Goal: Task Accomplishment & Management: Manage account settings

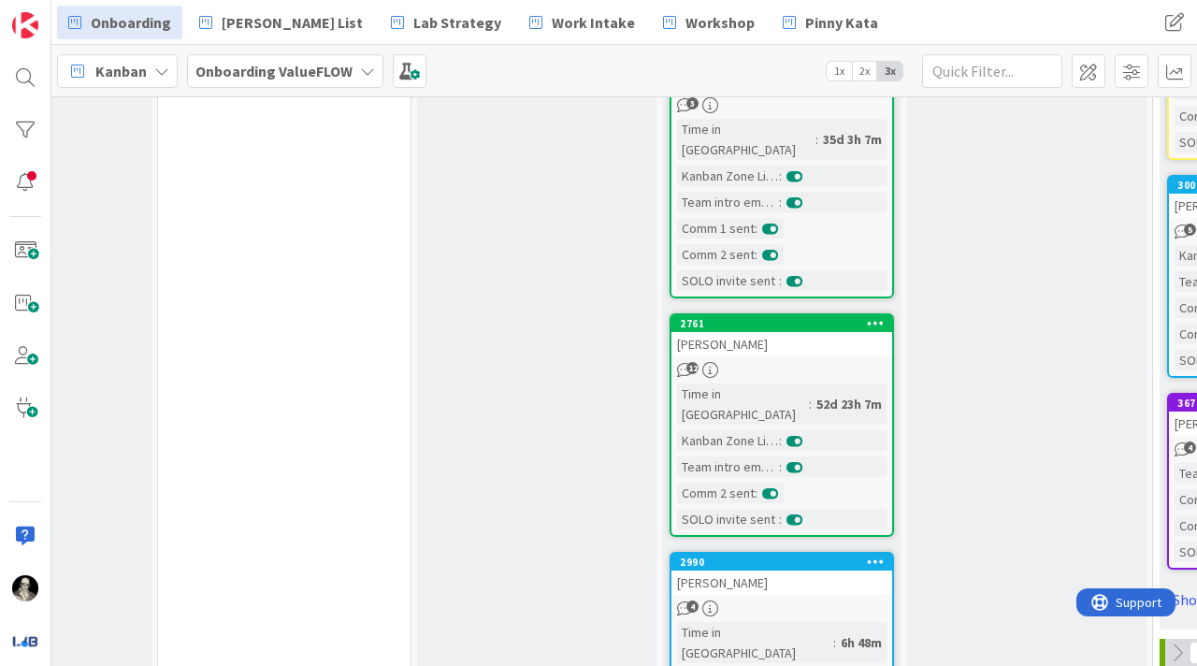
scroll to position [1708, 636]
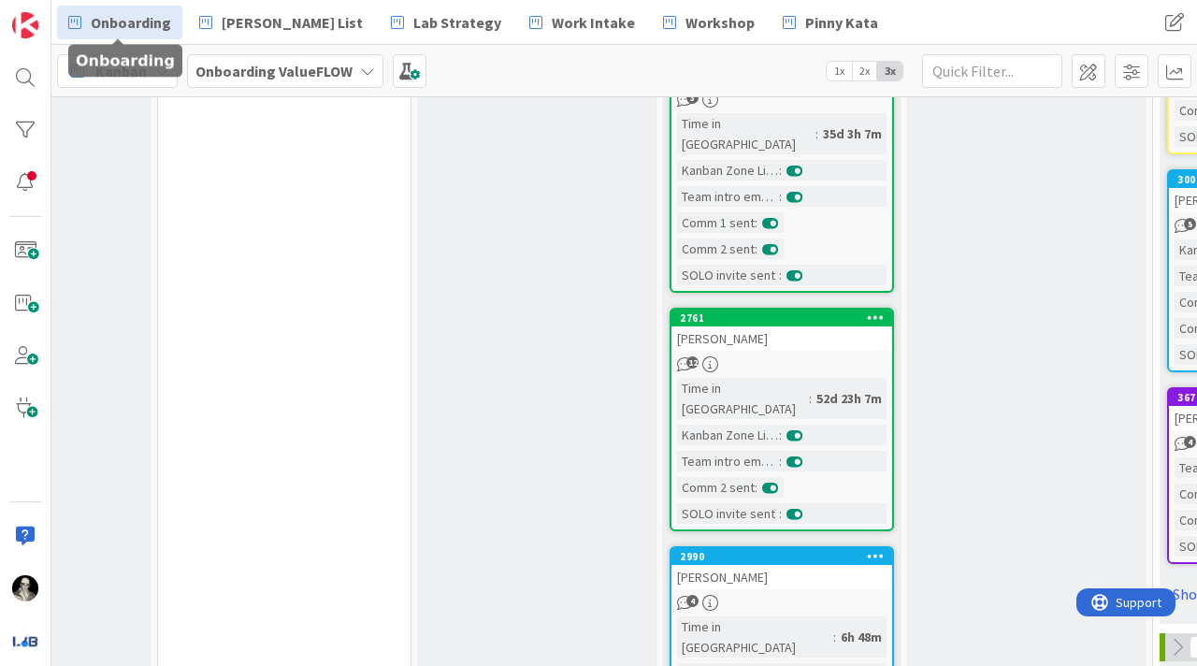
click at [785, 356] on div "12" at bounding box center [782, 364] width 221 height 16
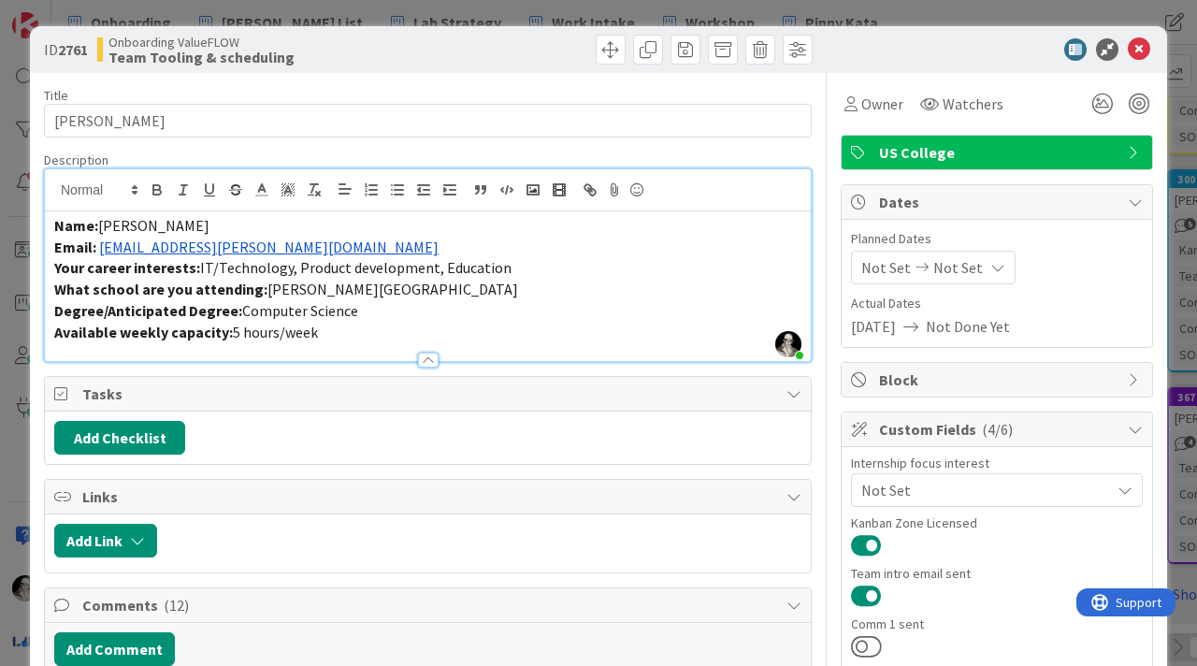
drag, startPoint x: 228, startPoint y: 211, endPoint x: 187, endPoint y: 217, distance: 41.5
click at [187, 217] on div "Name: [PERSON_NAME] Email: [EMAIL_ADDRESS][PERSON_NAME][DOMAIN_NAME] Your caree…" at bounding box center [428, 286] width 766 height 150
click at [180, 247] on link "[EMAIL_ADDRESS][PERSON_NAME][DOMAIN_NAME]" at bounding box center [269, 247] width 340 height 19
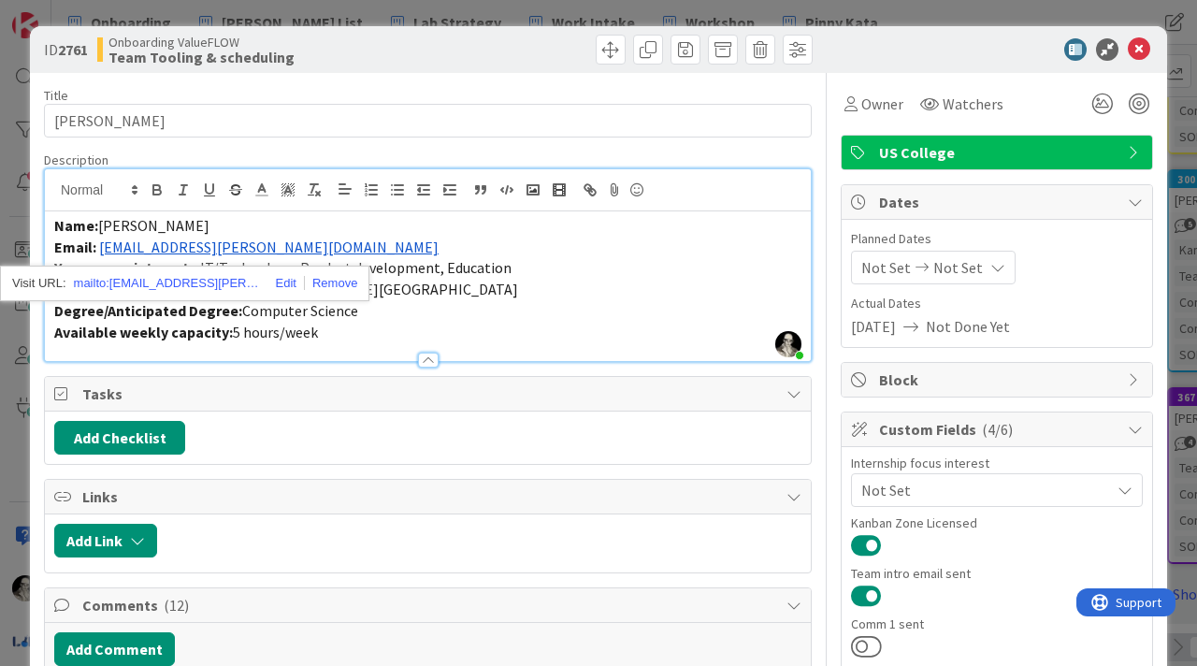
click at [224, 241] on p "Email: [EMAIL_ADDRESS][PERSON_NAME][DOMAIN_NAME]" at bounding box center [427, 248] width 747 height 22
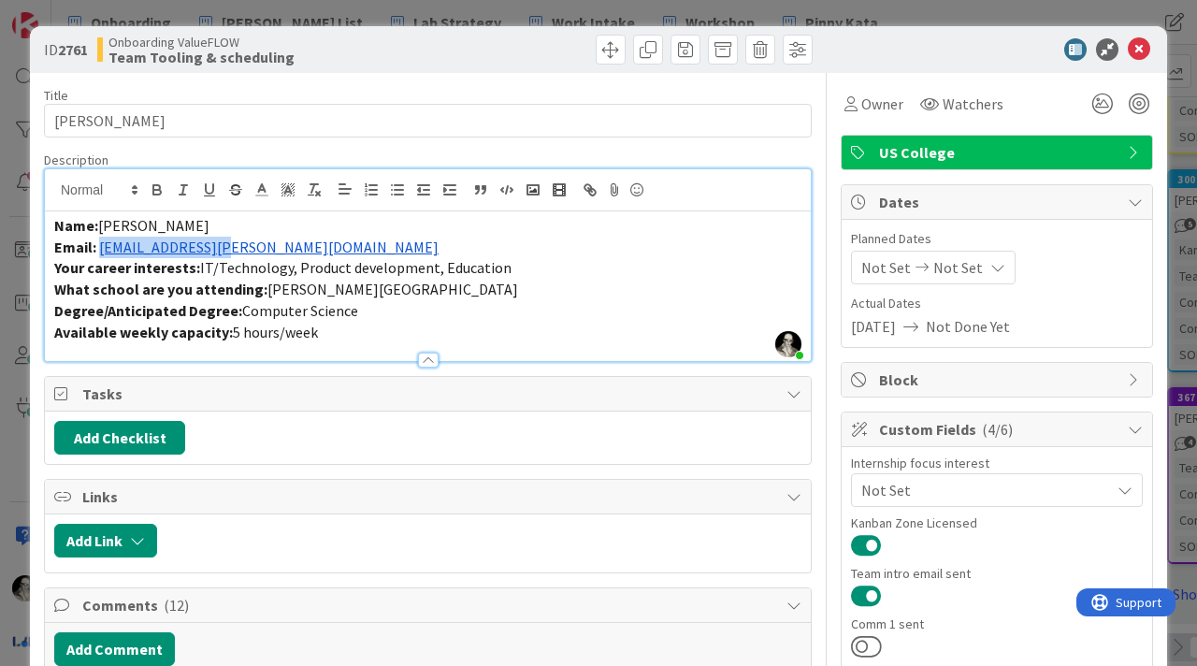
drag, startPoint x: 224, startPoint y: 249, endPoint x: 99, endPoint y: 248, distance: 125.3
click at [99, 248] on p "Email: [EMAIL_ADDRESS][PERSON_NAME][DOMAIN_NAME]" at bounding box center [427, 248] width 747 height 22
copy link "[EMAIL_ADDRESS][PERSON_NAME][DOMAIN_NAME]"
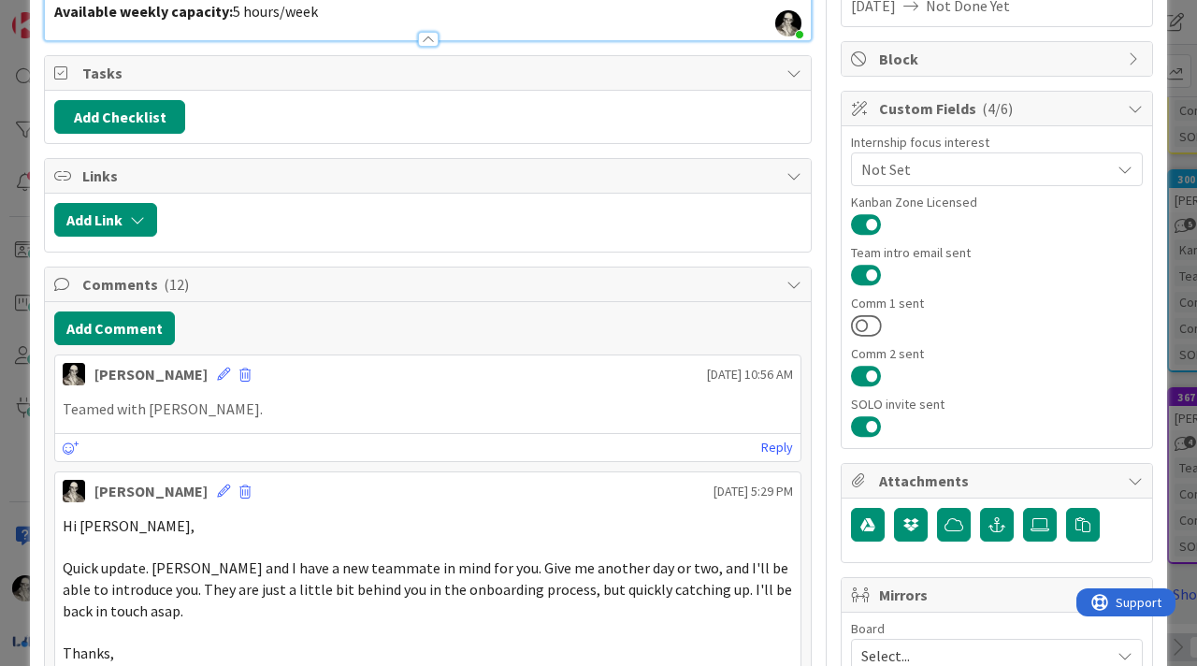
scroll to position [345, 0]
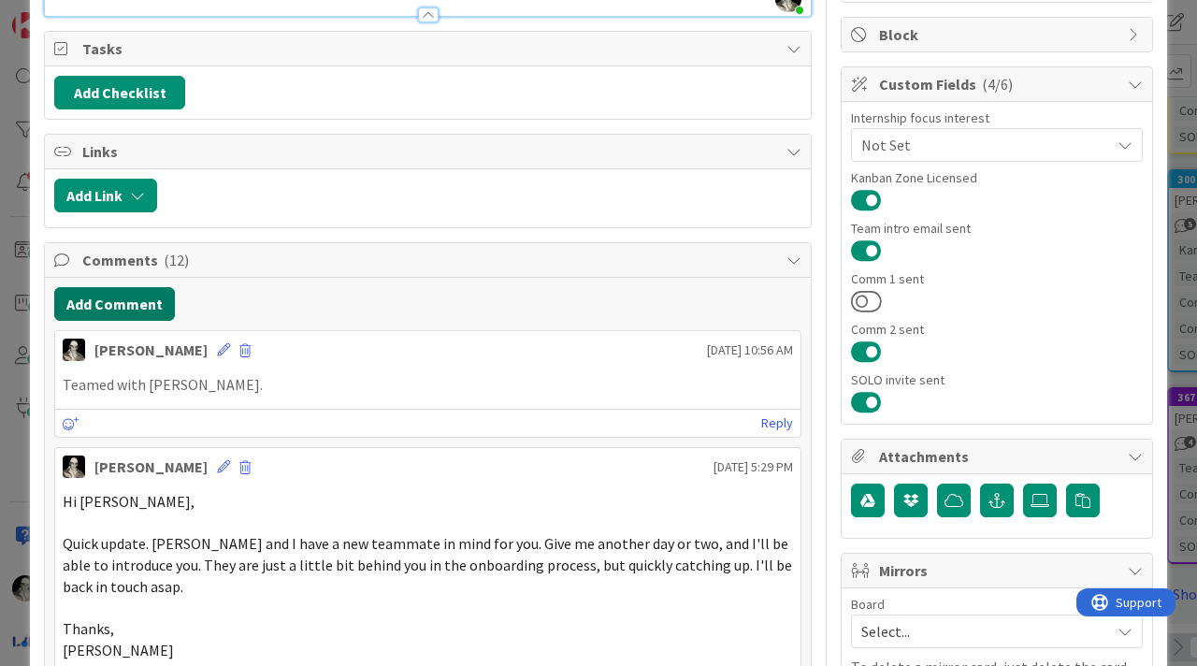
click at [137, 303] on button "Add Comment" at bounding box center [114, 304] width 121 height 34
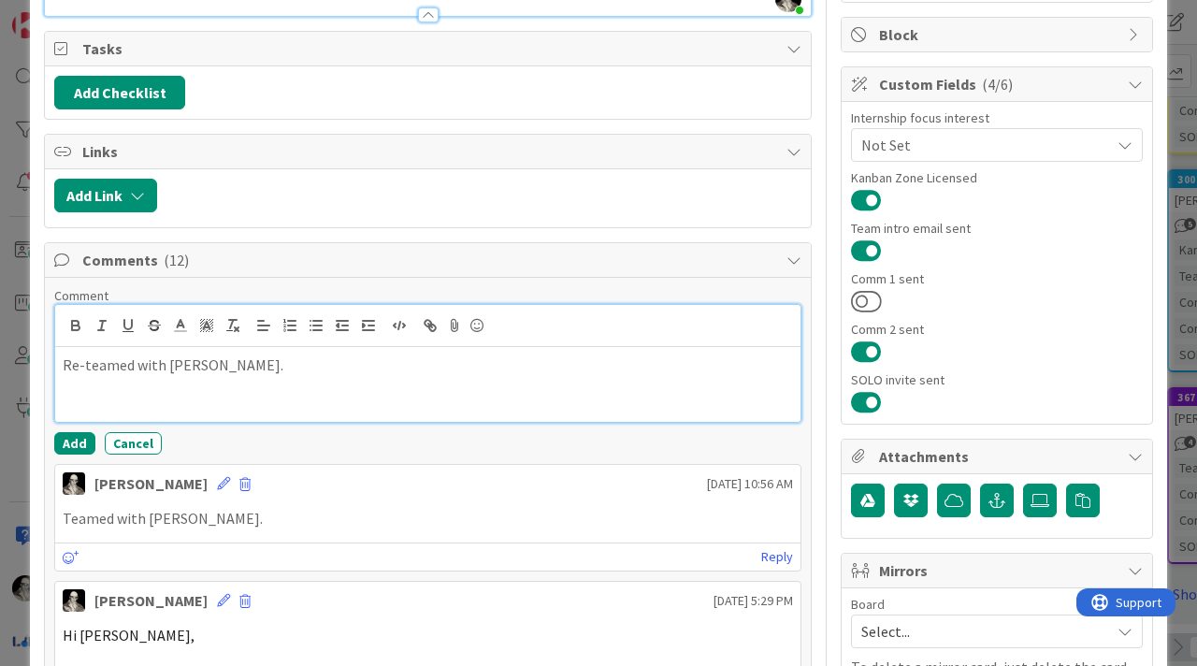
click at [199, 367] on p "Re-teamed with [PERSON_NAME]." at bounding box center [428, 365] width 730 height 22
click at [337, 367] on h3 "Re-teamed with [PERSON_NAME]" at bounding box center [428, 364] width 730 height 21
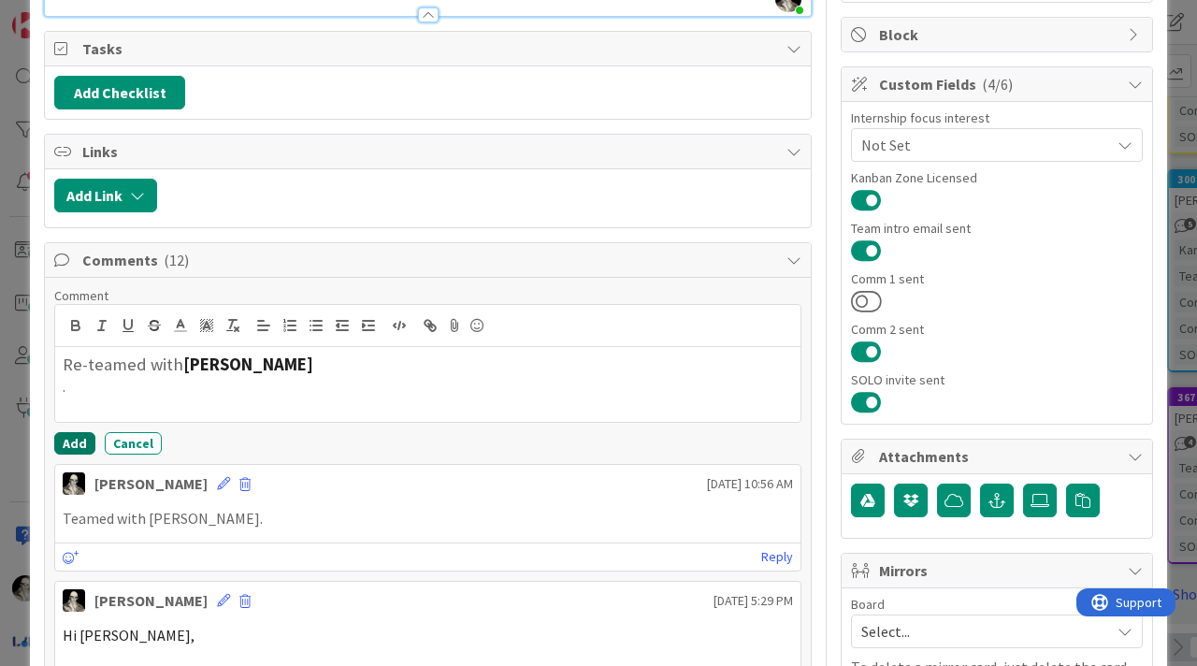
click at [74, 438] on button "Add" at bounding box center [74, 443] width 41 height 22
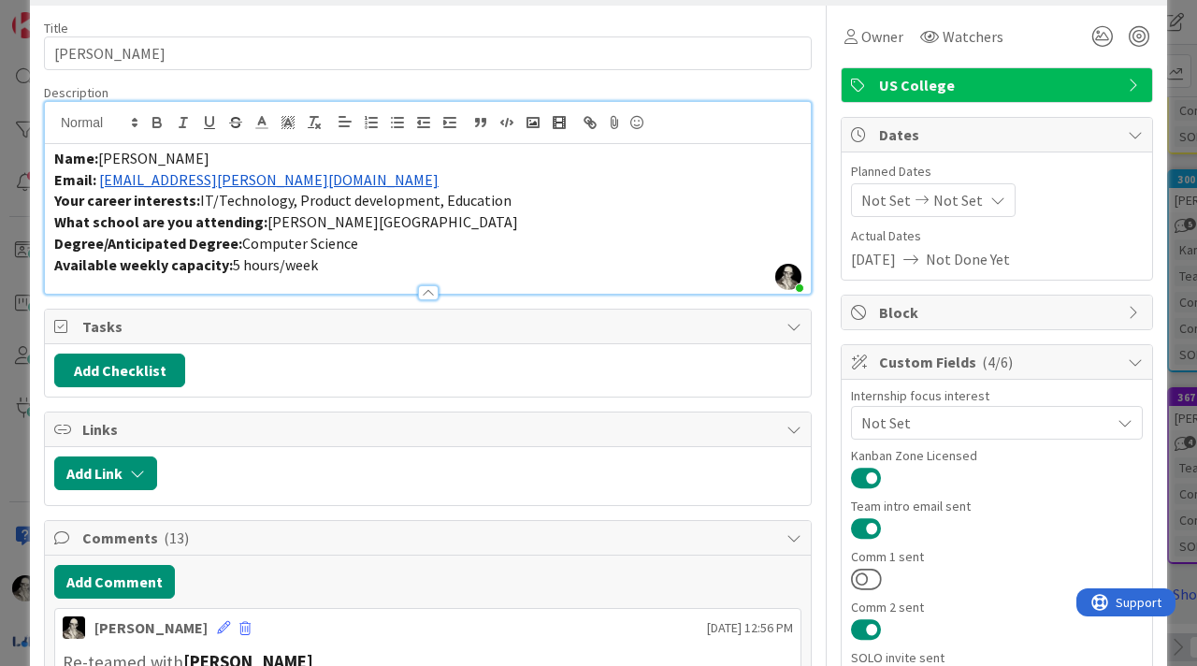
scroll to position [0, 0]
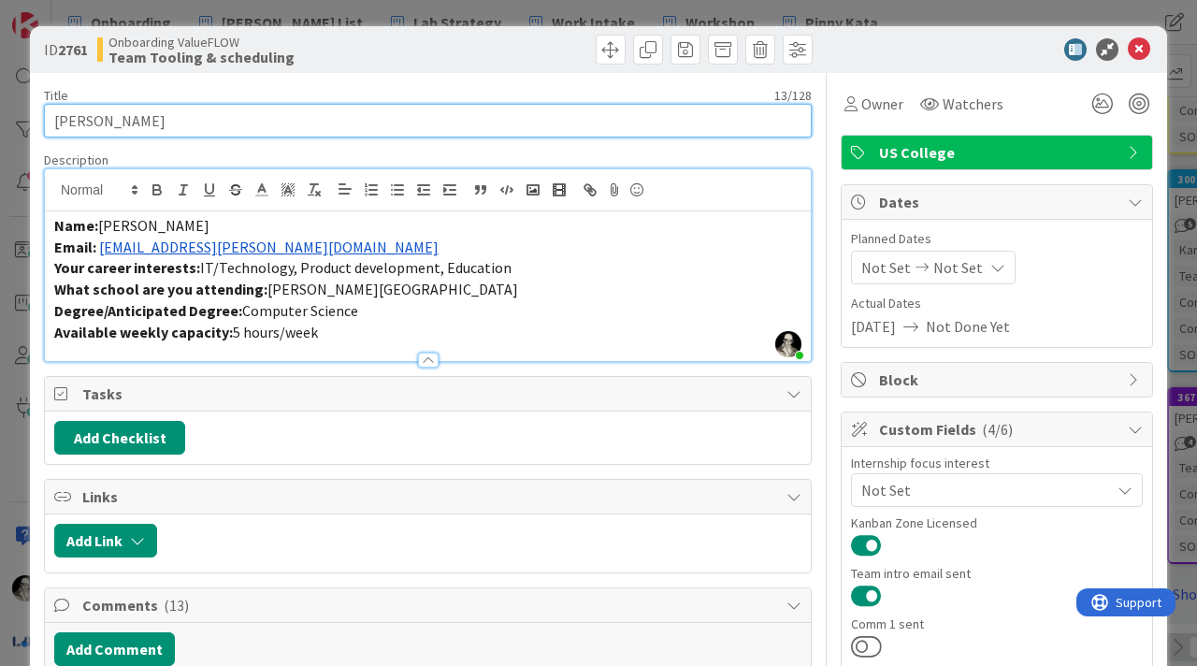
drag, startPoint x: 143, startPoint y: 120, endPoint x: 39, endPoint y: 115, distance: 103.9
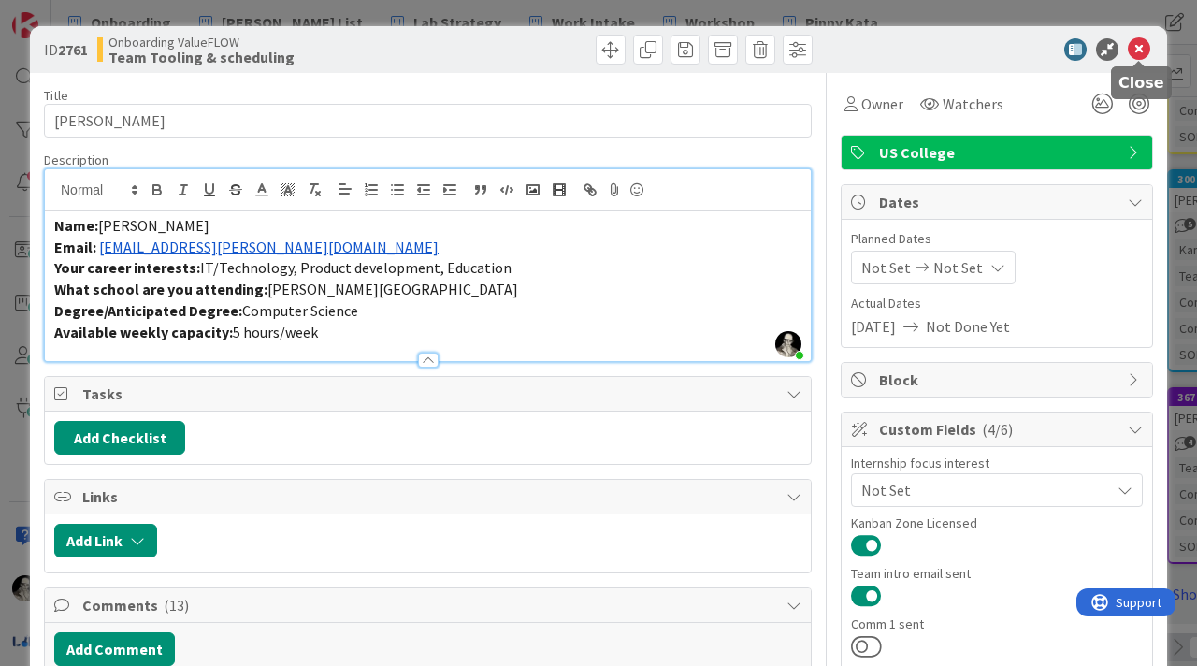
click at [1140, 42] on icon at bounding box center [1139, 49] width 22 height 22
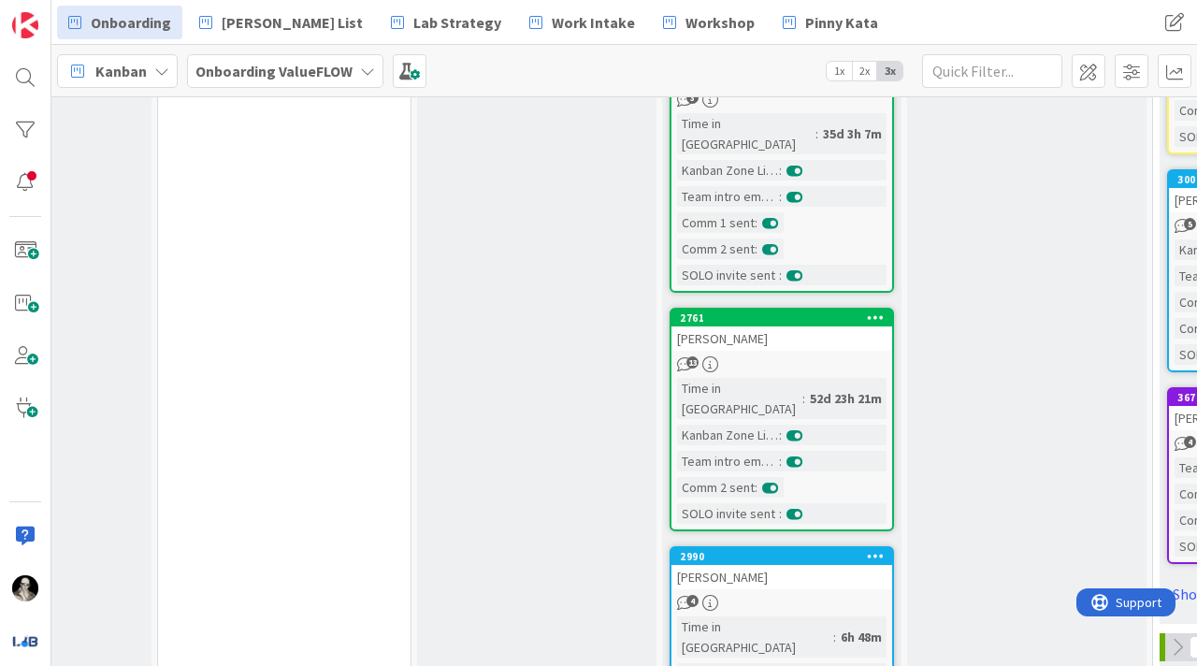
click at [822, 565] on div "[PERSON_NAME]" at bounding box center [782, 577] width 221 height 24
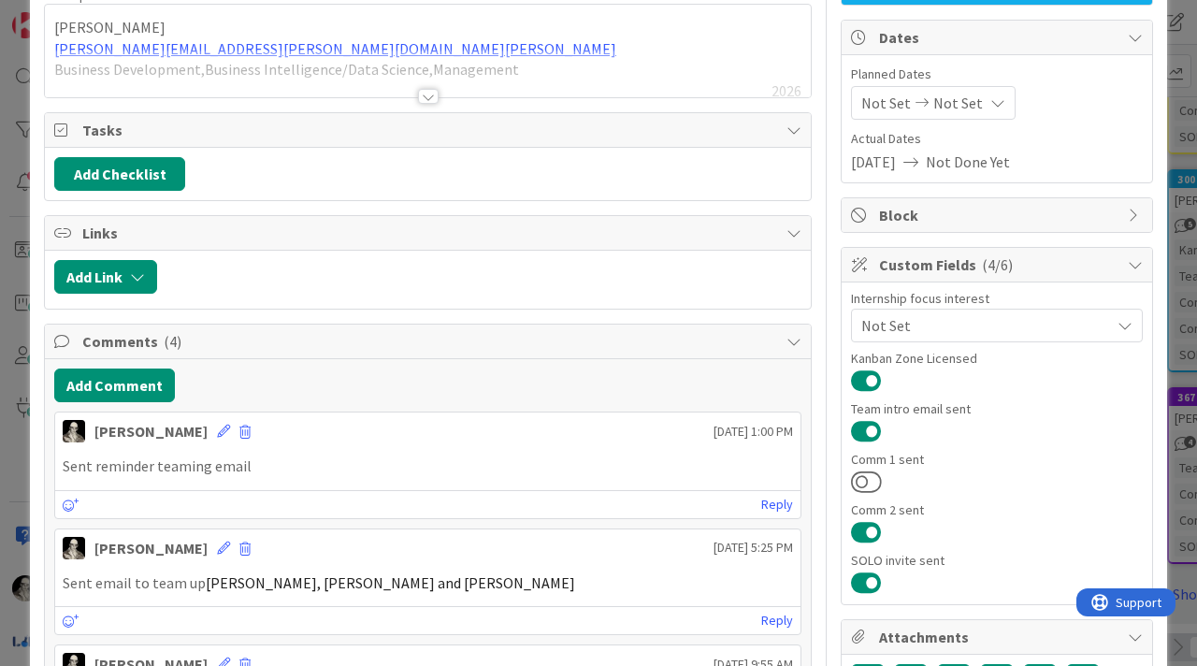
scroll to position [166, 0]
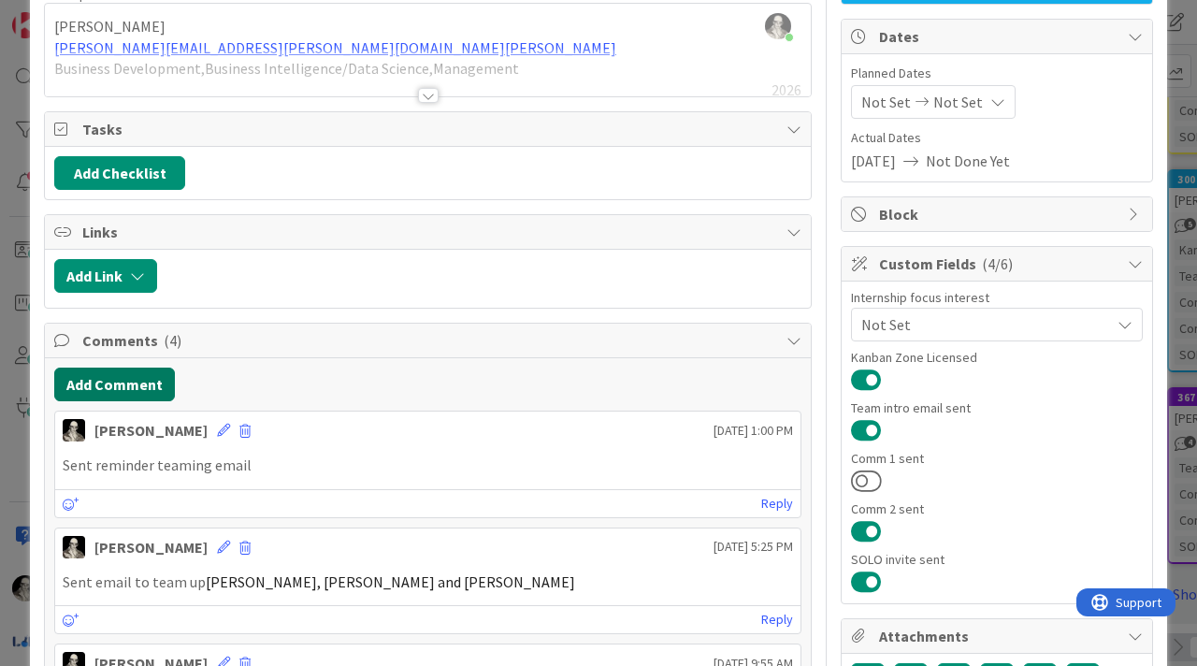
click at [135, 378] on button "Add Comment" at bounding box center [114, 385] width 121 height 34
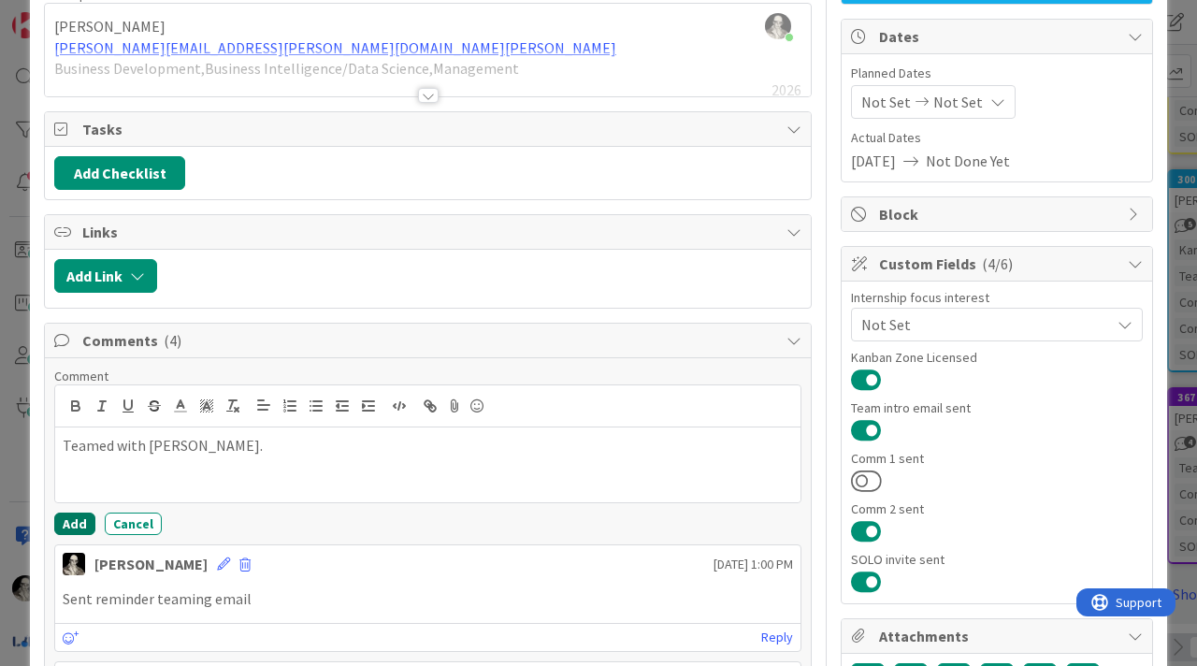
click at [74, 515] on button "Add" at bounding box center [74, 524] width 41 height 22
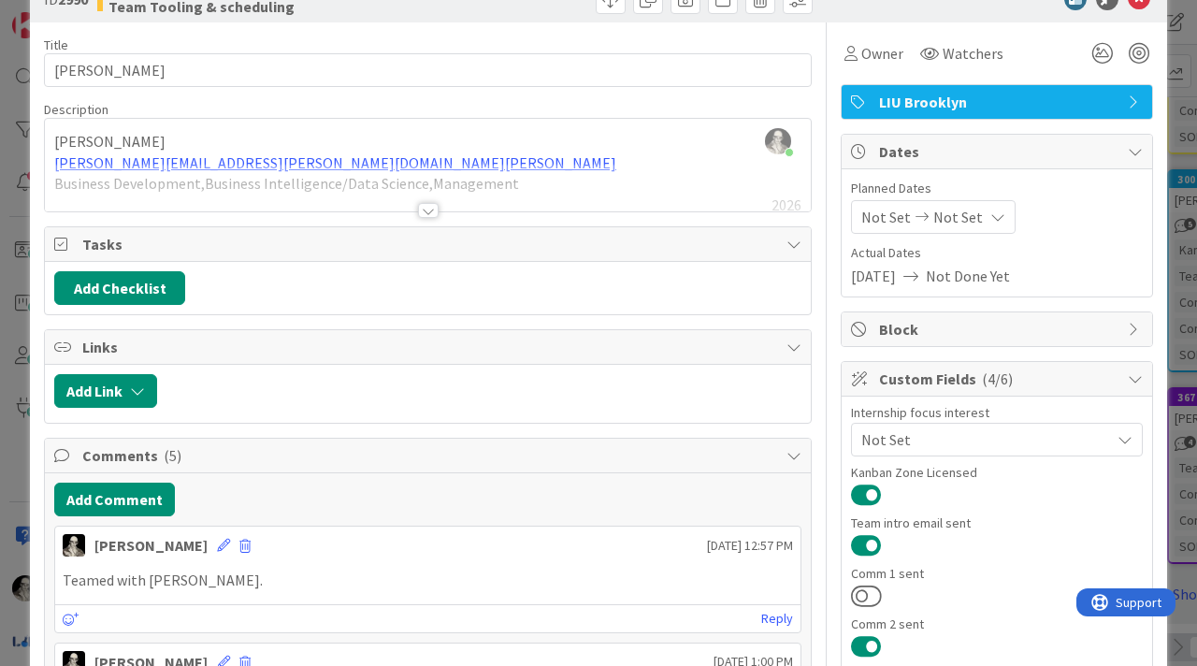
scroll to position [0, 0]
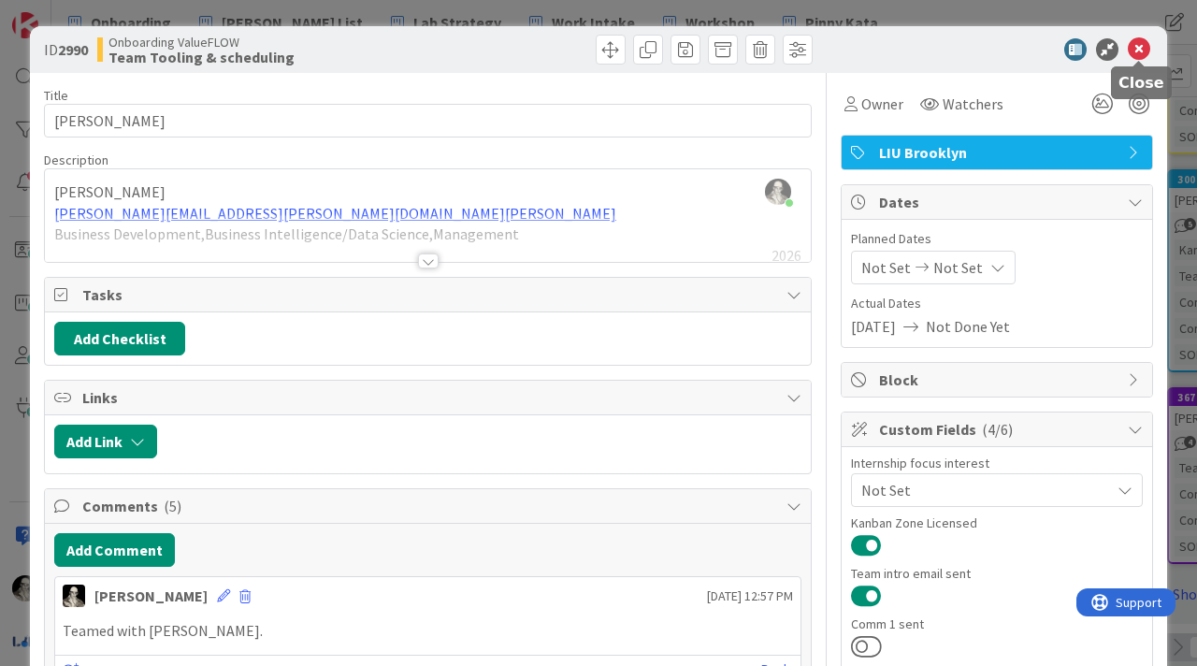
click at [1134, 48] on icon at bounding box center [1139, 49] width 22 height 22
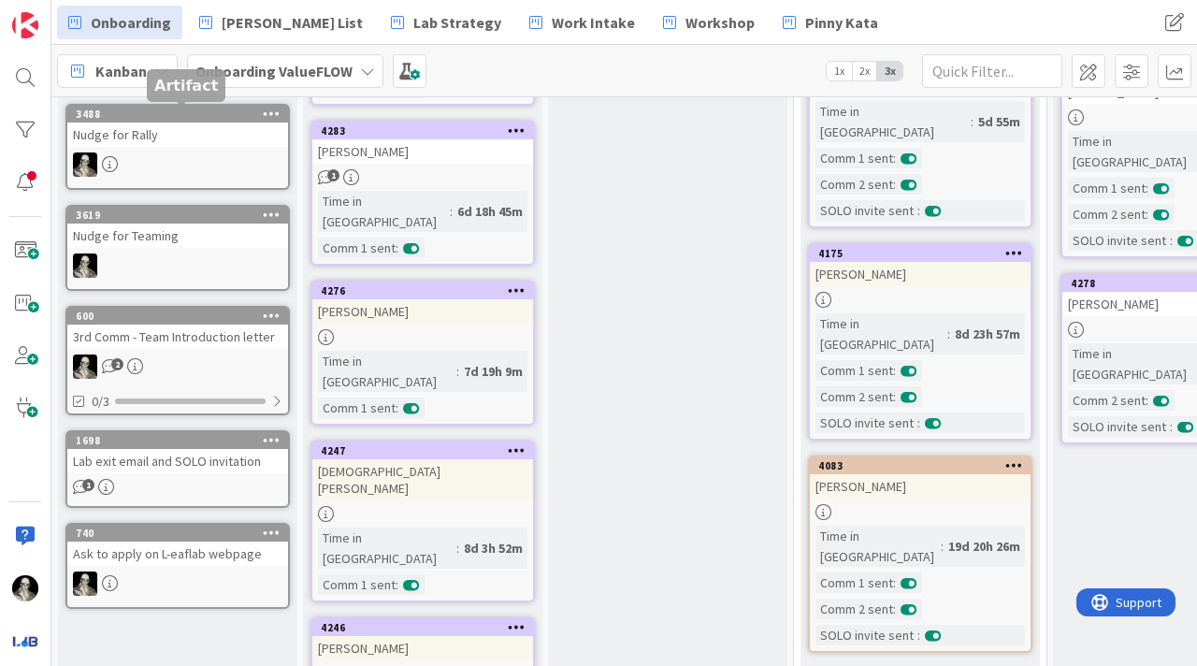
scroll to position [565, 0]
click at [196, 346] on div "3rd Comm - Team Introduction letter" at bounding box center [177, 336] width 221 height 24
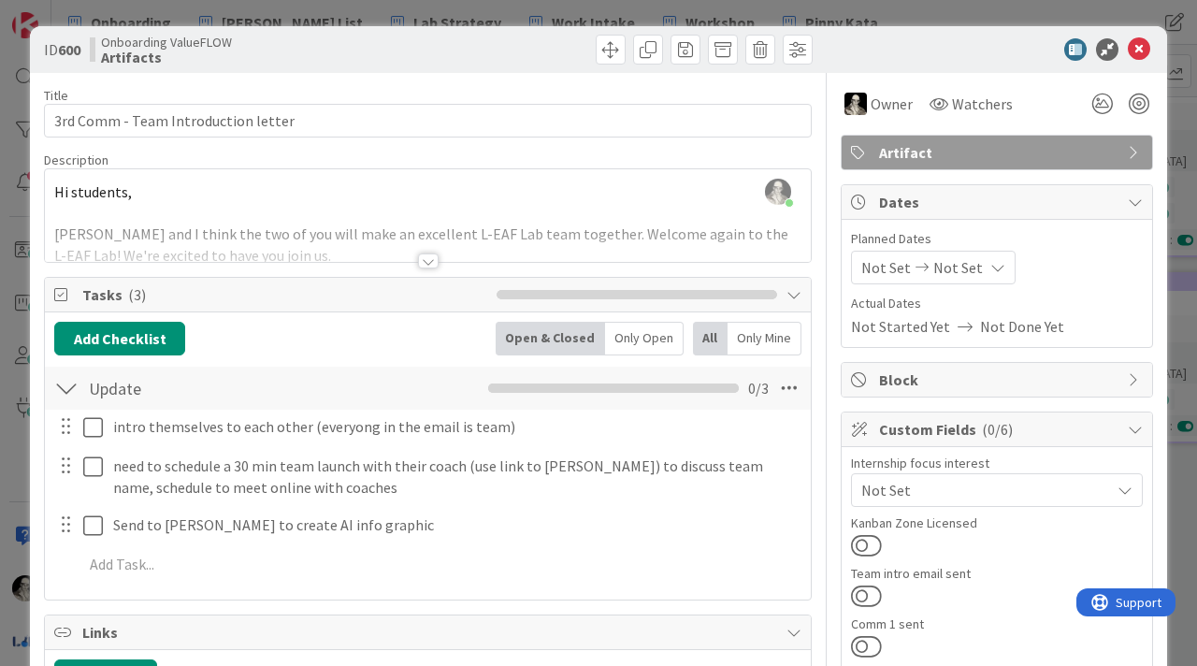
click at [430, 256] on div at bounding box center [428, 260] width 21 height 15
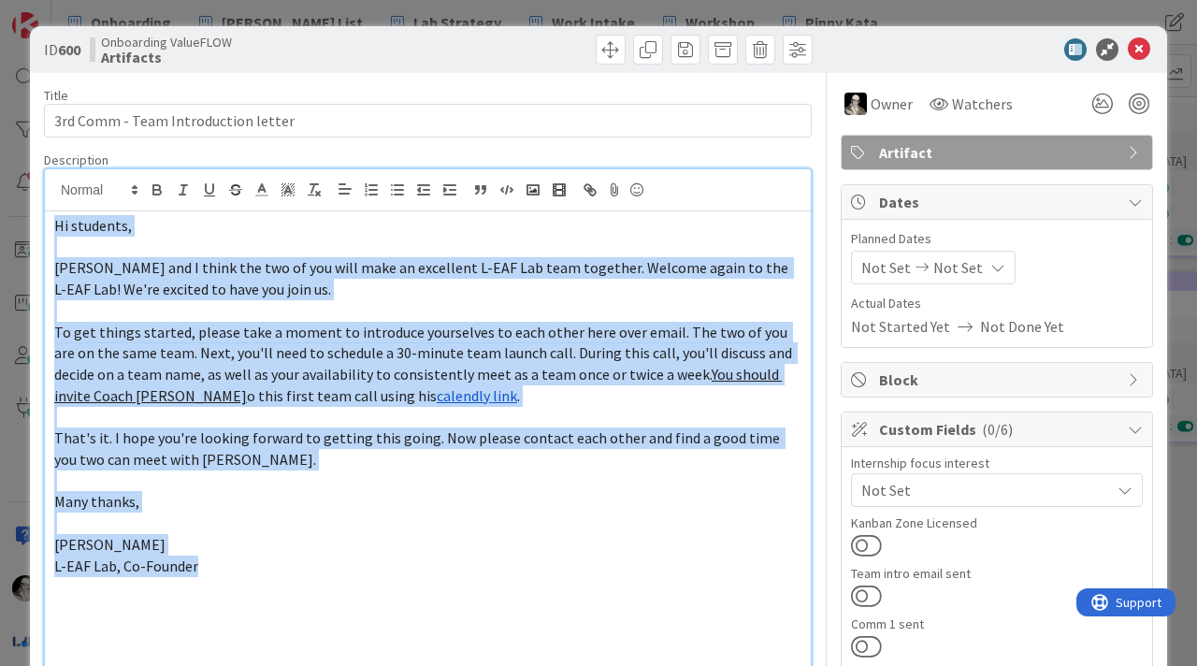
drag, startPoint x: 214, startPoint y: 571, endPoint x: 48, endPoint y: 212, distance: 395.0
copy div "Hi students, [PERSON_NAME] and I think the two of you will make an excellent L-…"
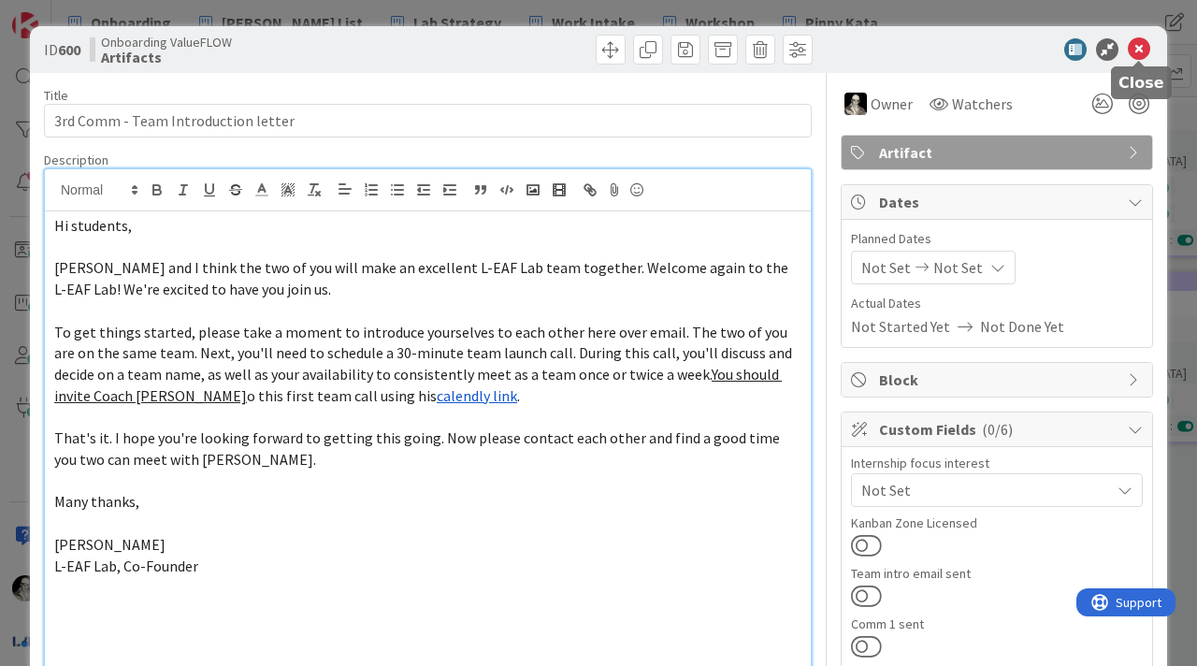
click at [1135, 44] on icon at bounding box center [1139, 49] width 22 height 22
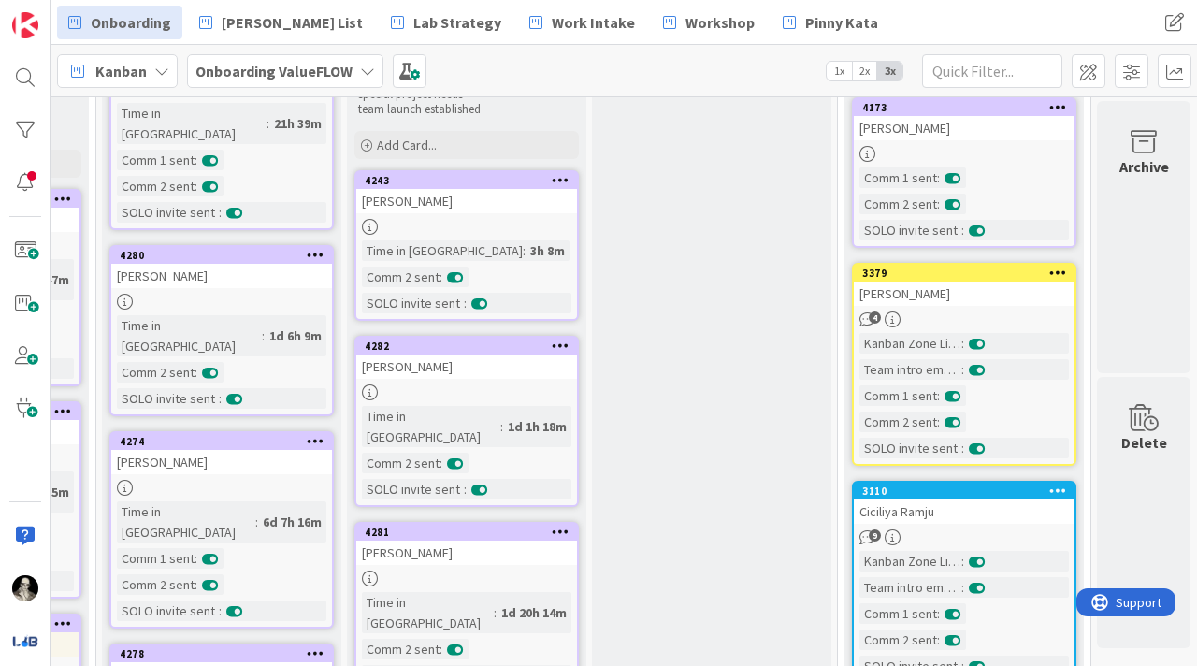
scroll to position [193, 951]
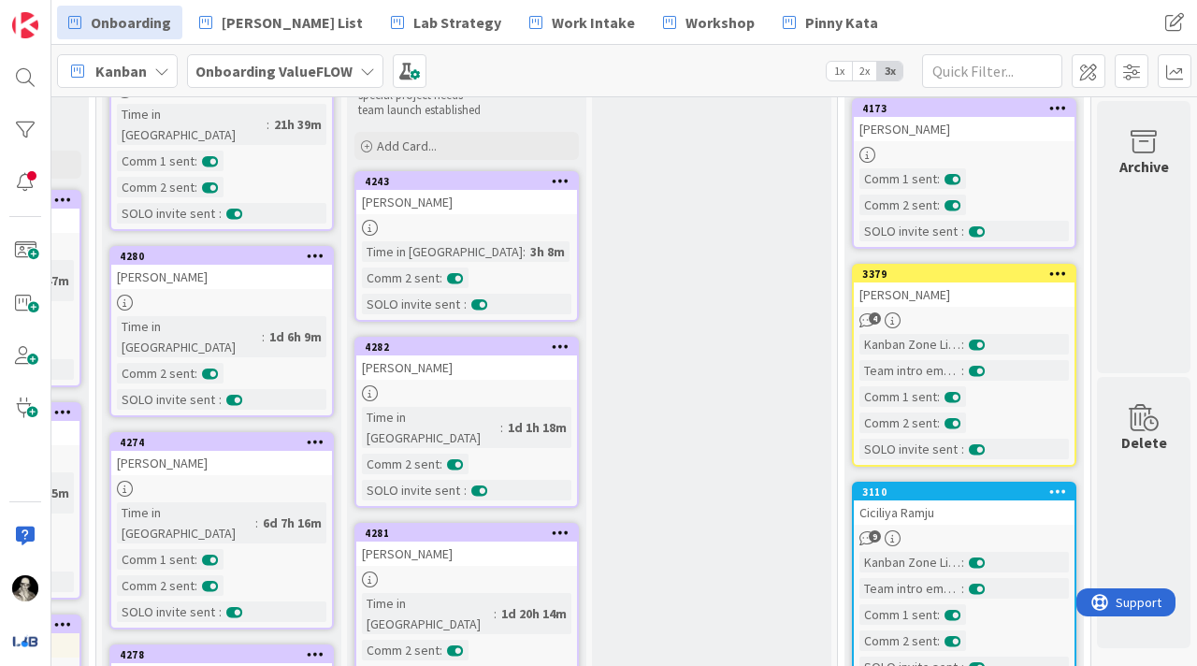
click at [484, 204] on div "[PERSON_NAME]" at bounding box center [466, 202] width 221 height 24
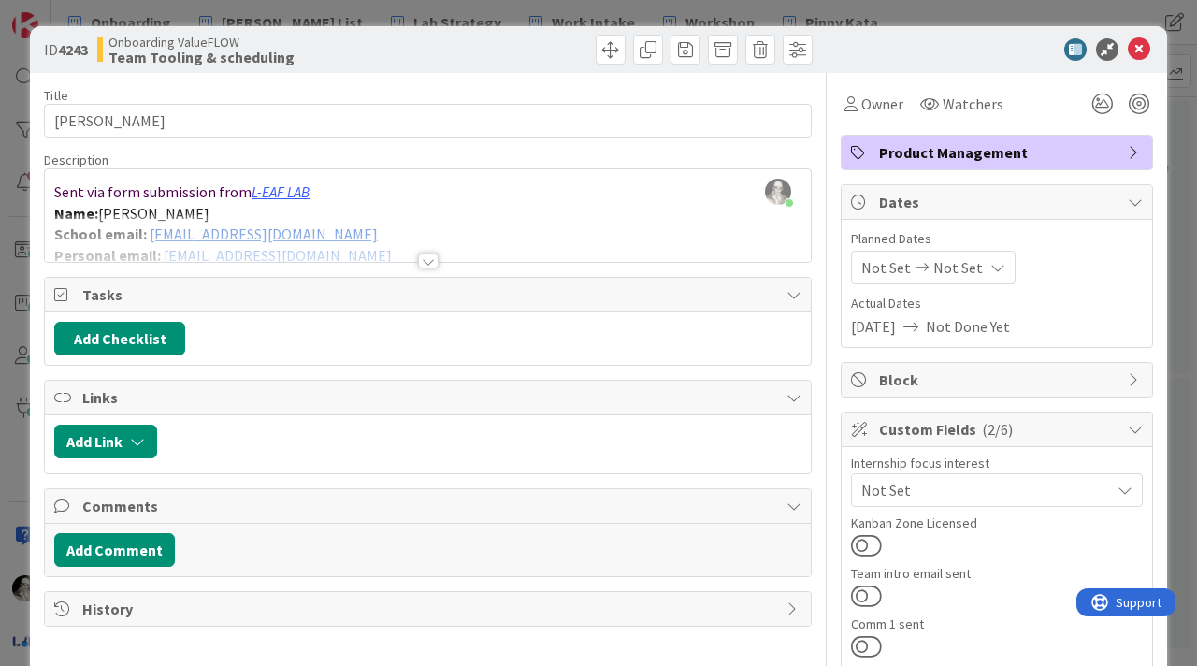
click at [327, 225] on div at bounding box center [428, 238] width 766 height 48
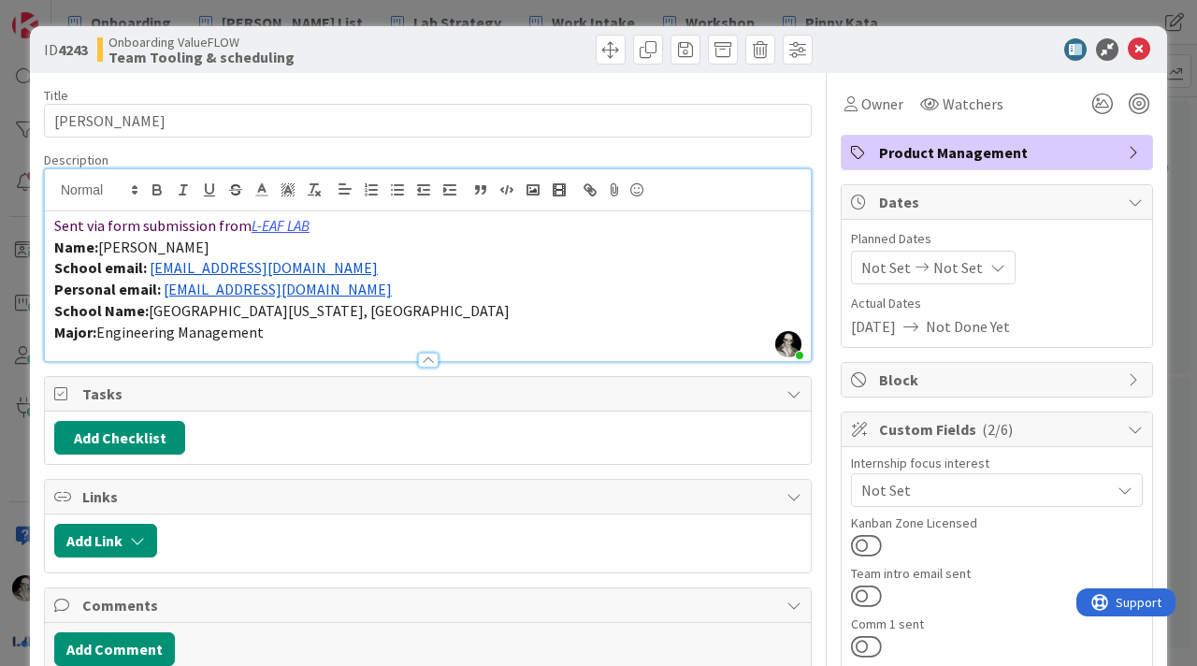
click at [284, 274] on p "School email: [EMAIL_ADDRESS][DOMAIN_NAME]" at bounding box center [427, 268] width 747 height 22
drag, startPoint x: 280, startPoint y: 275, endPoint x: 238, endPoint y: 274, distance: 41.2
click at [238, 274] on p "School email: [EMAIL_ADDRESS][DOMAIN_NAME]" at bounding box center [427, 268] width 747 height 22
click at [324, 279] on p "Personal email: [EMAIL_ADDRESS][DOMAIN_NAME]" at bounding box center [427, 290] width 747 height 22
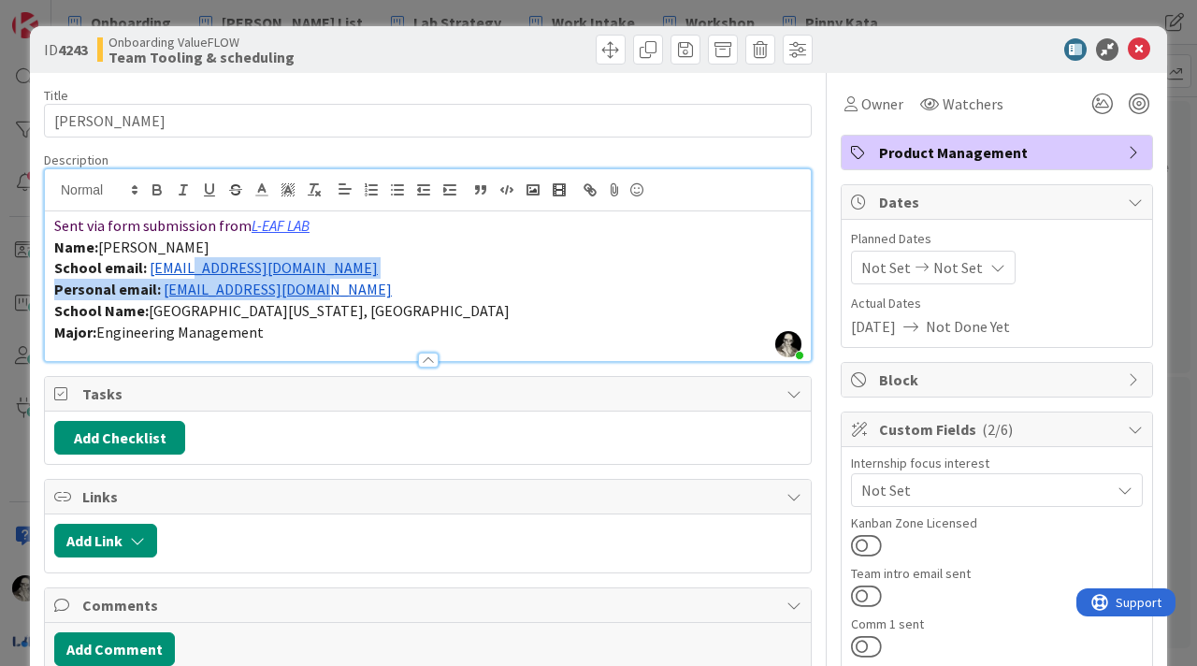
drag, startPoint x: 320, startPoint y: 294, endPoint x: 182, endPoint y: 268, distance: 139.8
click at [182, 268] on div "Sent via form submission from L-EAF LAB Name: [PERSON_NAME] School email: [EMAI…" at bounding box center [428, 286] width 766 height 150
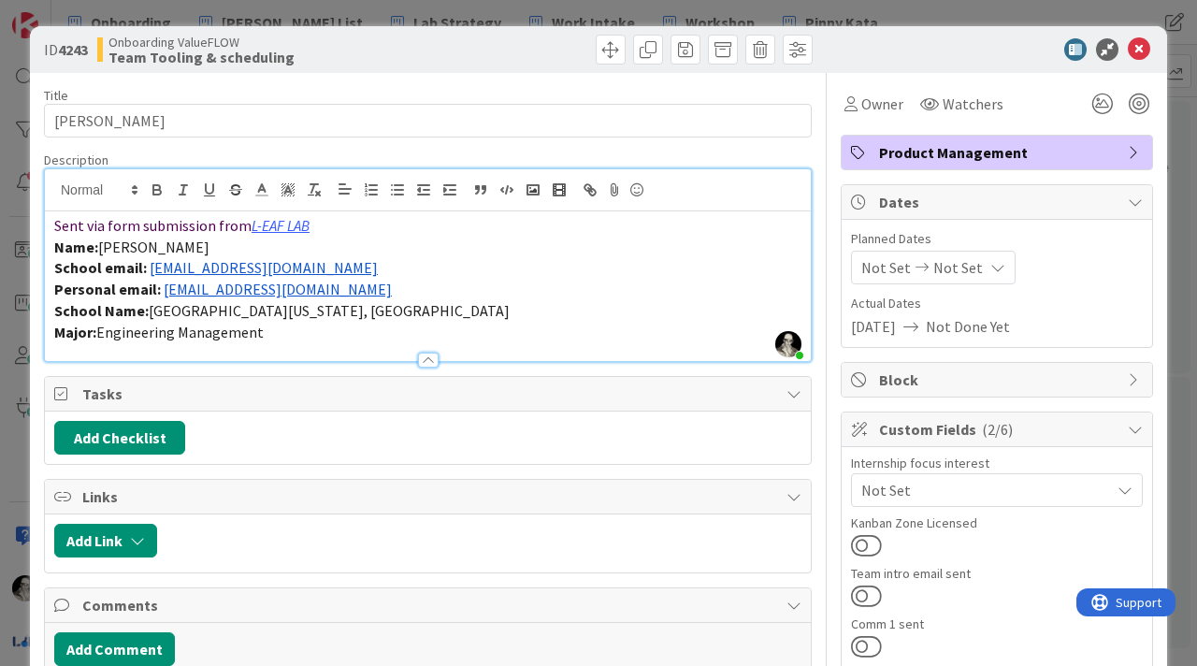
click at [286, 253] on p "Name: [PERSON_NAME]" at bounding box center [427, 248] width 747 height 22
drag, startPoint x: 282, startPoint y: 268, endPoint x: 149, endPoint y: 275, distance: 133.9
click at [149, 275] on p "School email: [EMAIL_ADDRESS][DOMAIN_NAME]" at bounding box center [427, 268] width 747 height 22
copy link "[EMAIL_ADDRESS][DOMAIN_NAME]"
click at [1142, 50] on icon at bounding box center [1139, 49] width 22 height 22
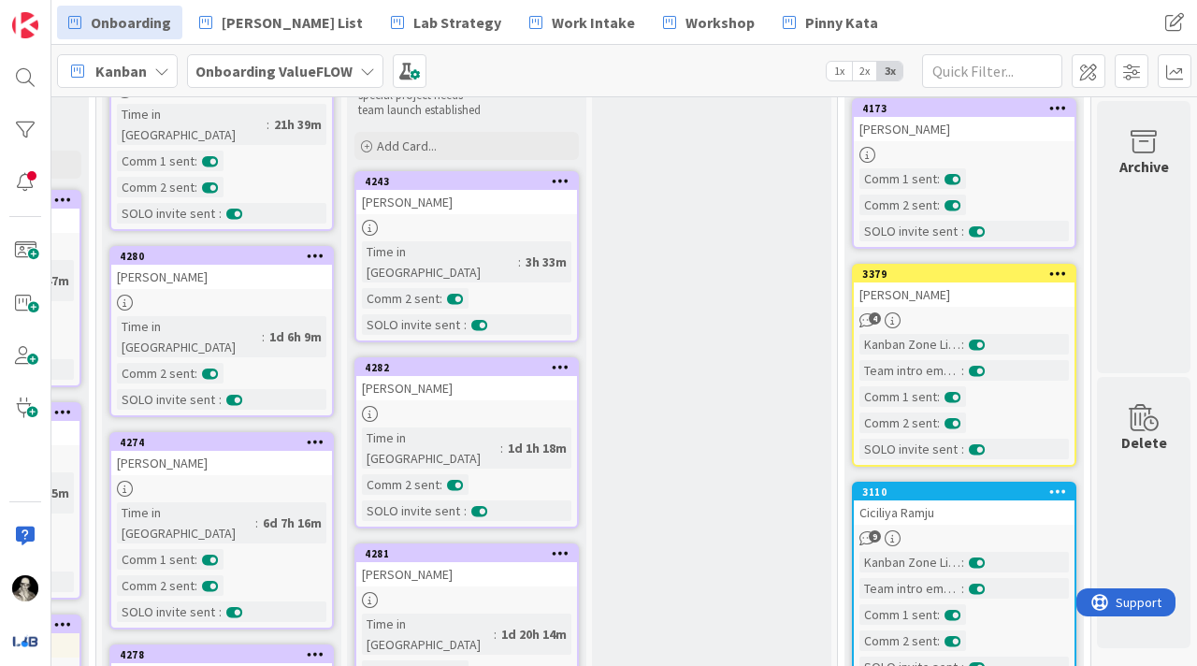
click at [503, 376] on div "[PERSON_NAME]" at bounding box center [466, 388] width 221 height 24
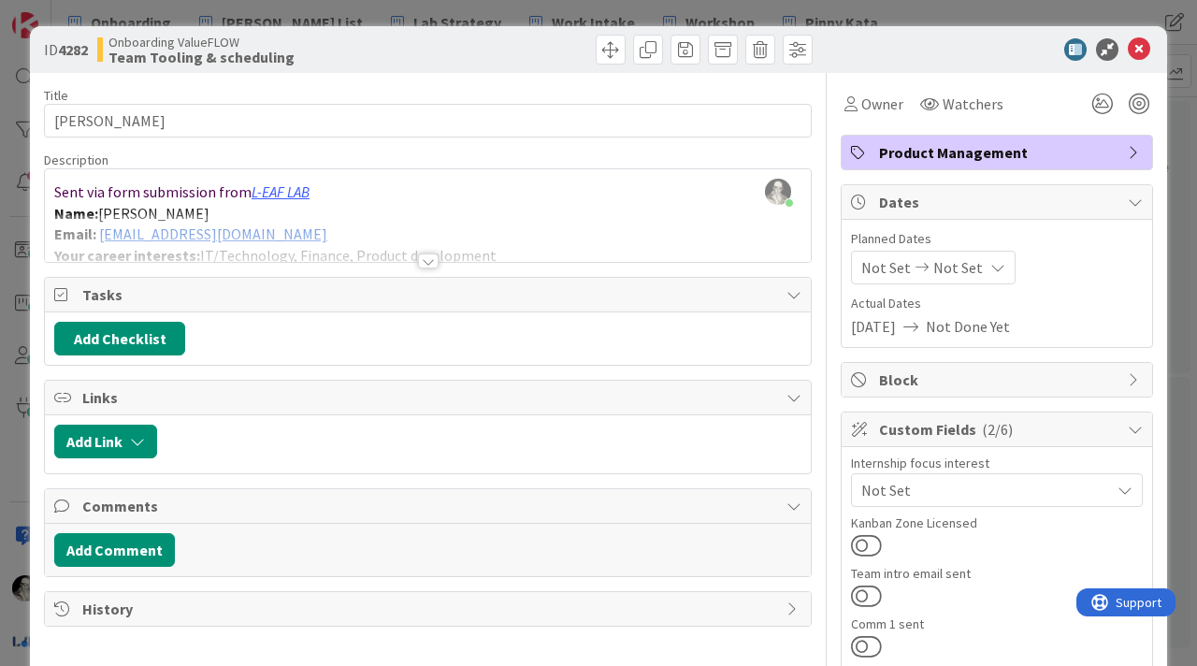
click at [429, 258] on div at bounding box center [428, 260] width 21 height 15
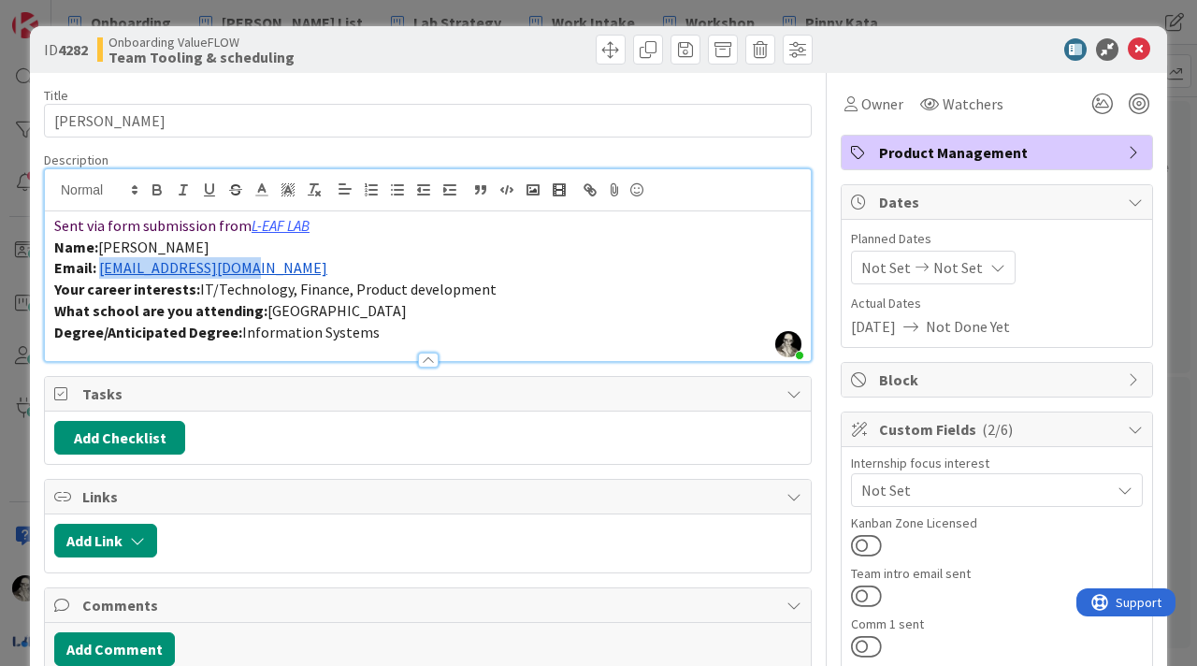
drag, startPoint x: 267, startPoint y: 269, endPoint x: 99, endPoint y: 271, distance: 167.4
click at [99, 271] on p "Email: [EMAIL_ADDRESS][DOMAIN_NAME]" at bounding box center [427, 268] width 747 height 22
copy link "[EMAIL_ADDRESS][DOMAIN_NAME]"
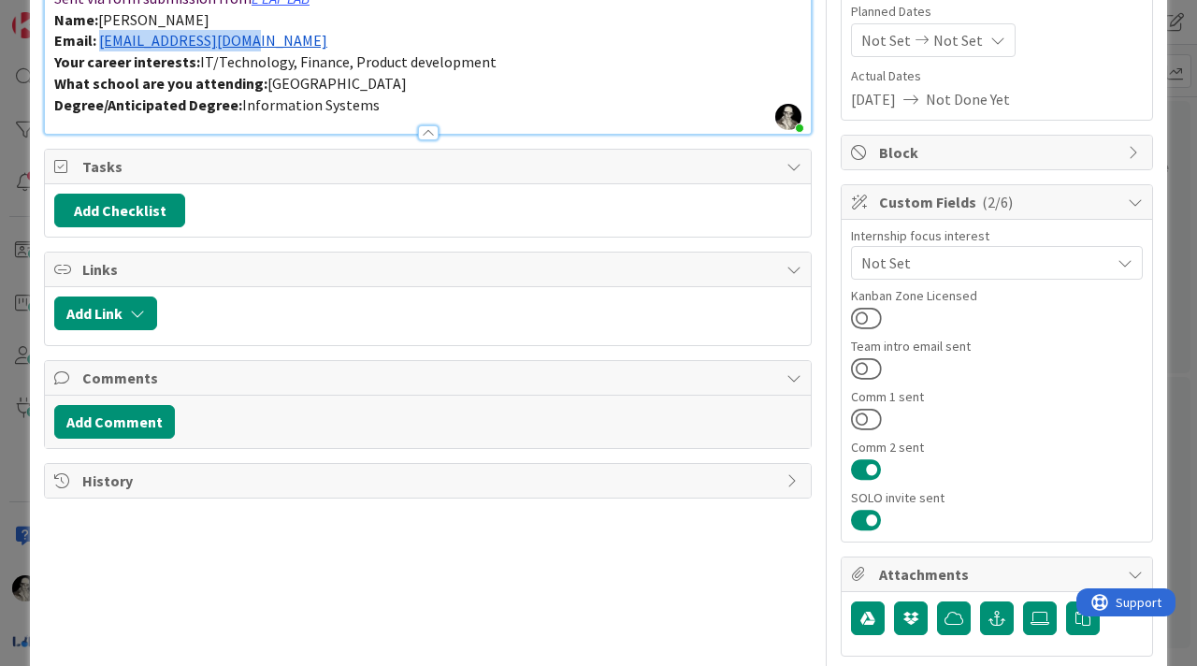
scroll to position [214, 0]
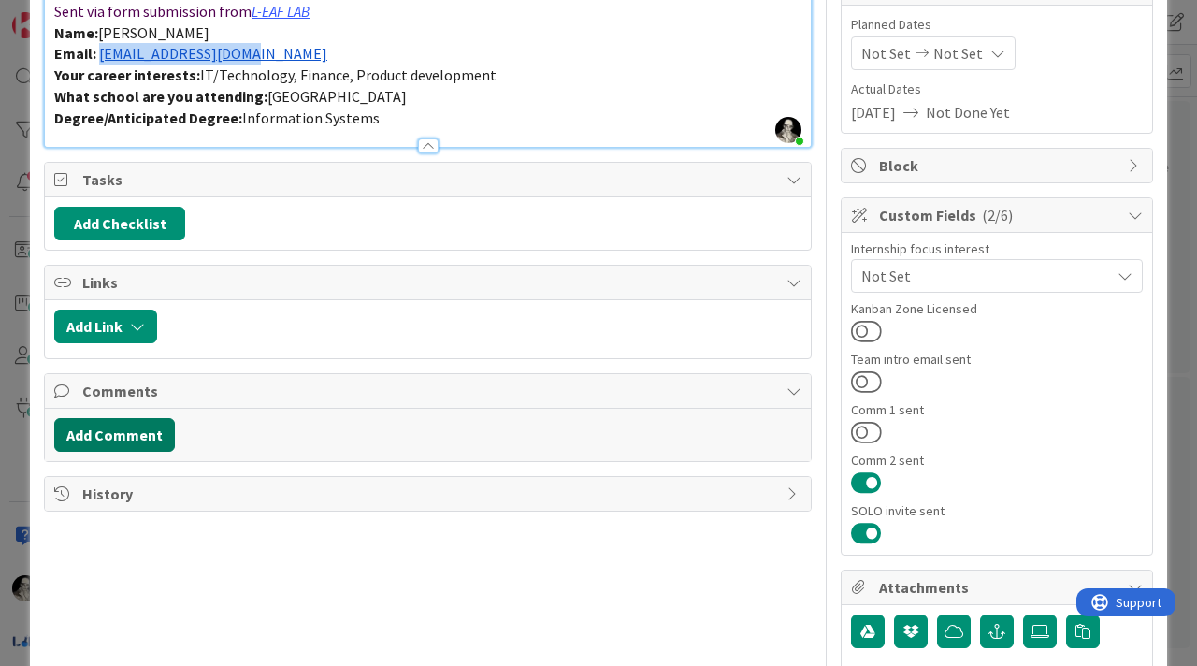
click at [146, 432] on button "Add Comment" at bounding box center [114, 435] width 121 height 34
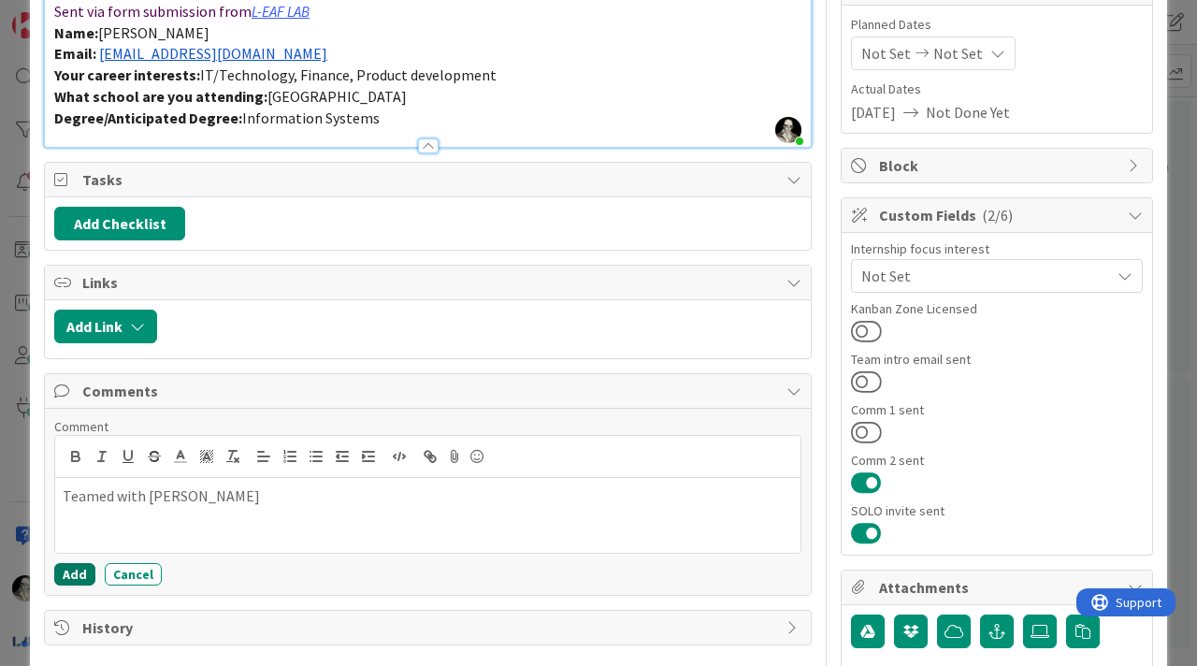
click at [70, 569] on button "Add" at bounding box center [74, 574] width 41 height 22
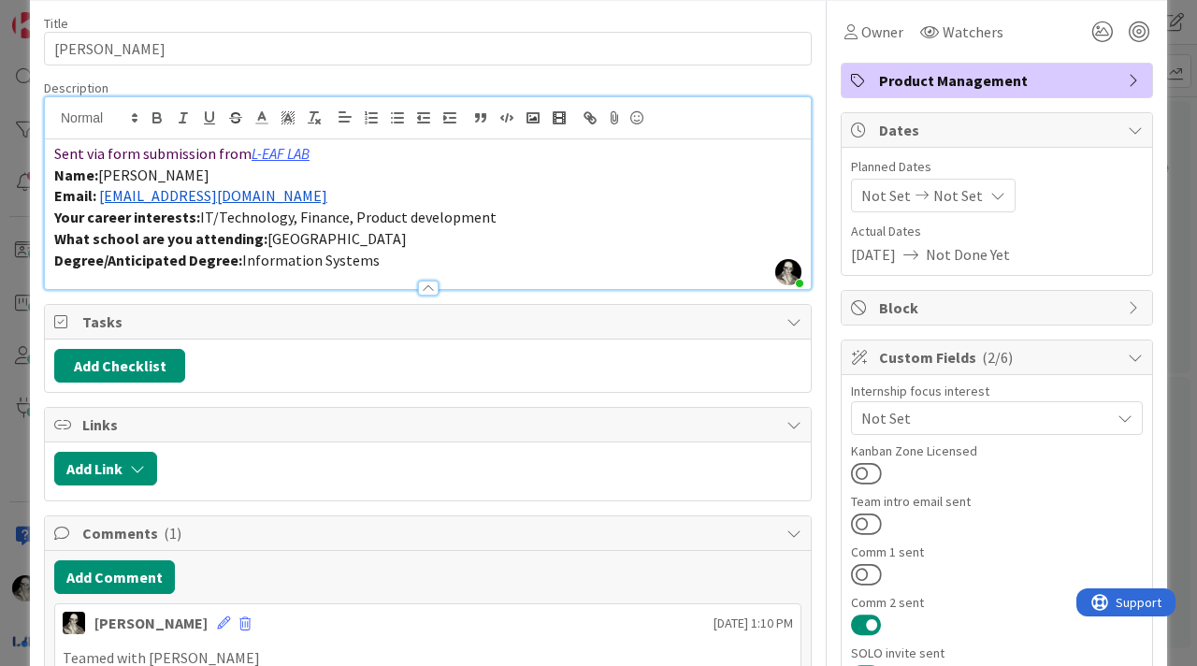
scroll to position [71, 0]
click at [863, 522] on button at bounding box center [866, 525] width 31 height 24
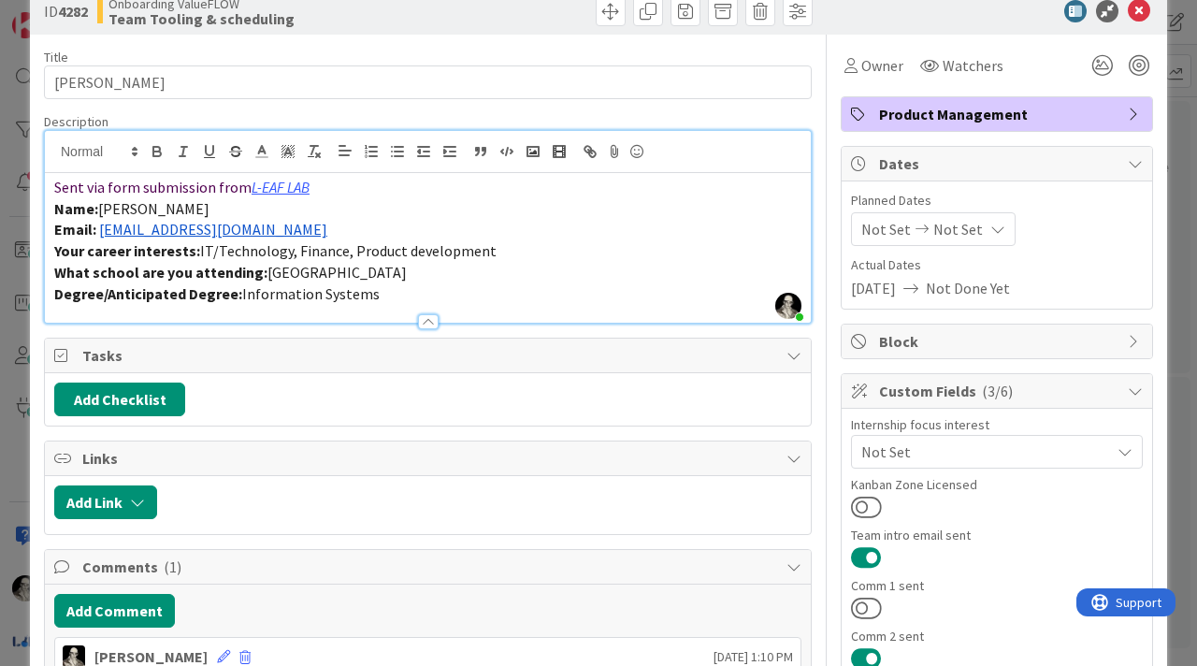
scroll to position [0, 0]
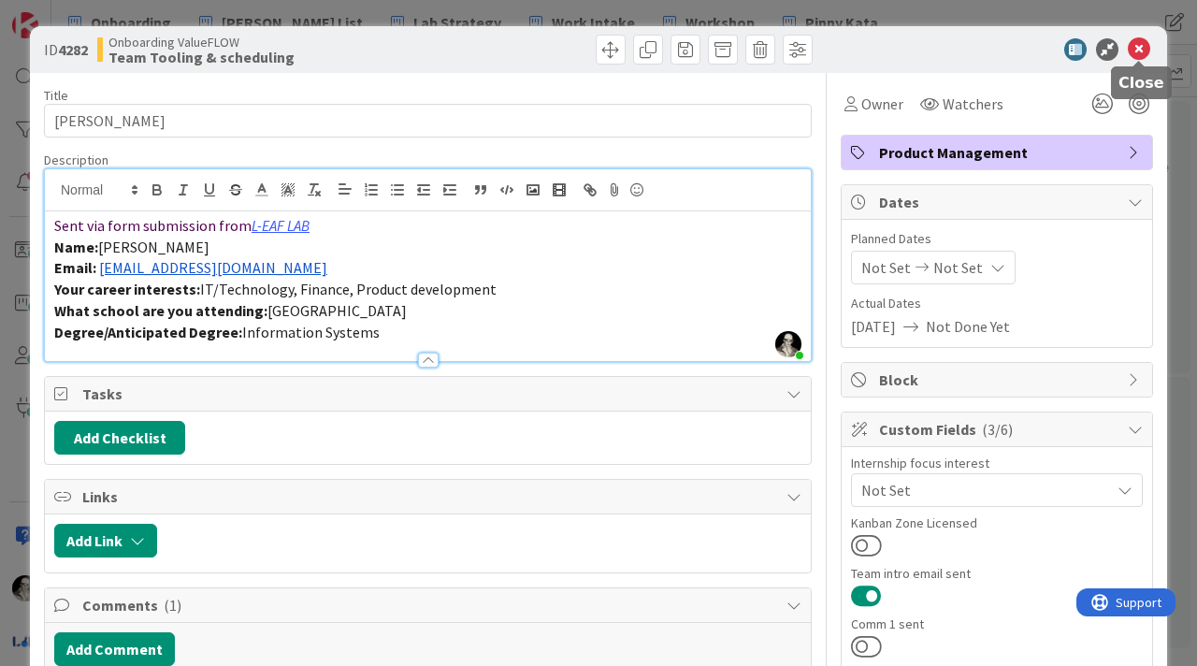
click at [1144, 54] on icon at bounding box center [1139, 49] width 22 height 22
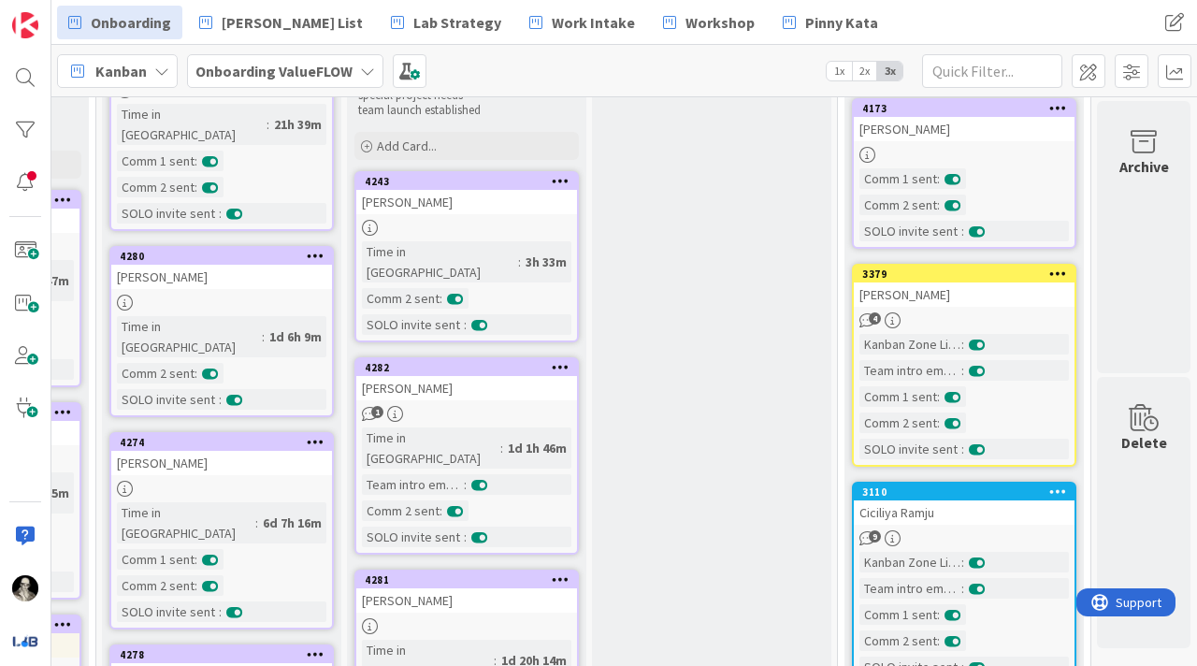
click at [505, 220] on div at bounding box center [466, 228] width 221 height 16
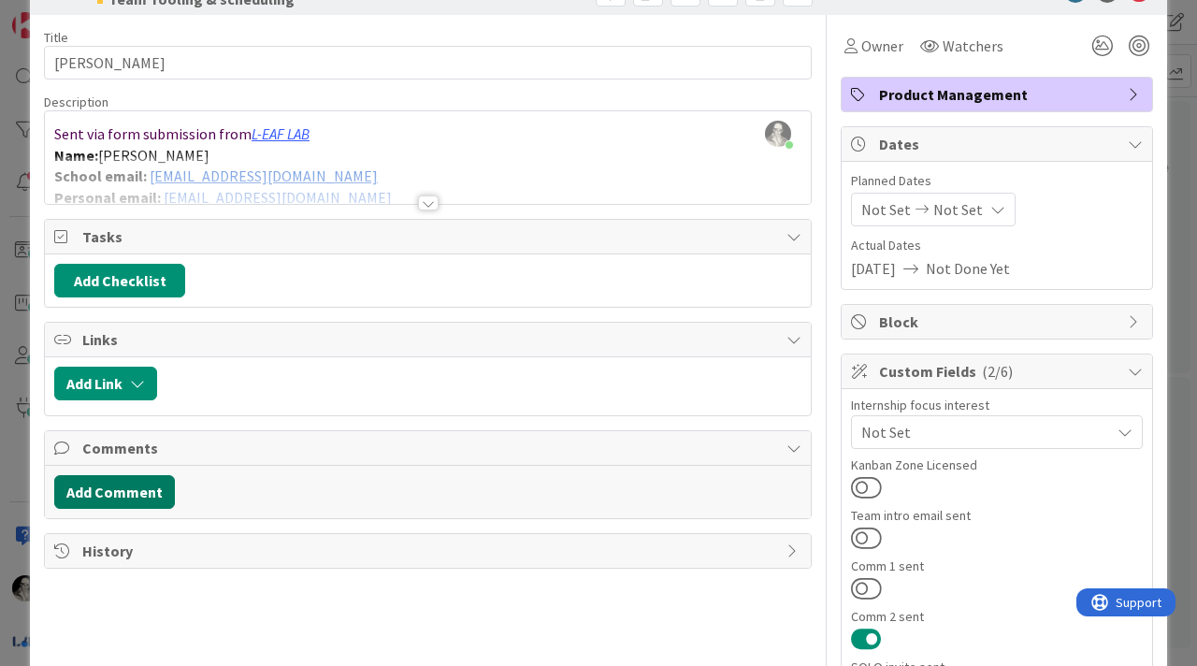
click at [125, 492] on button "Add Comment" at bounding box center [114, 492] width 121 height 34
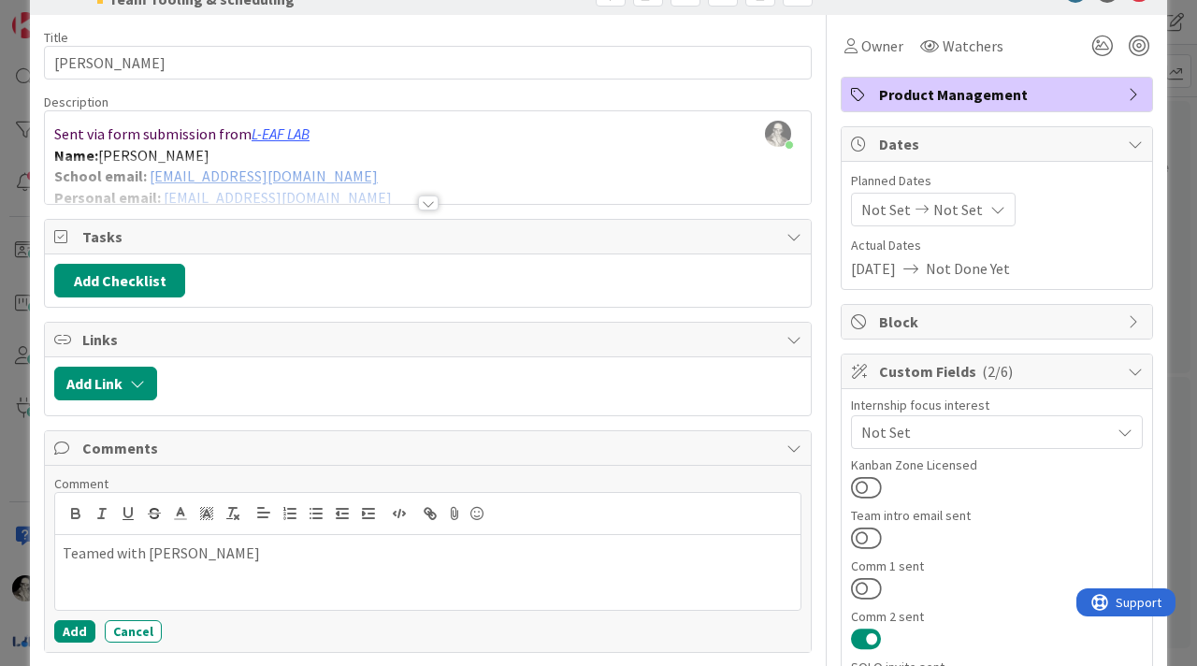
click at [69, 644] on div "Comment Teamed with Osi Add Cancel" at bounding box center [428, 559] width 766 height 186
click at [74, 626] on button "Add" at bounding box center [74, 631] width 41 height 22
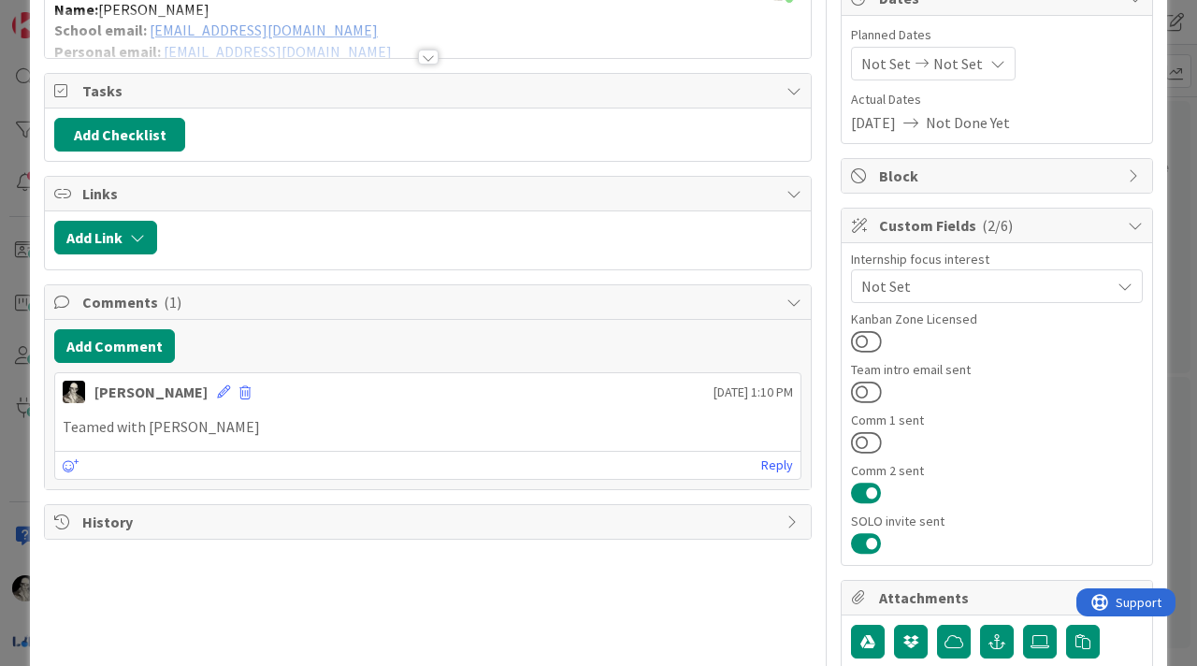
scroll to position [216, 0]
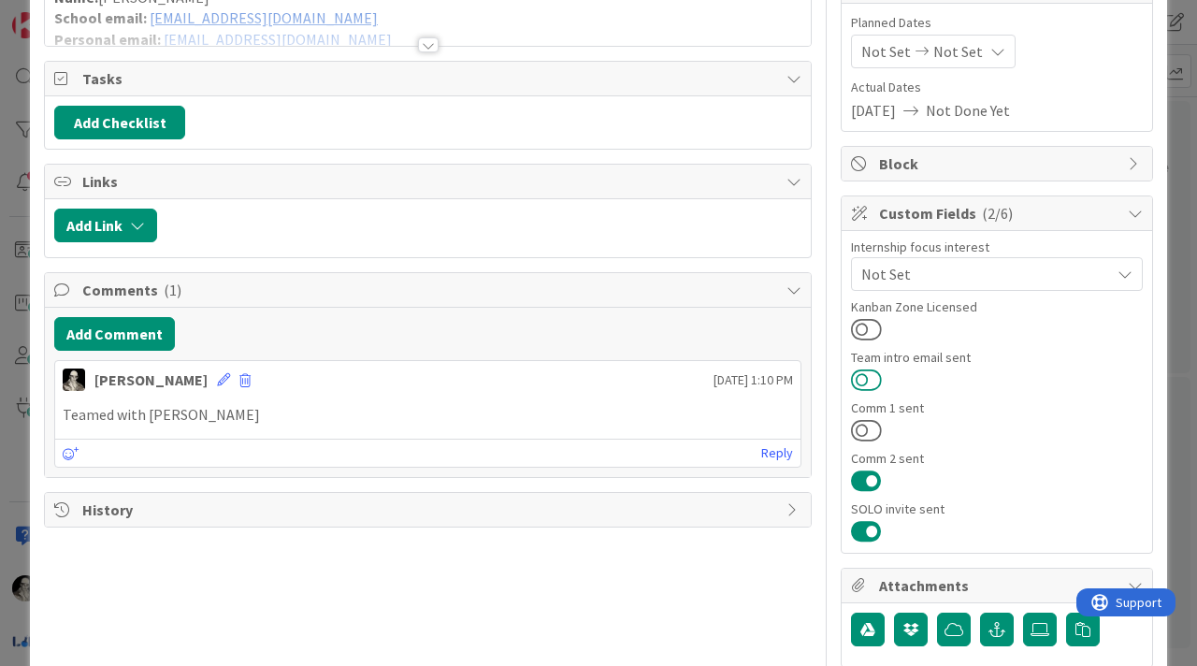
click at [865, 373] on button at bounding box center [866, 380] width 31 height 24
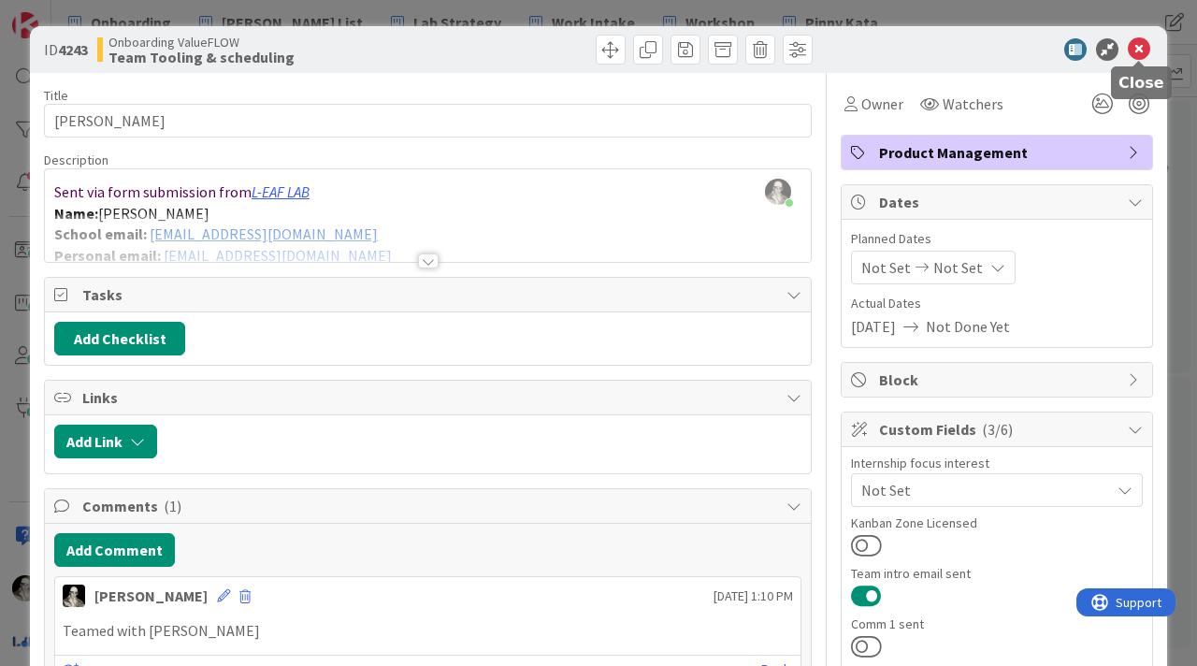
click at [1136, 53] on icon at bounding box center [1139, 49] width 22 height 22
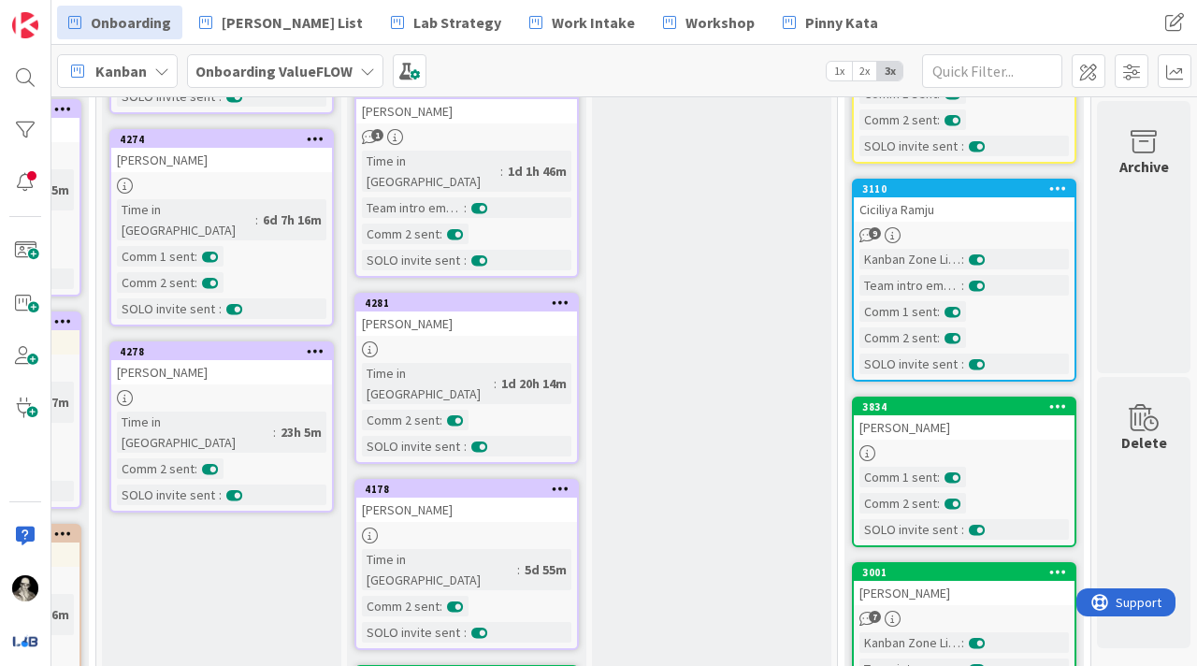
scroll to position [500, 951]
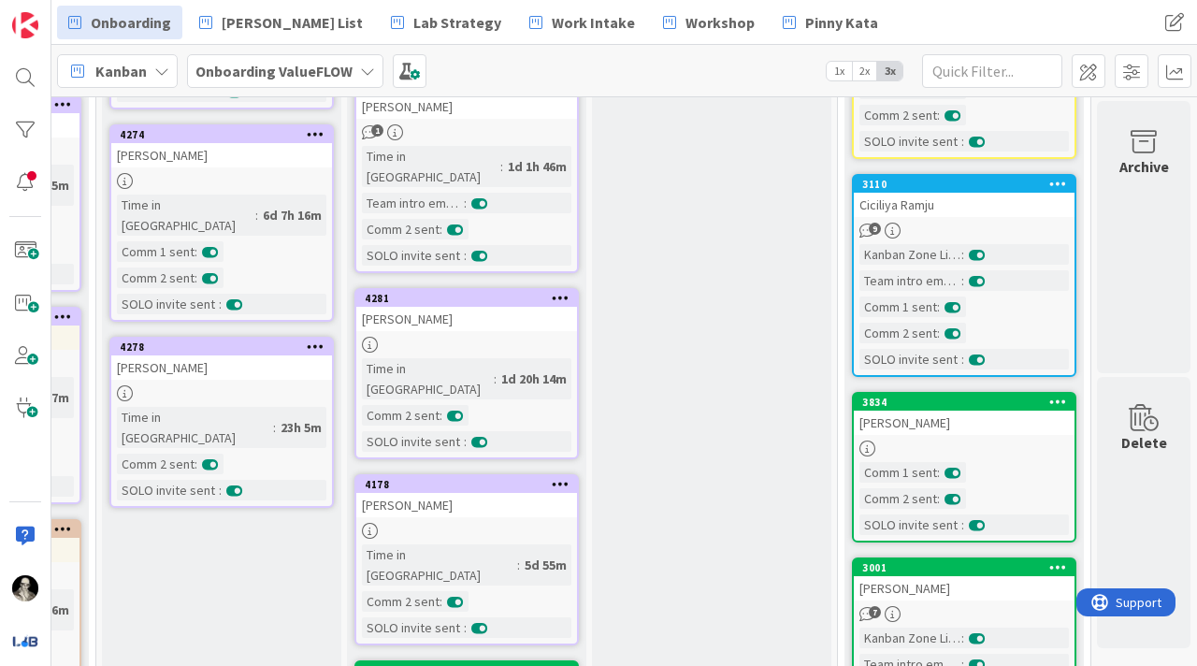
click at [507, 307] on div "[PERSON_NAME]" at bounding box center [466, 319] width 221 height 24
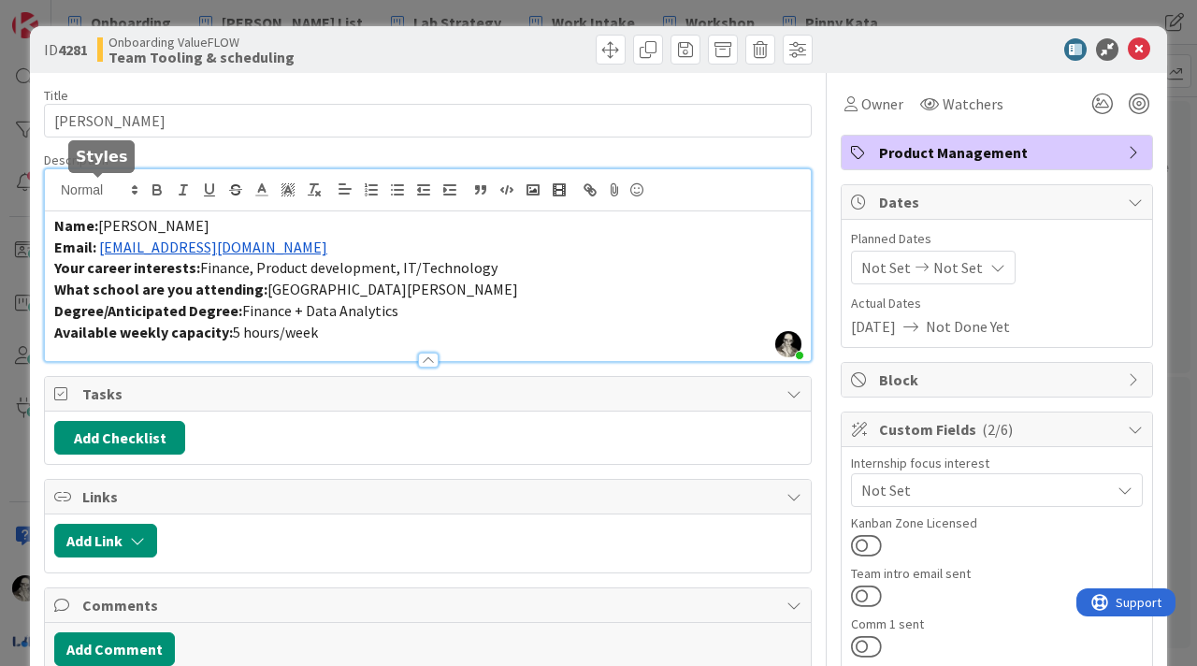
click at [134, 193] on div "[PERSON_NAME] just joined Name: [PERSON_NAME] Email: [EMAIL_ADDRESS][DOMAIN_NAM…" at bounding box center [428, 265] width 766 height 192
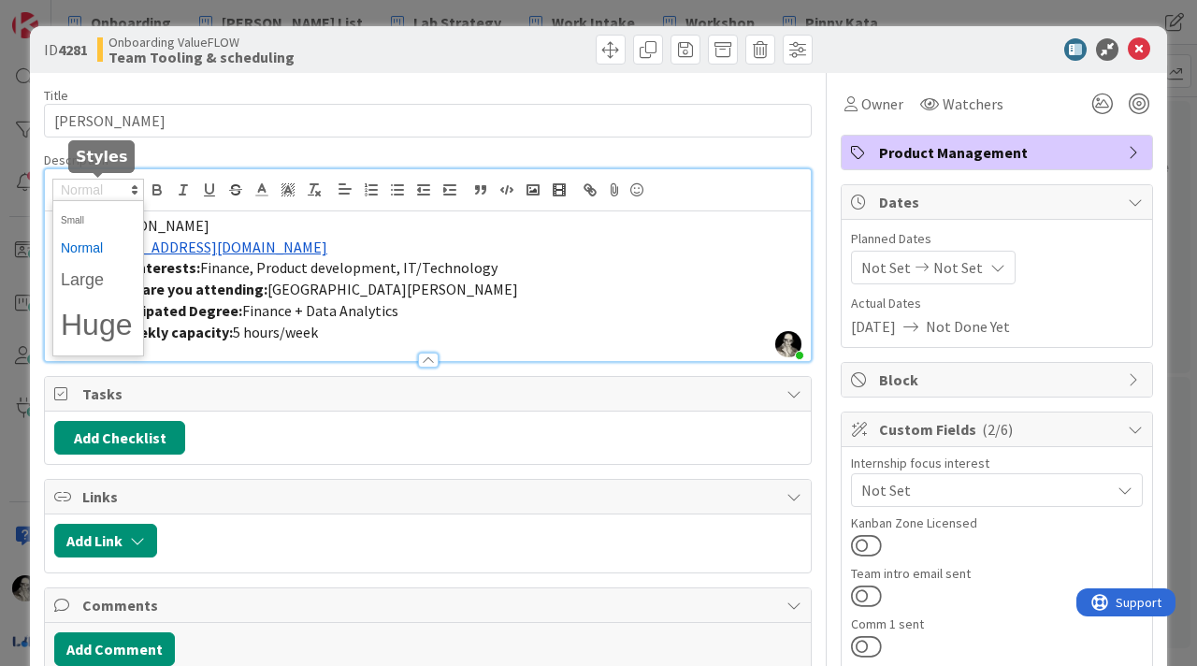
click at [134, 193] on polygon at bounding box center [135, 193] width 4 height 2
click at [334, 237] on p "Email: [EMAIL_ADDRESS][DOMAIN_NAME]" at bounding box center [427, 248] width 747 height 22
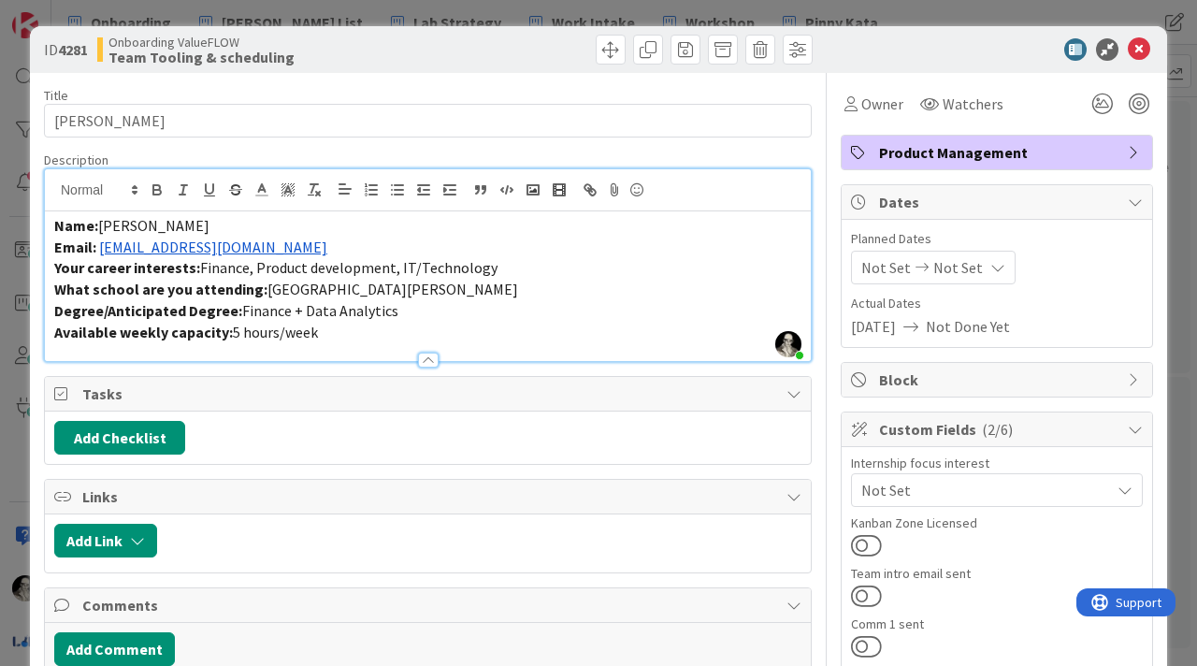
click at [142, 233] on span "[PERSON_NAME]" at bounding box center [153, 225] width 111 height 19
copy span "[PERSON_NAME]"
click at [1137, 44] on icon at bounding box center [1139, 49] width 22 height 22
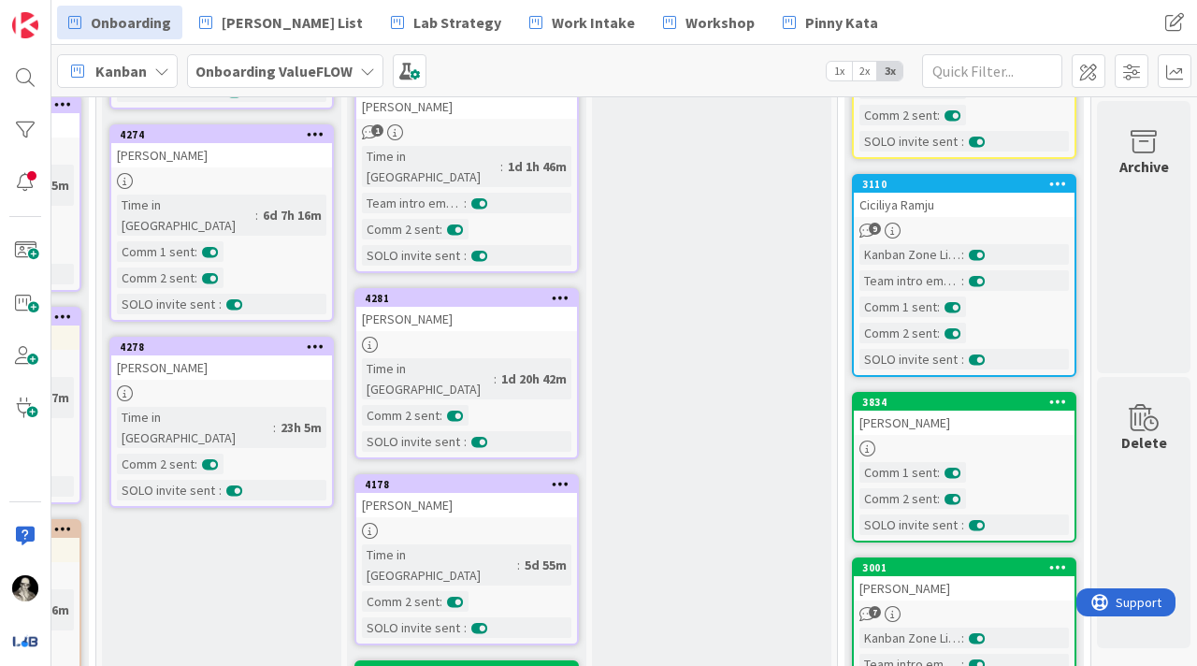
click at [528, 295] on link "4281 [PERSON_NAME] Time in Column : 1d 20h 42m Comm 2 sent : SOLO invite sent :" at bounding box center [466, 373] width 224 height 171
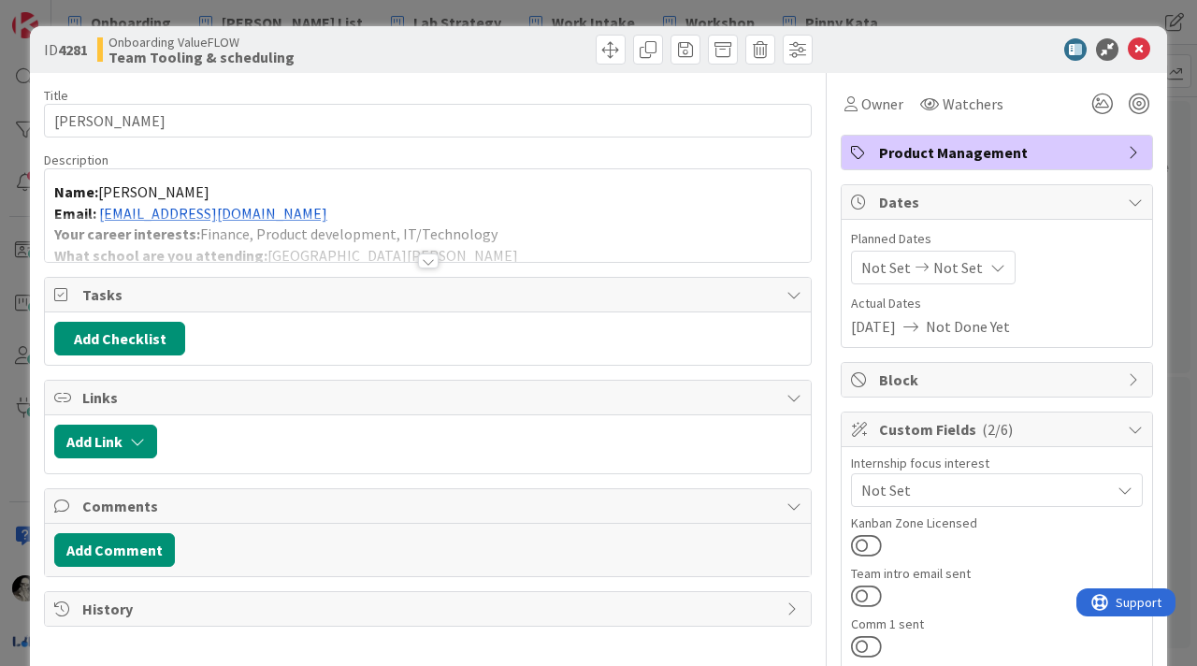
click at [298, 214] on div at bounding box center [428, 238] width 766 height 48
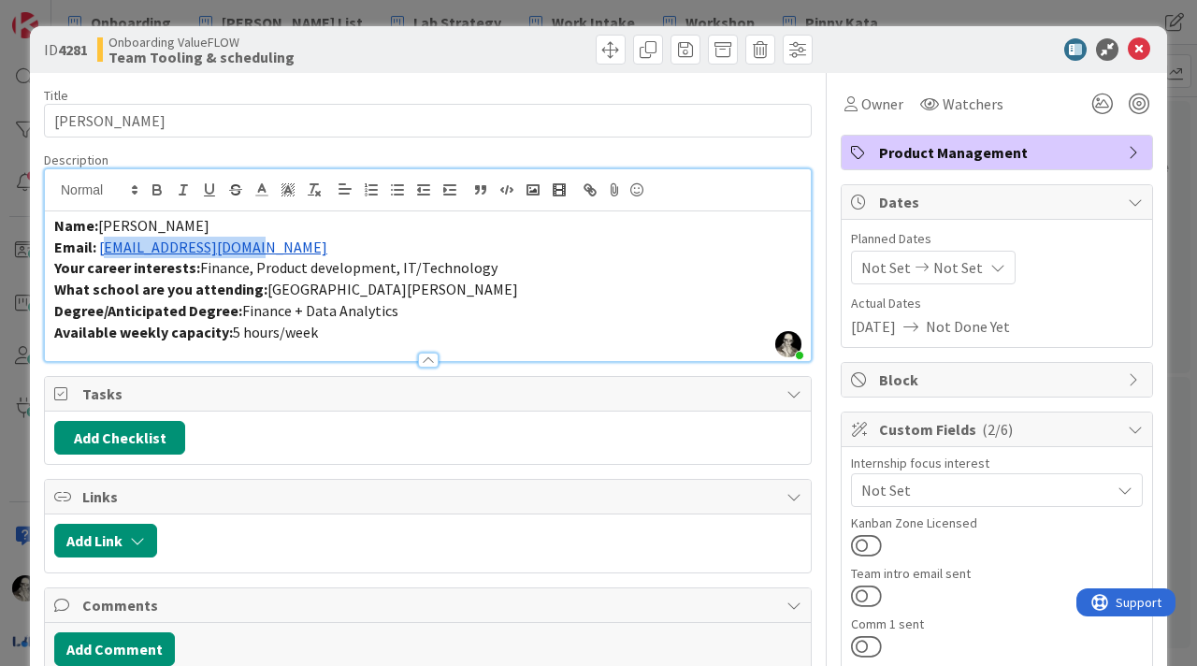
drag, startPoint x: 271, startPoint y: 253, endPoint x: 102, endPoint y: 247, distance: 169.4
click at [102, 246] on p "Email: [EMAIL_ADDRESS][DOMAIN_NAME]" at bounding box center [427, 248] width 747 height 22
click at [281, 250] on p "Email: [EMAIL_ADDRESS][DOMAIN_NAME]" at bounding box center [427, 248] width 747 height 22
drag, startPoint x: 281, startPoint y: 250, endPoint x: 111, endPoint y: 249, distance: 169.3
click at [111, 249] on p "Email: [EMAIL_ADDRESS][DOMAIN_NAME]" at bounding box center [427, 248] width 747 height 22
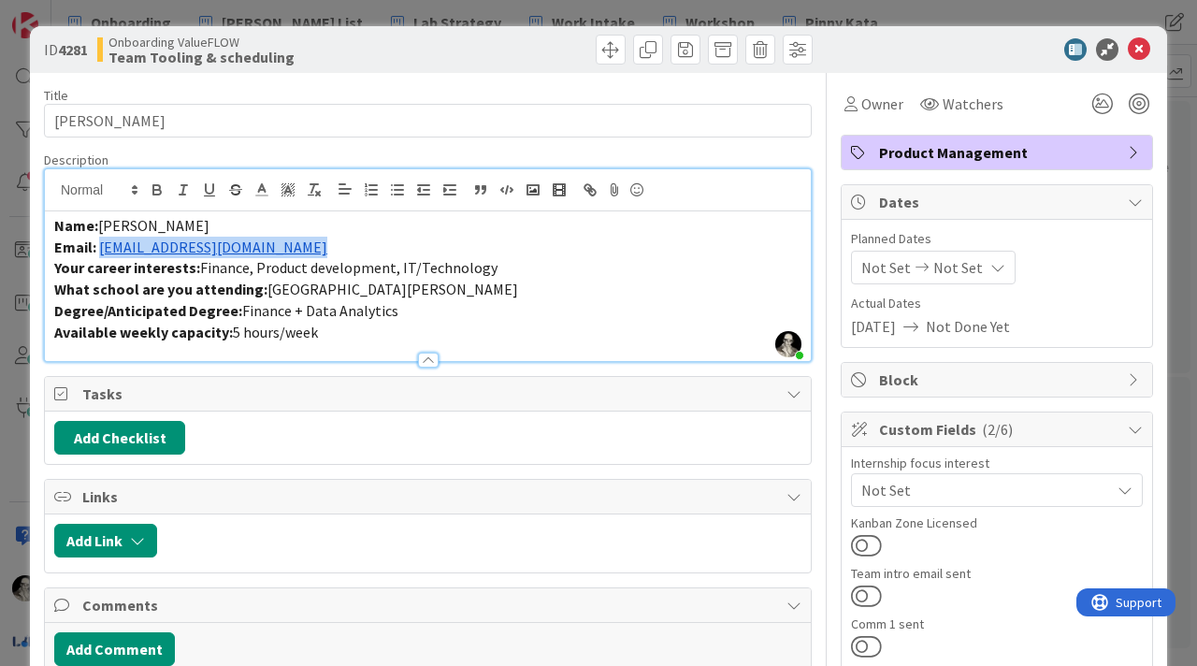
copy link "[EMAIL_ADDRESS][DOMAIN_NAME]"
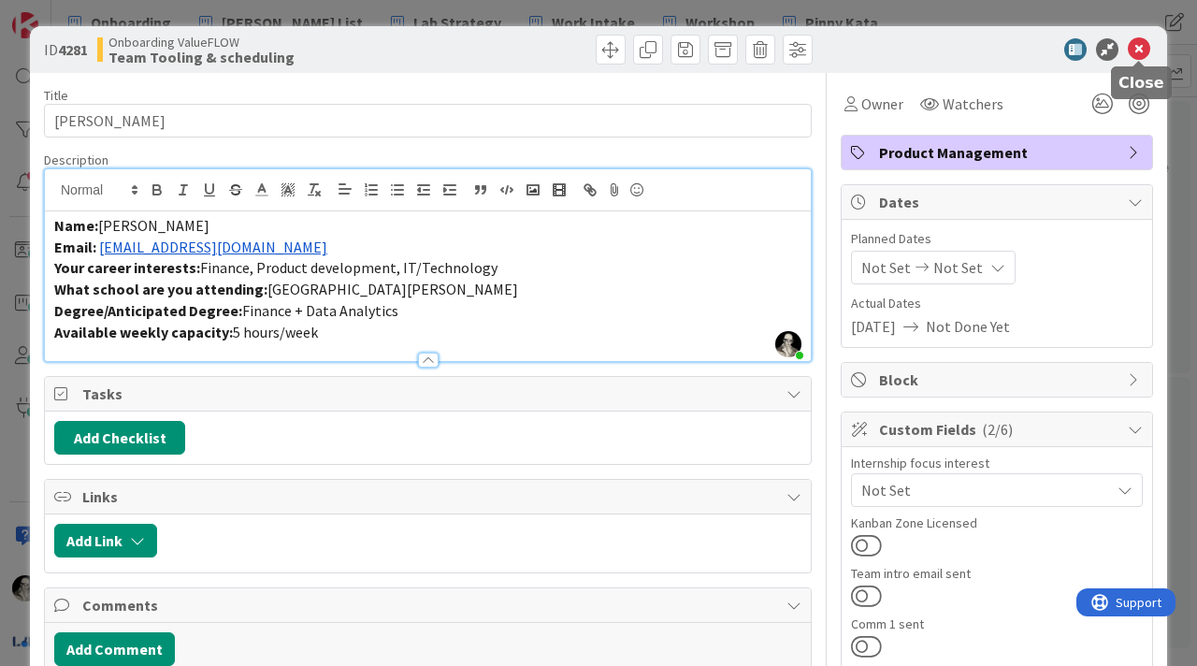
click at [1139, 49] on icon at bounding box center [1139, 49] width 22 height 22
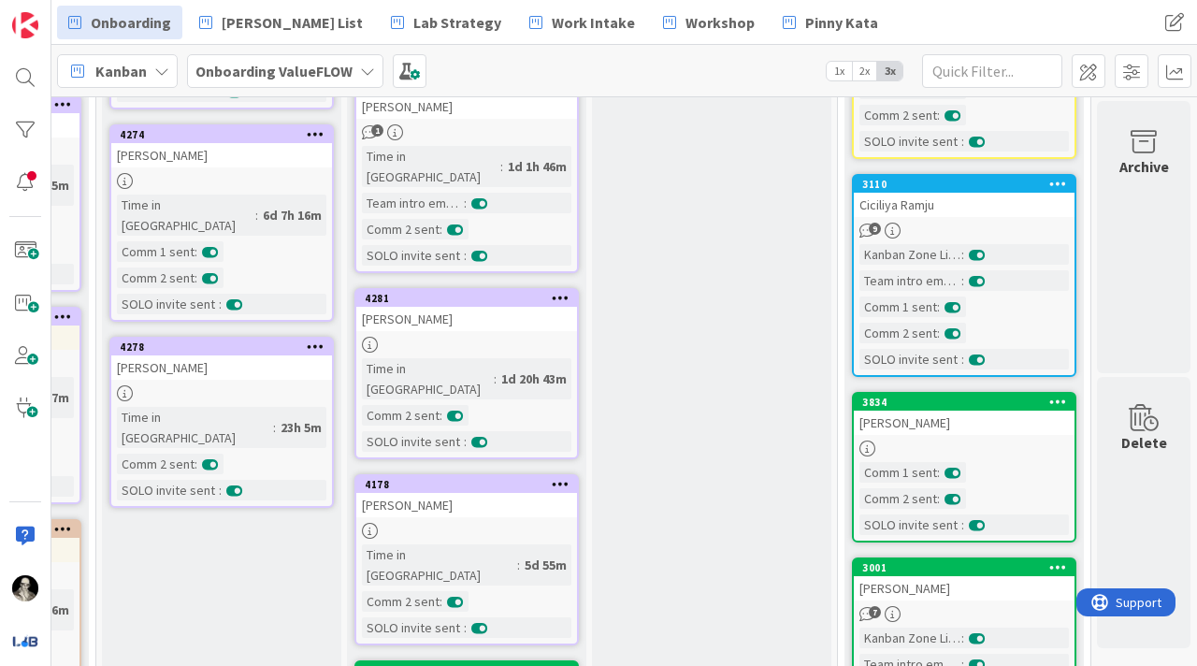
click at [503, 493] on div "[PERSON_NAME]" at bounding box center [466, 505] width 221 height 24
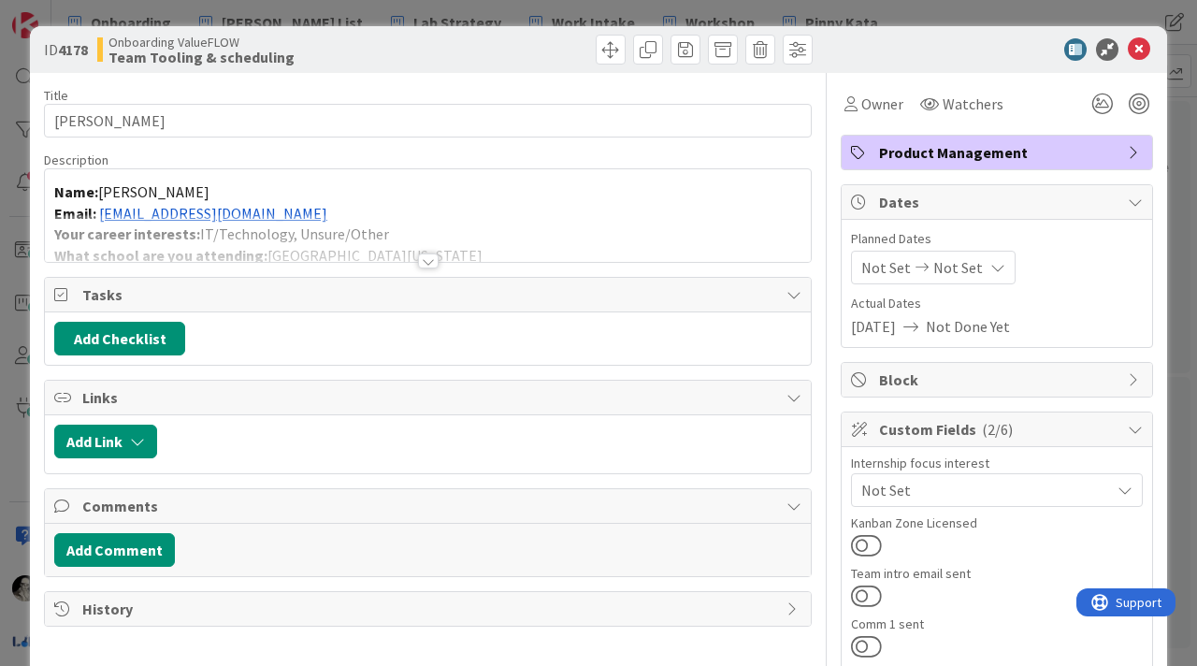
click at [332, 214] on div at bounding box center [428, 238] width 766 height 48
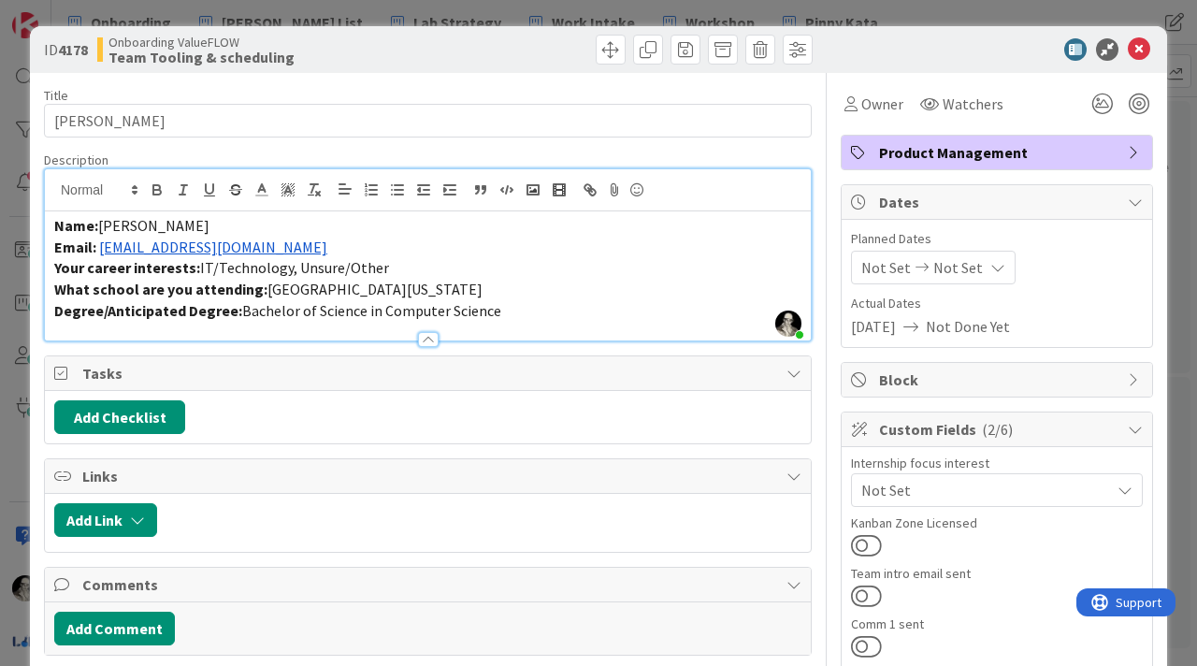
drag, startPoint x: 325, startPoint y: 247, endPoint x: 101, endPoint y: 248, distance: 224.5
click at [101, 248] on p "Email: [EMAIL_ADDRESS][DOMAIN_NAME]" at bounding box center [427, 248] width 747 height 22
copy link "[EMAIL_ADDRESS][DOMAIN_NAME]"
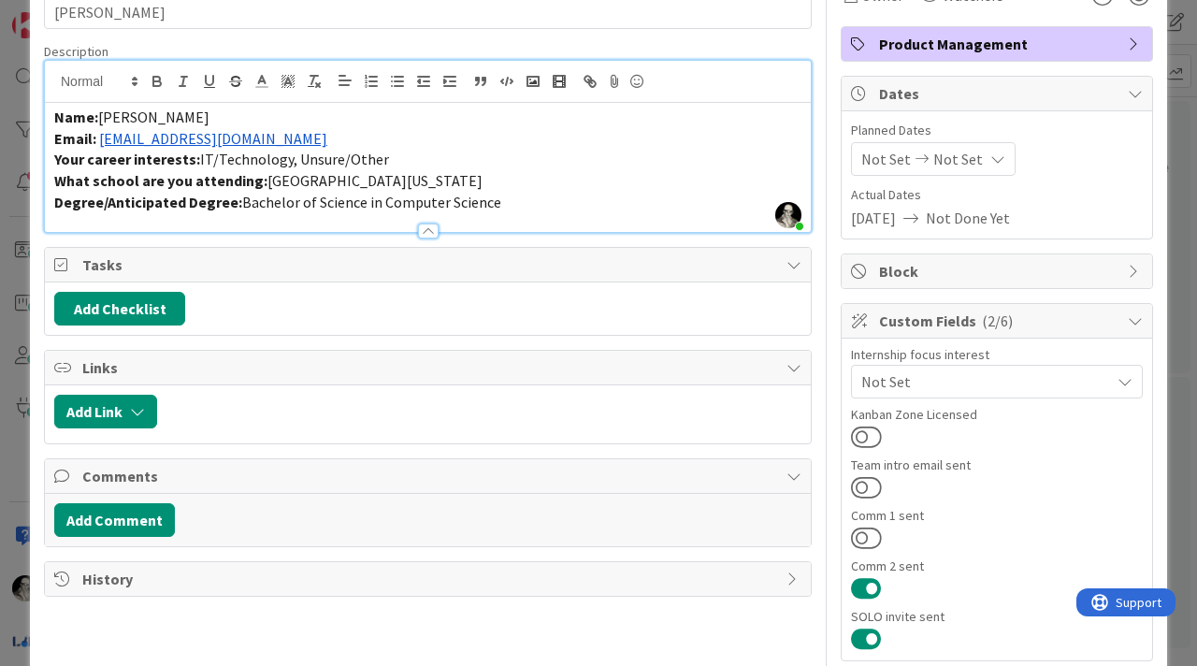
scroll to position [111, 0]
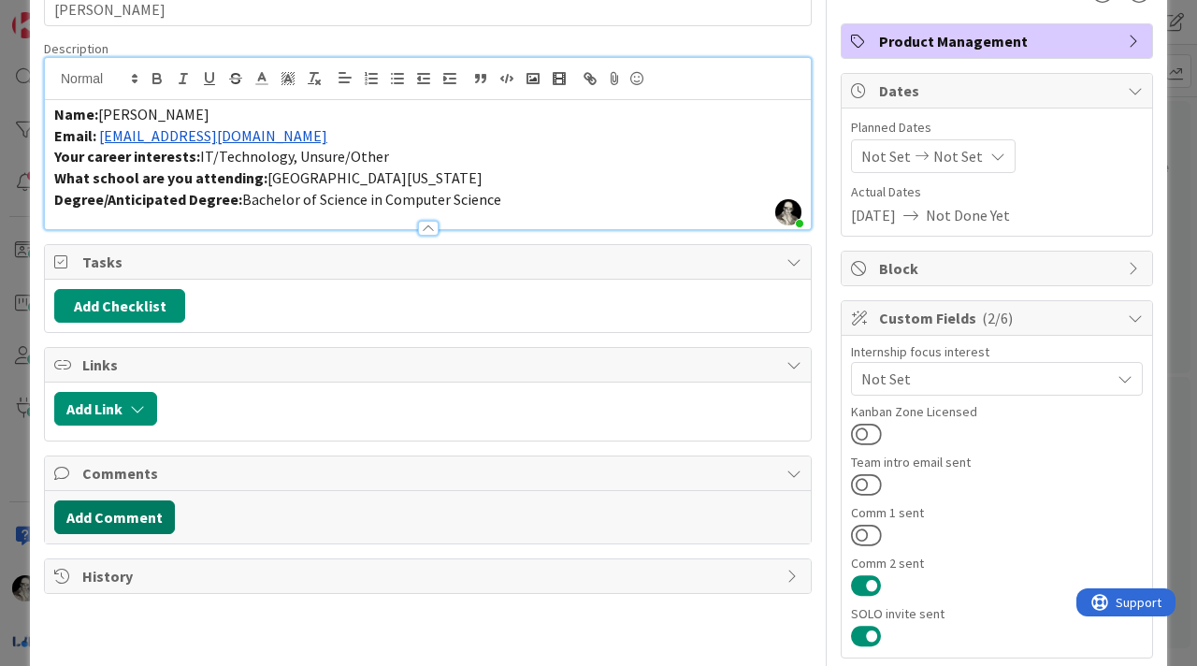
click at [151, 509] on button "Add Comment" at bounding box center [114, 517] width 121 height 34
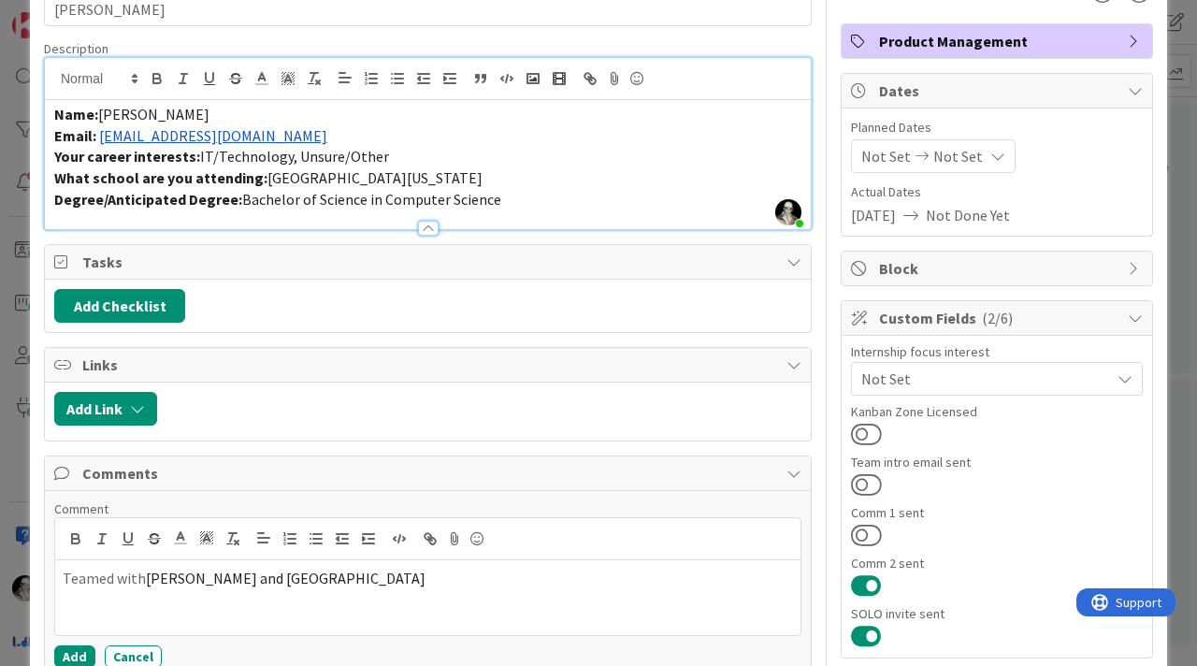
click at [287, 585] on p "Teamed with [PERSON_NAME] and [PERSON_NAME]" at bounding box center [428, 579] width 730 height 22
click at [70, 648] on button "Add" at bounding box center [74, 656] width 41 height 22
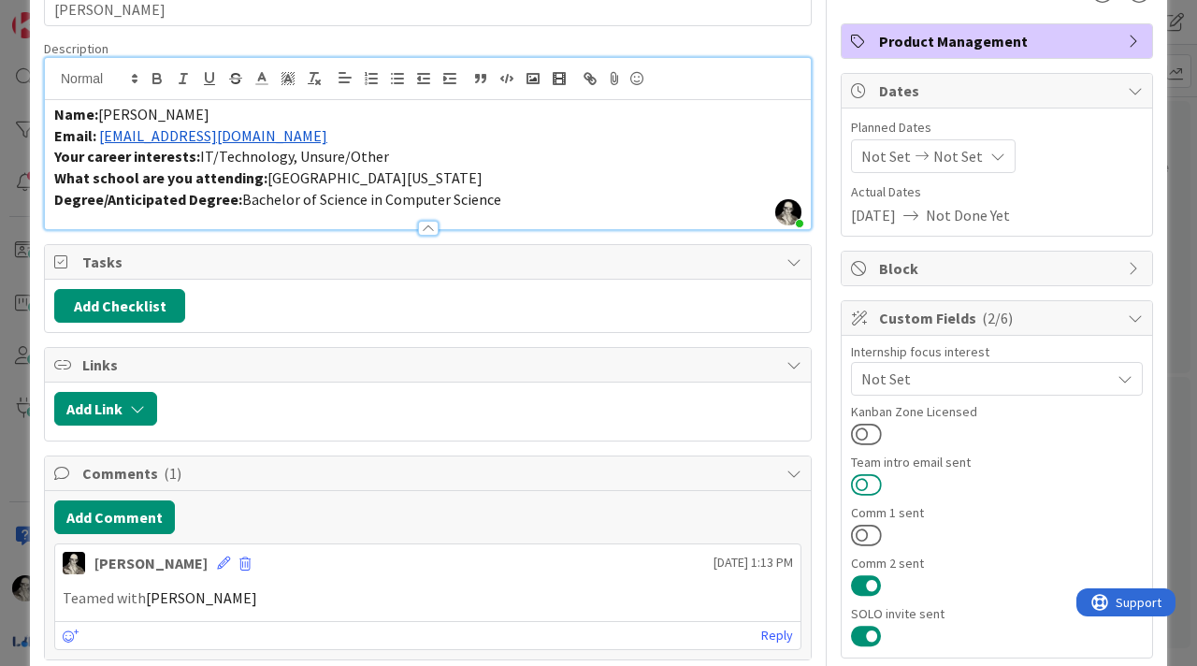
click at [861, 472] on button at bounding box center [866, 484] width 31 height 24
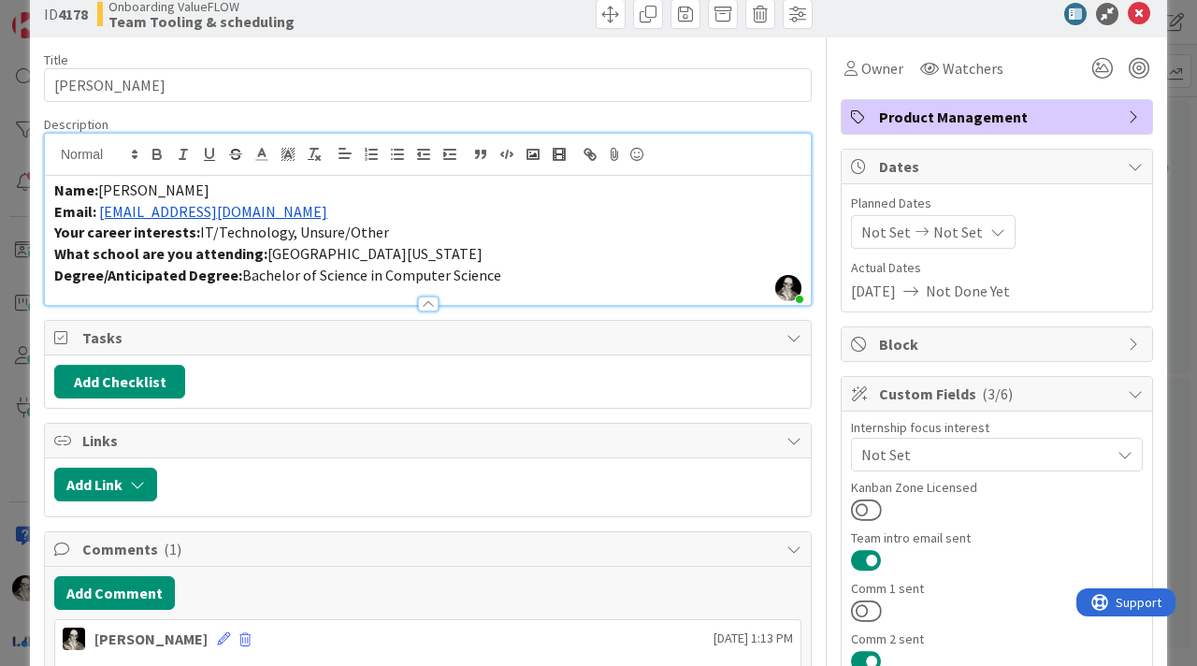
scroll to position [0, 0]
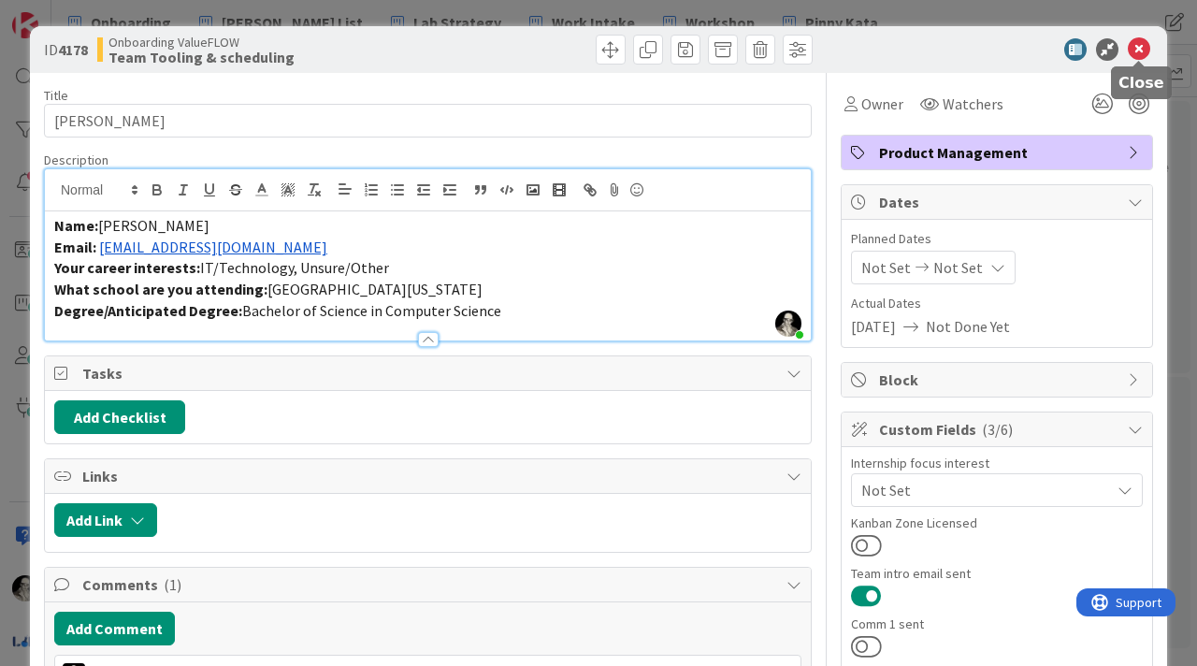
click at [1141, 51] on icon at bounding box center [1139, 49] width 22 height 22
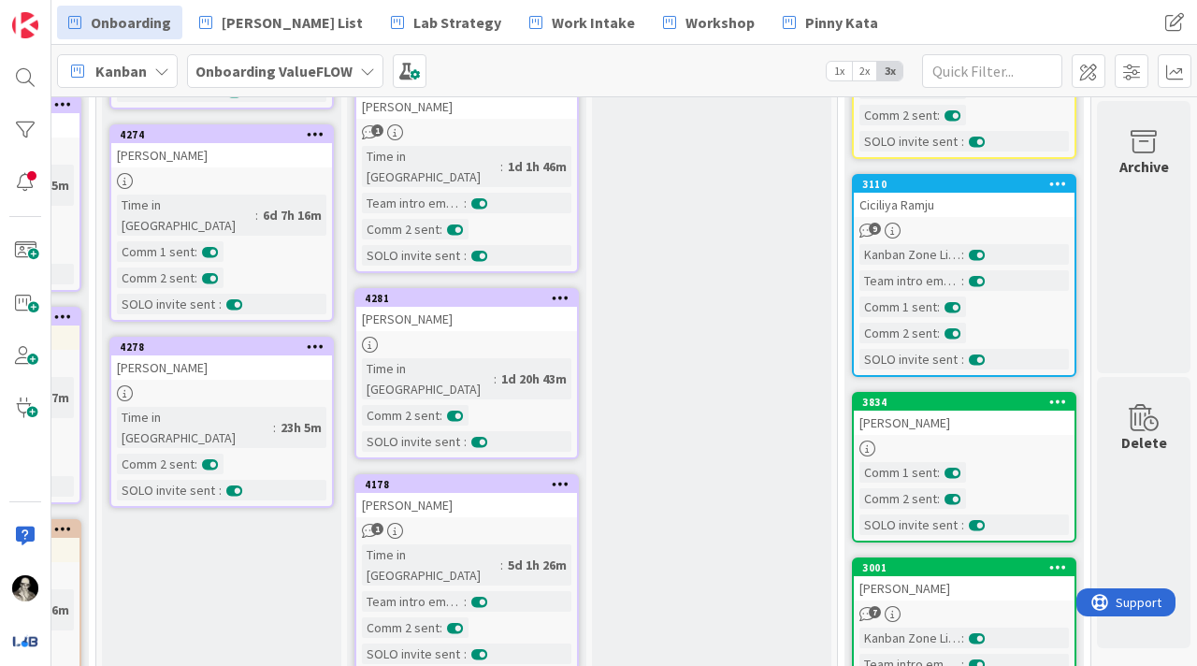
click at [520, 307] on div "[PERSON_NAME]" at bounding box center [466, 319] width 221 height 24
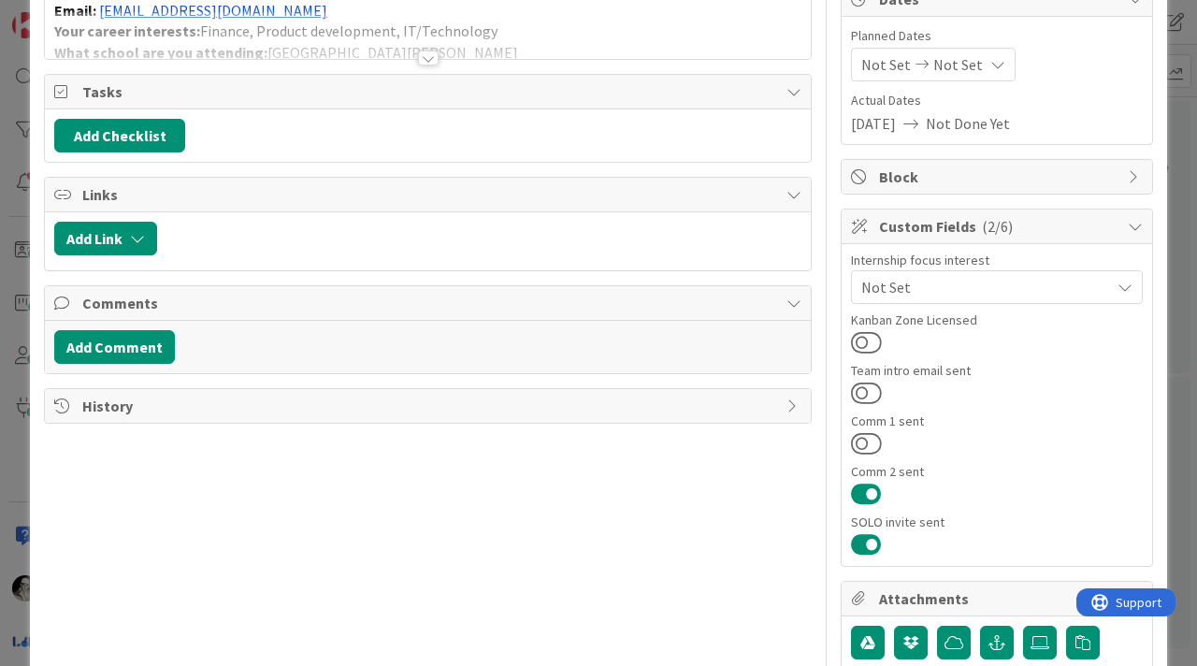
scroll to position [221, 0]
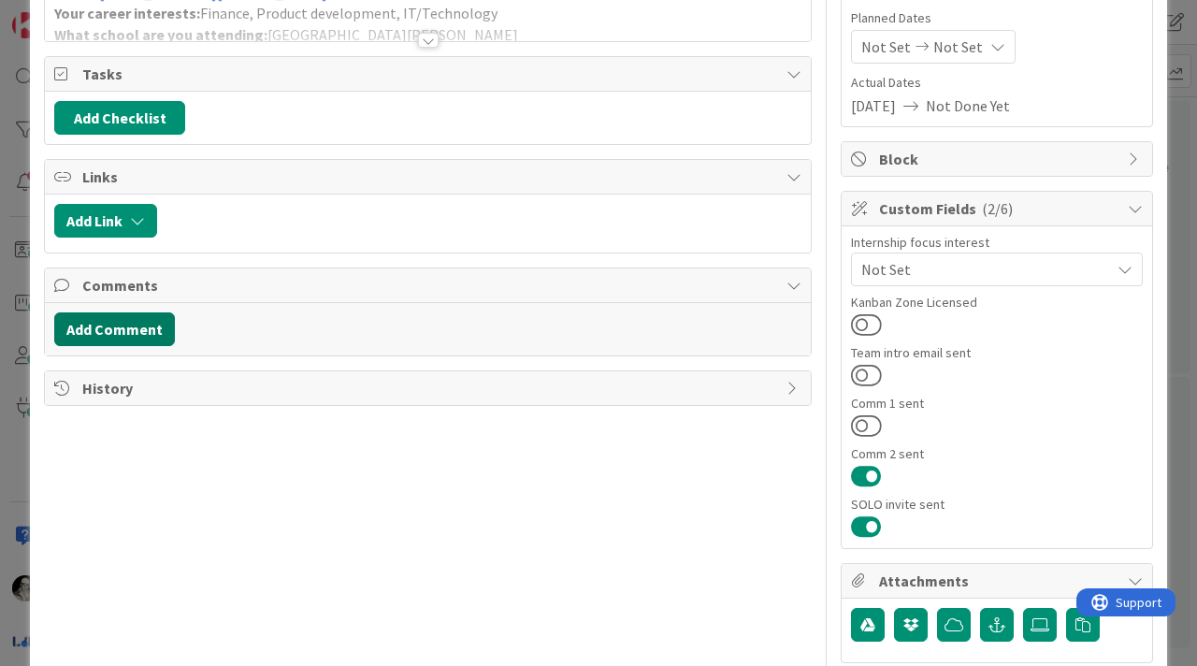
click at [152, 325] on button "Add Comment" at bounding box center [114, 329] width 121 height 34
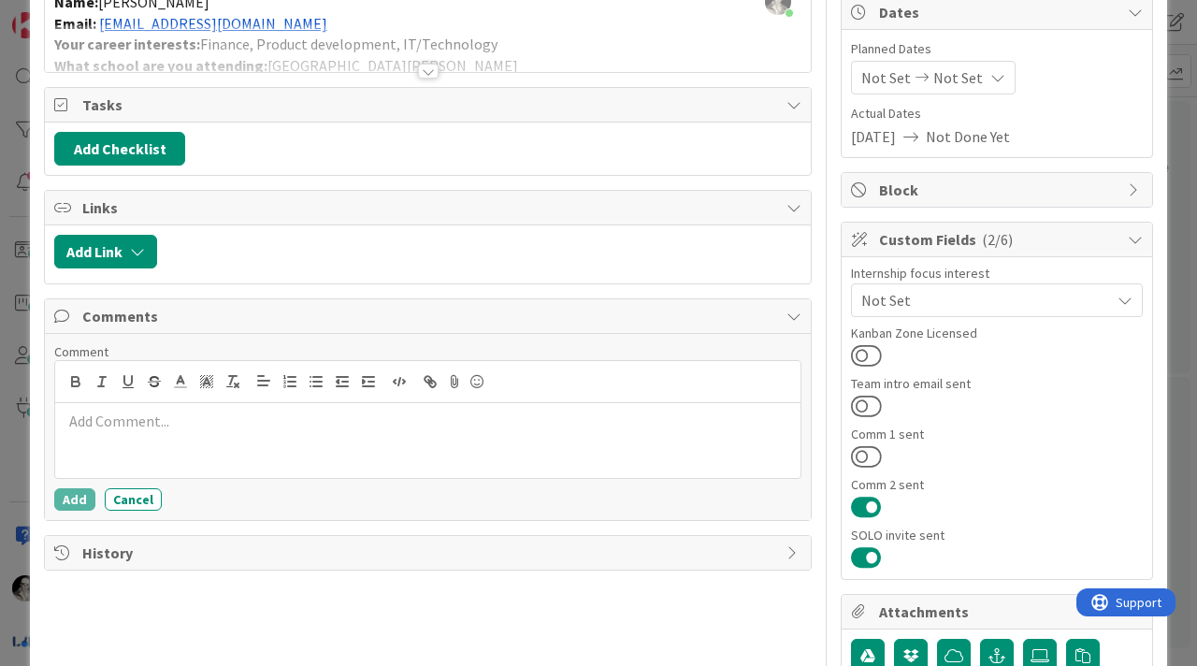
scroll to position [191, 0]
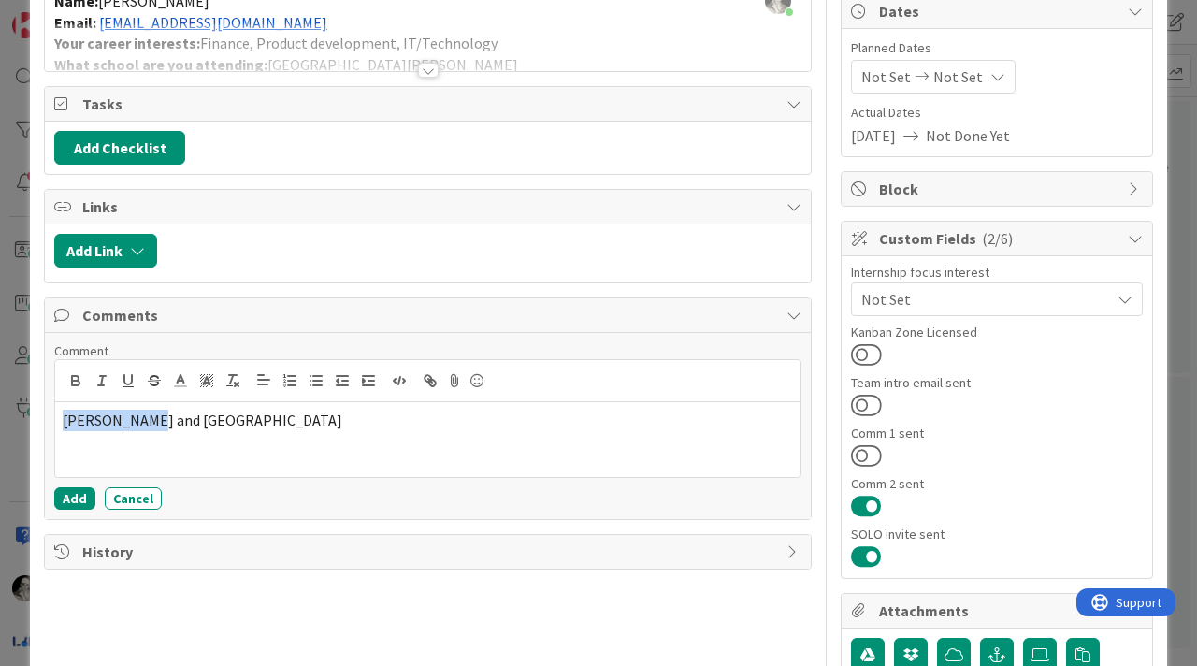
drag, startPoint x: 152, startPoint y: 416, endPoint x: 31, endPoint y: 416, distance: 121.6
click at [31, 416] on div "ID 4281 Onboarding ValueFLOW Team Tooling & scheduling Title 18 / 128 [PERSON_N…" at bounding box center [598, 393] width 1137 height 1116
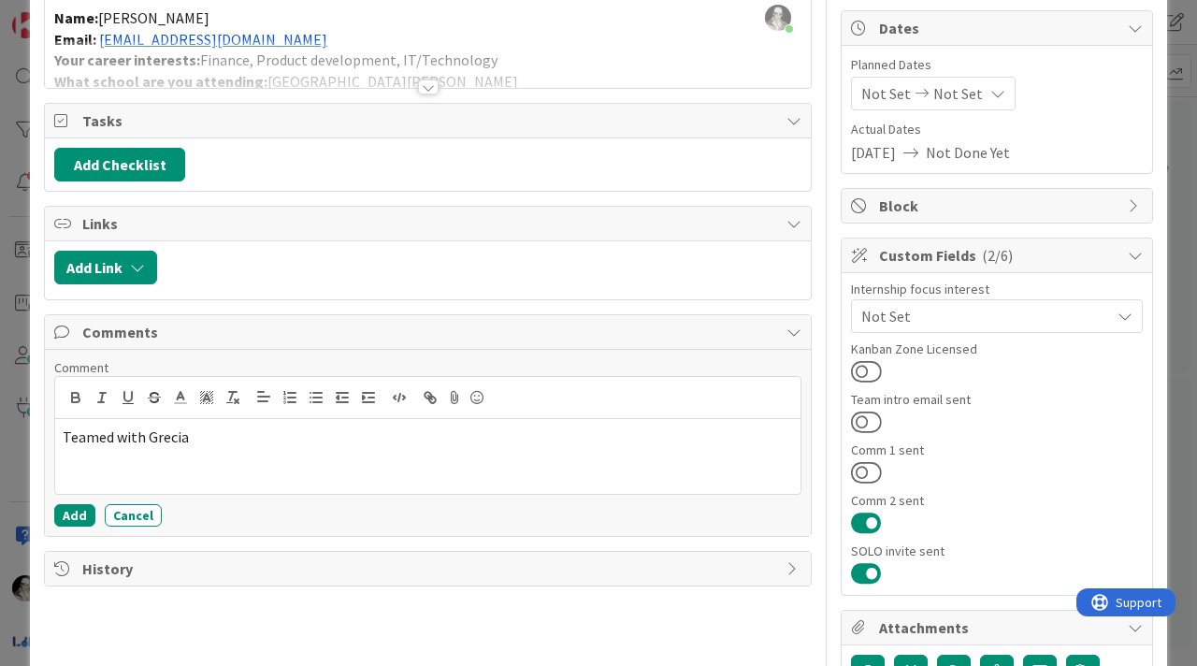
scroll to position [177, 0]
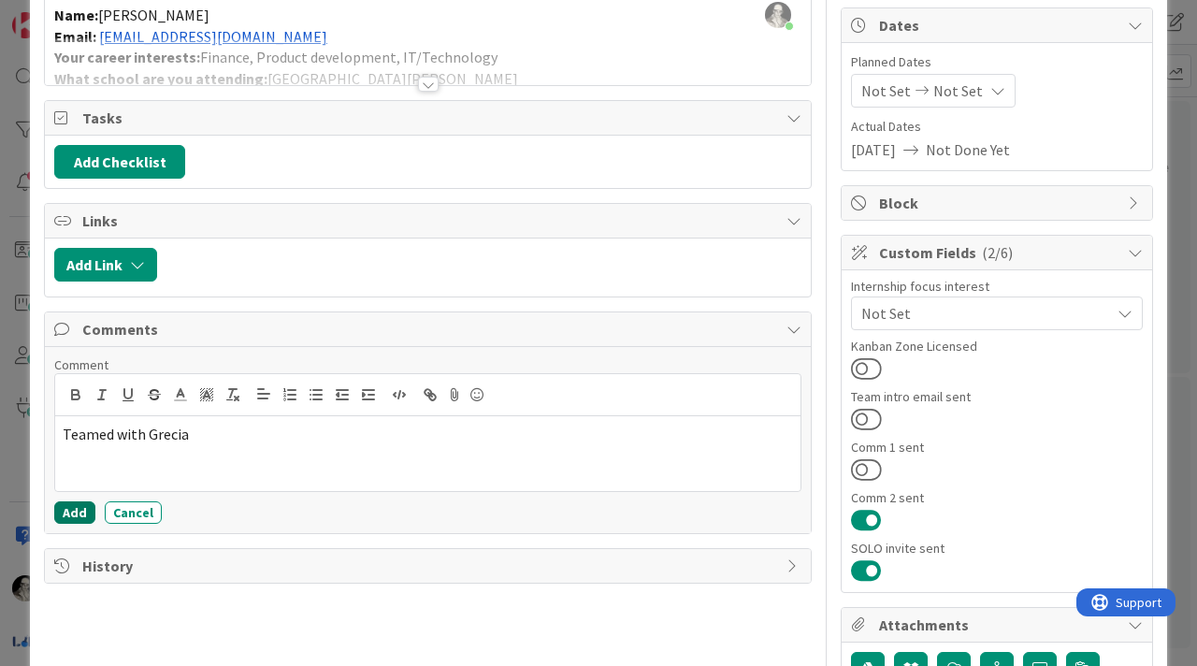
click at [78, 510] on button "Add" at bounding box center [74, 512] width 41 height 22
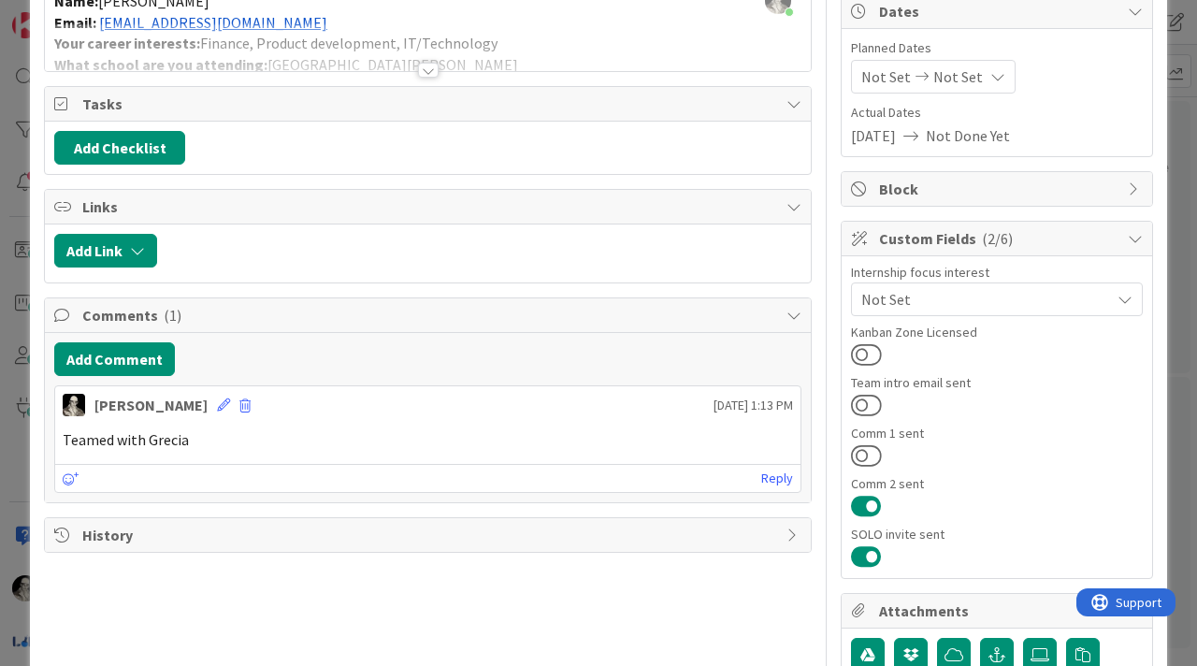
scroll to position [210, 0]
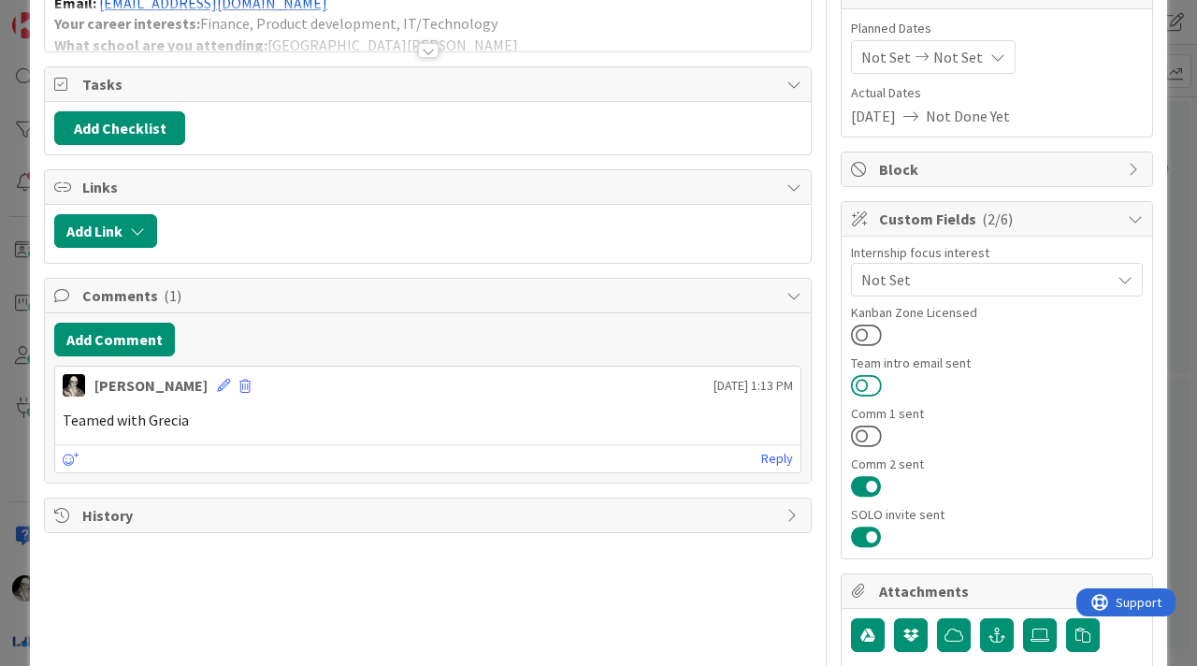
click at [865, 378] on button at bounding box center [866, 385] width 31 height 24
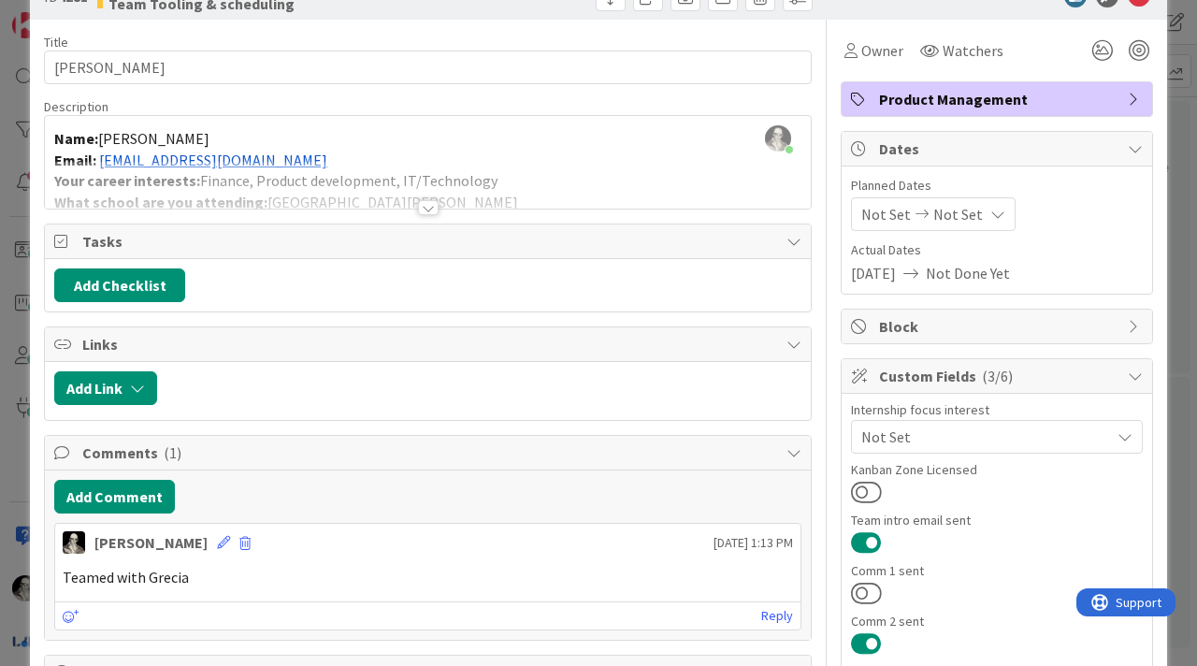
scroll to position [0, 0]
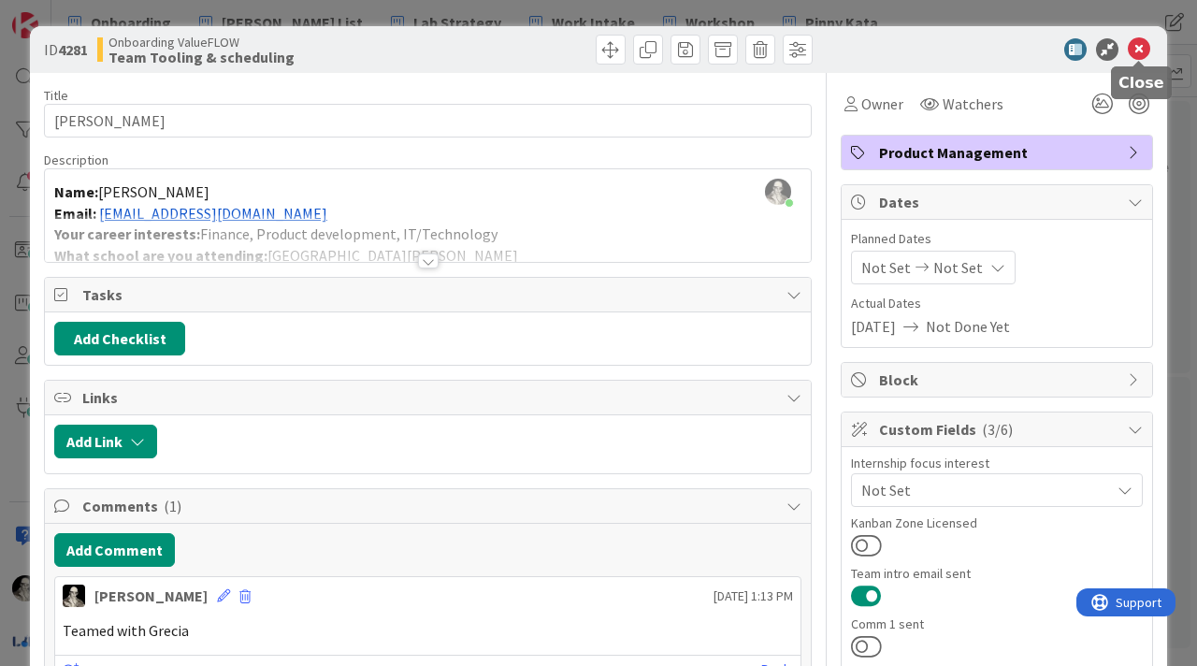
click at [1143, 49] on icon at bounding box center [1139, 49] width 22 height 22
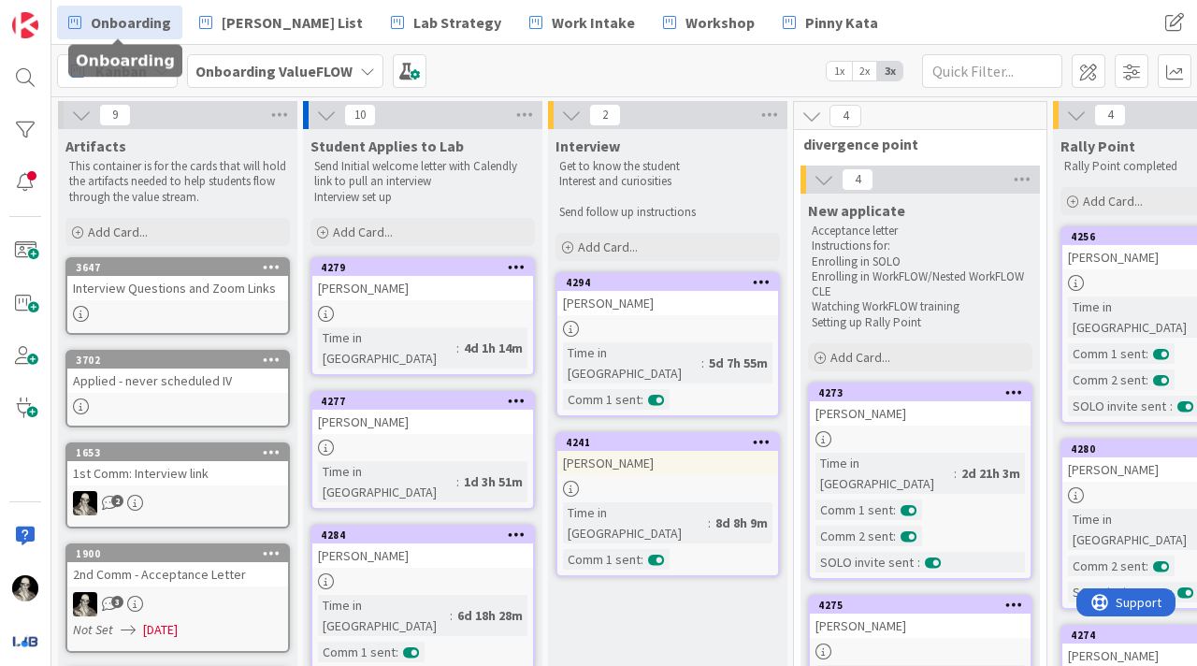
click at [155, 17] on span "Onboarding" at bounding box center [131, 22] width 80 height 22
click at [365, 68] on icon at bounding box center [367, 71] width 15 height 15
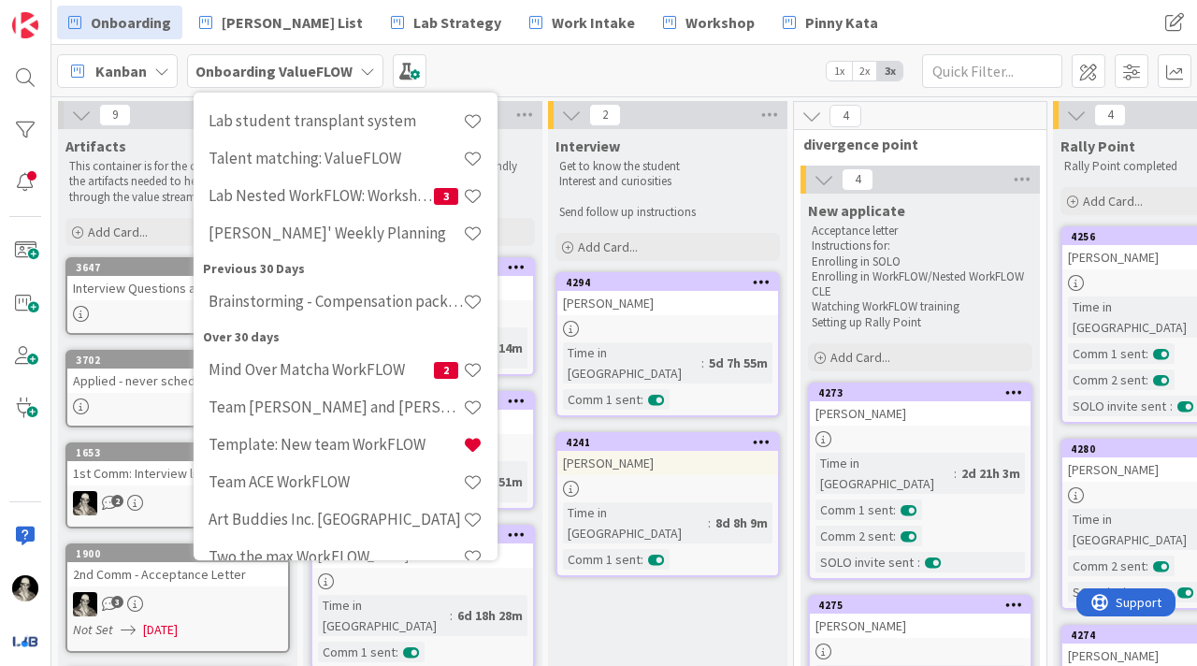
scroll to position [333, 0]
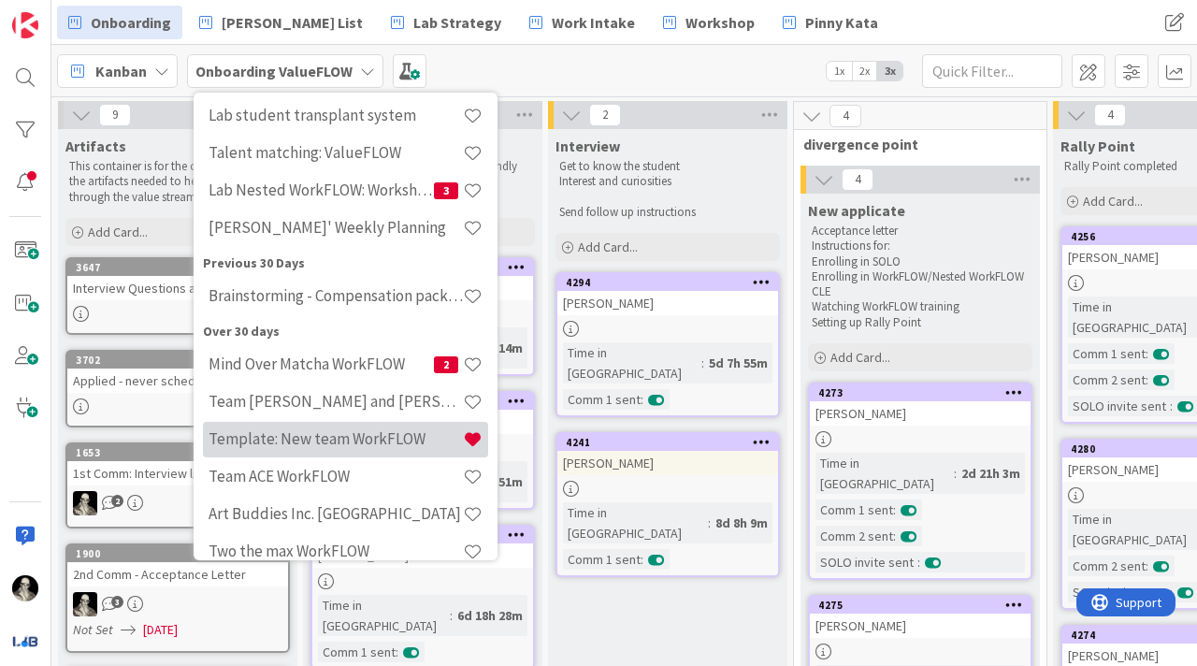
click at [342, 441] on h4 "Template: New team WorkFLOW" at bounding box center [336, 438] width 254 height 19
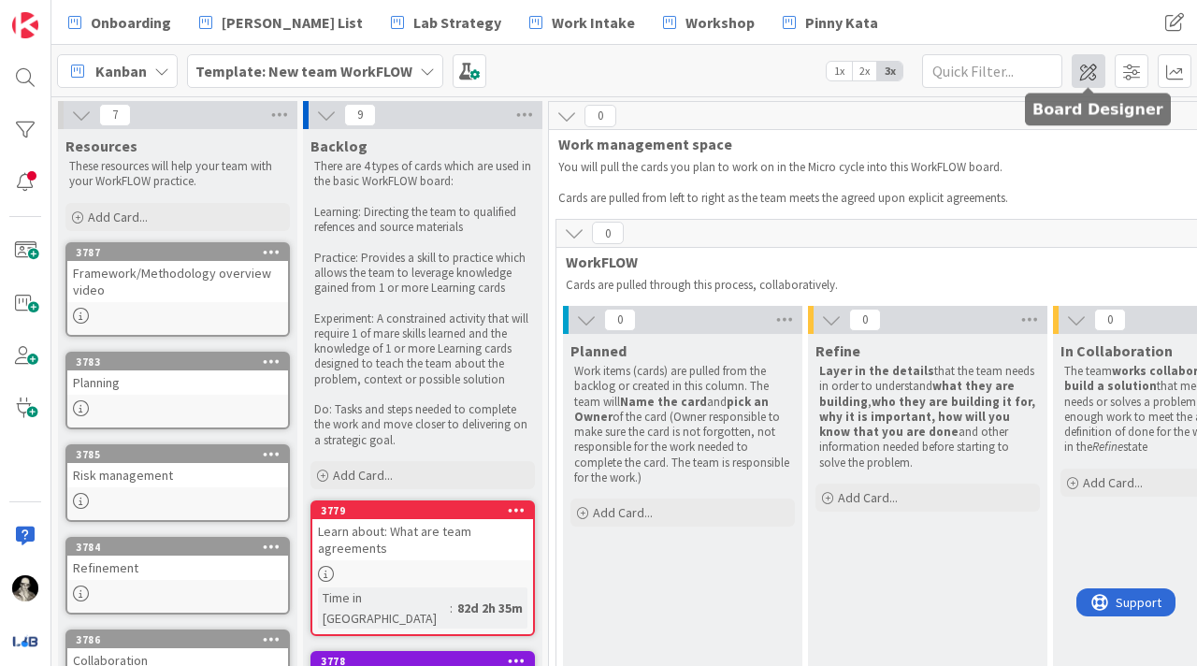
click at [1091, 66] on span at bounding box center [1089, 71] width 34 height 34
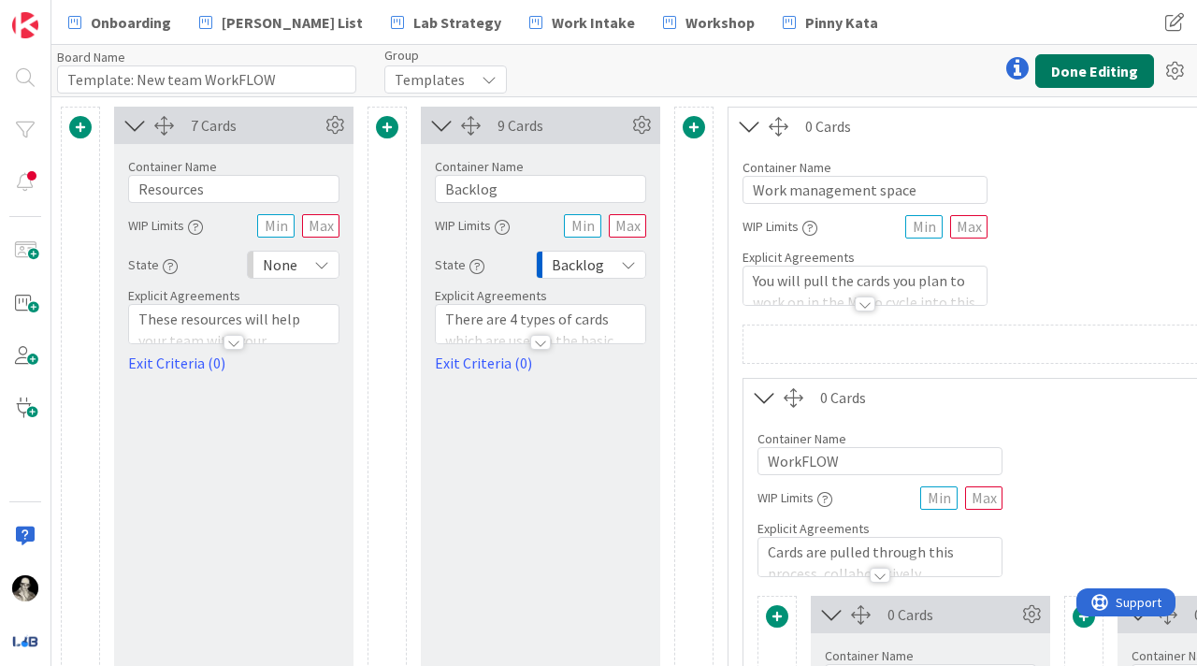
click at [1109, 65] on button "Done Editing" at bounding box center [1094, 71] width 119 height 34
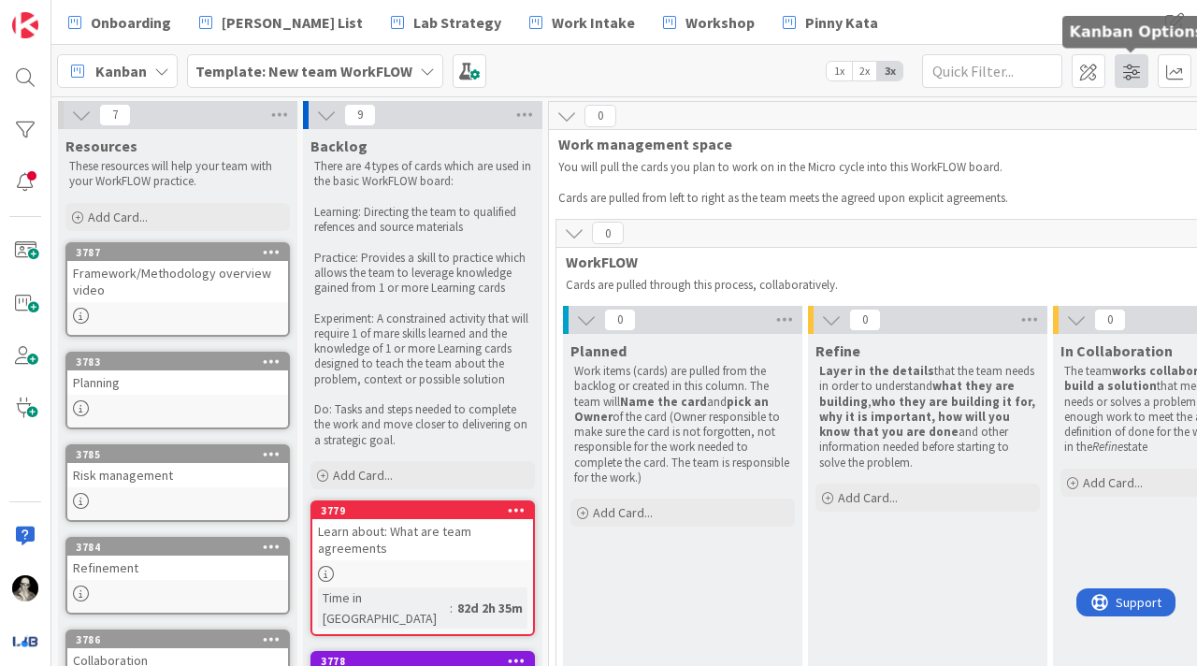
click at [1129, 68] on span at bounding box center [1132, 71] width 34 height 34
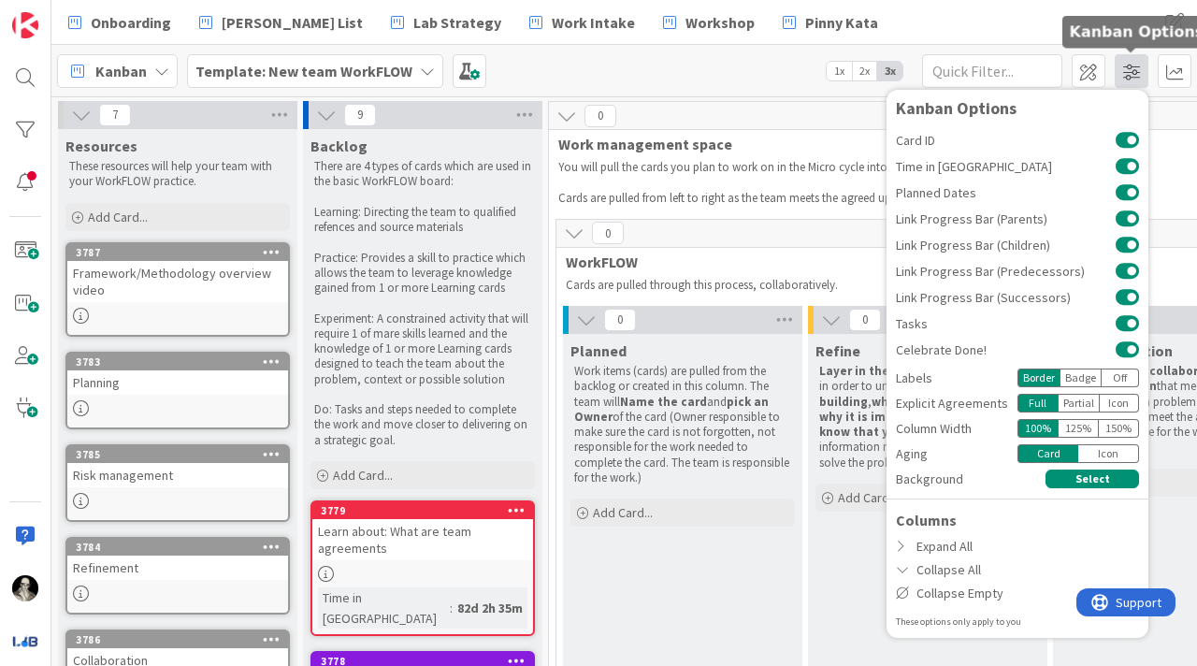
click at [1129, 68] on span at bounding box center [1132, 71] width 34 height 34
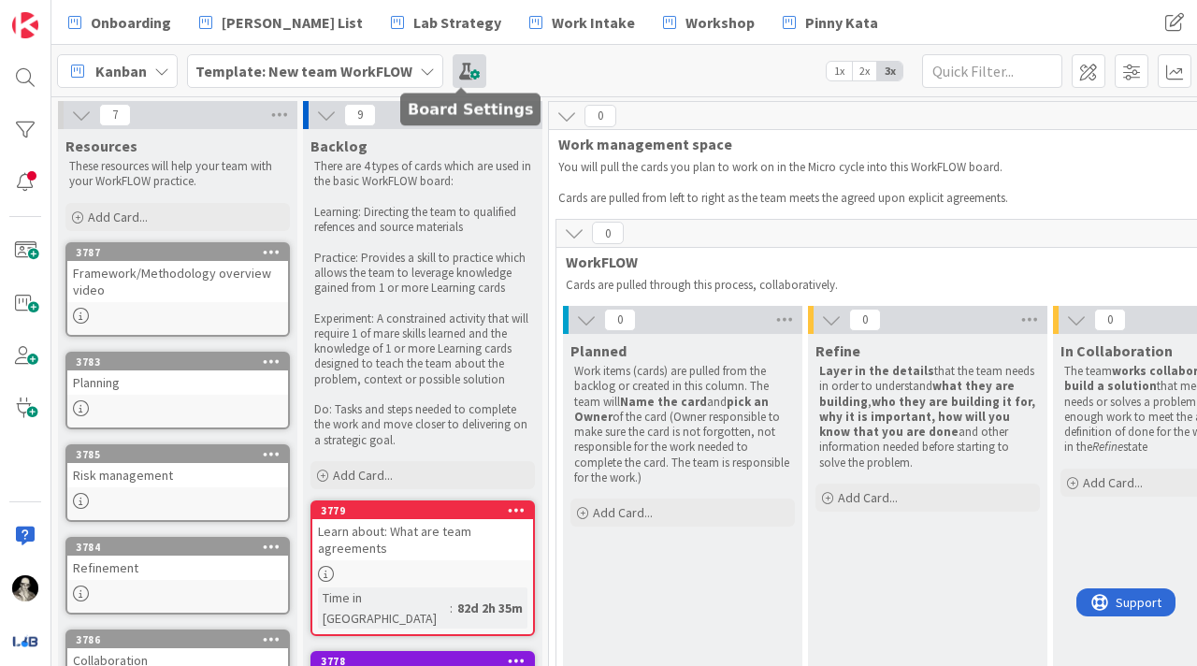
click at [457, 65] on span at bounding box center [470, 71] width 34 height 34
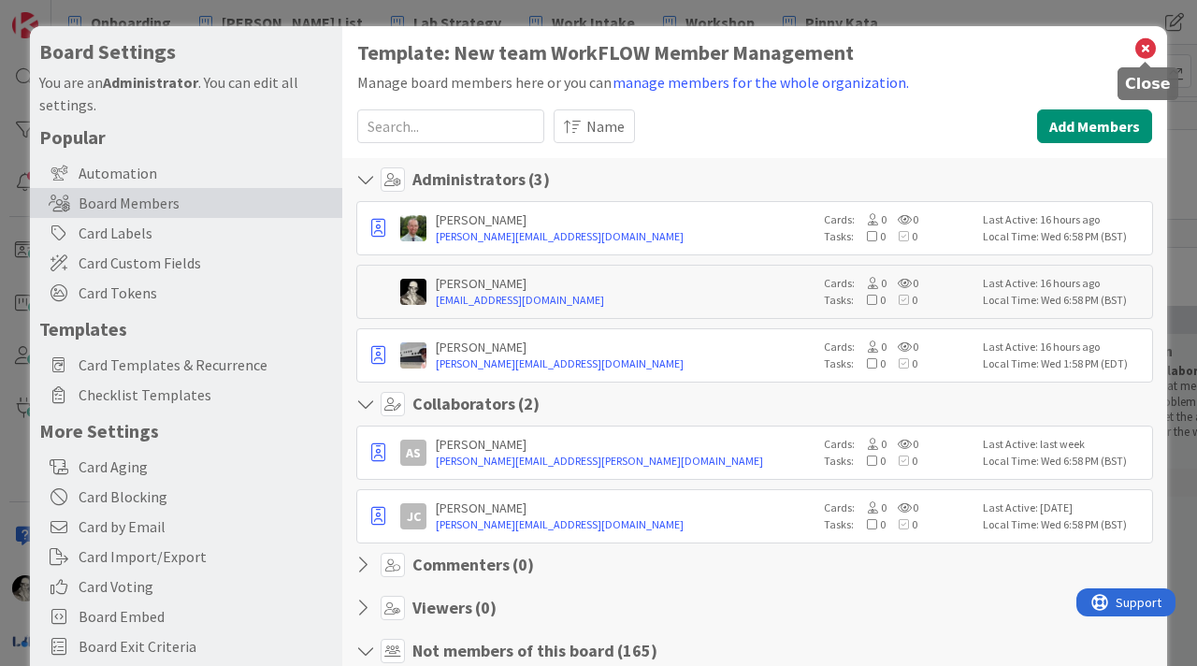
click at [1139, 45] on icon at bounding box center [1146, 49] width 24 height 26
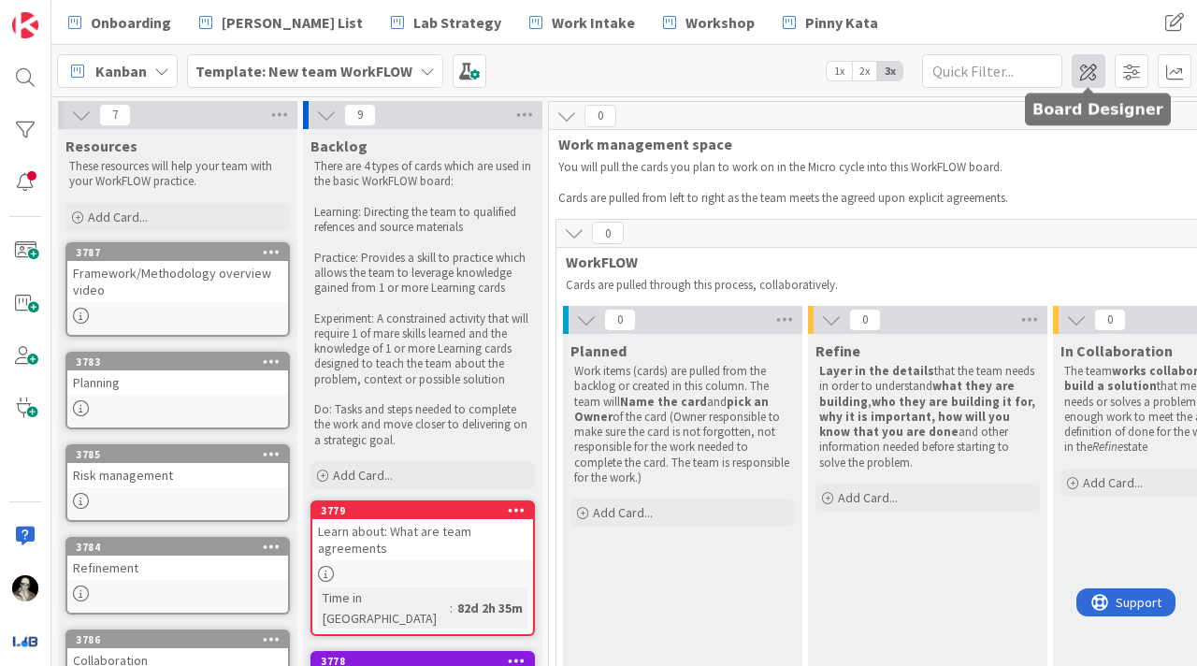
click at [1085, 67] on span at bounding box center [1089, 71] width 34 height 34
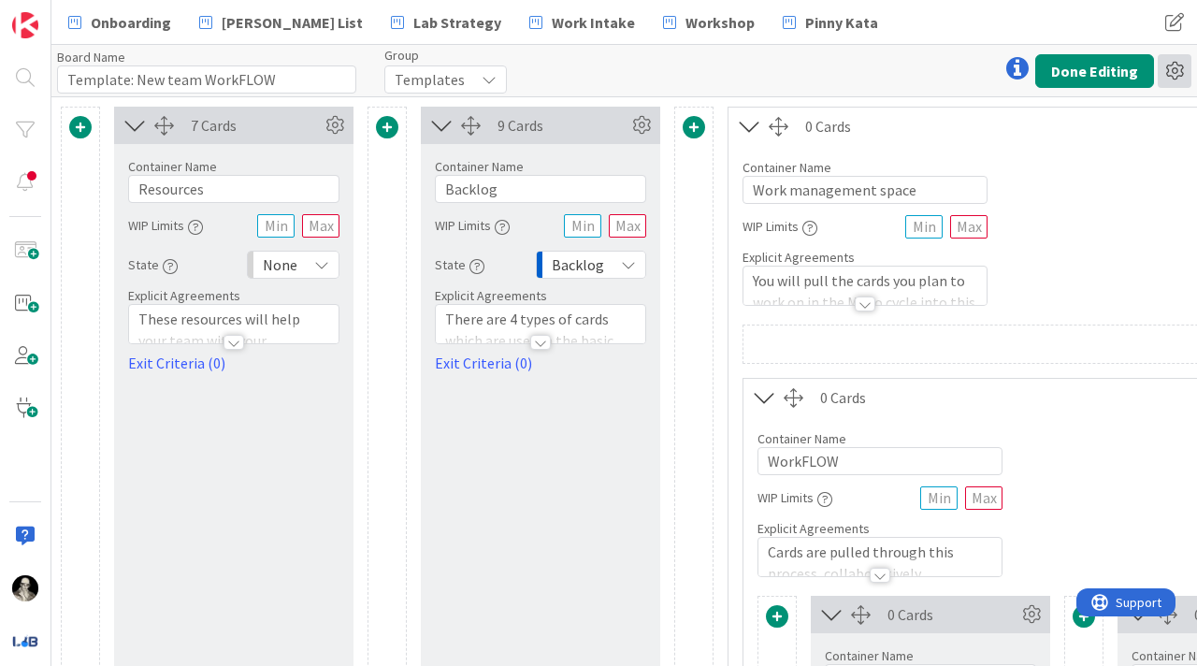
click at [1179, 67] on icon at bounding box center [1175, 71] width 34 height 34
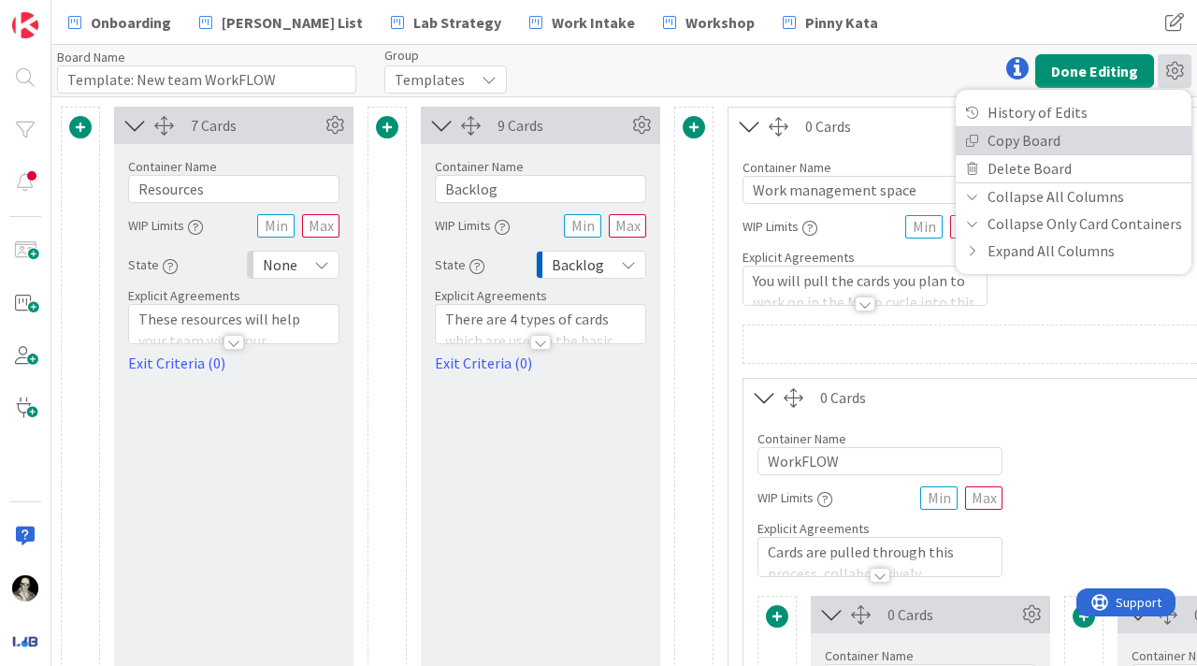
click at [1065, 133] on link "Copy Board" at bounding box center [1074, 140] width 236 height 27
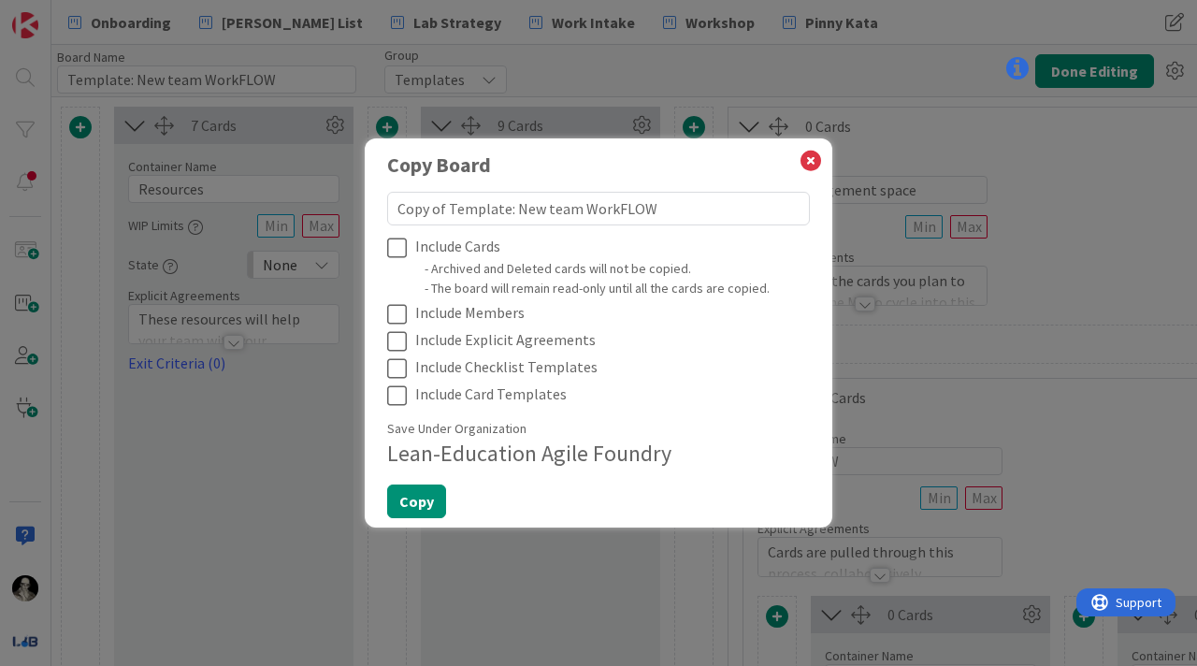
click at [395, 244] on icon at bounding box center [401, 248] width 28 height 22
click at [394, 311] on icon at bounding box center [401, 314] width 28 height 22
click at [394, 337] on icon at bounding box center [401, 341] width 28 height 22
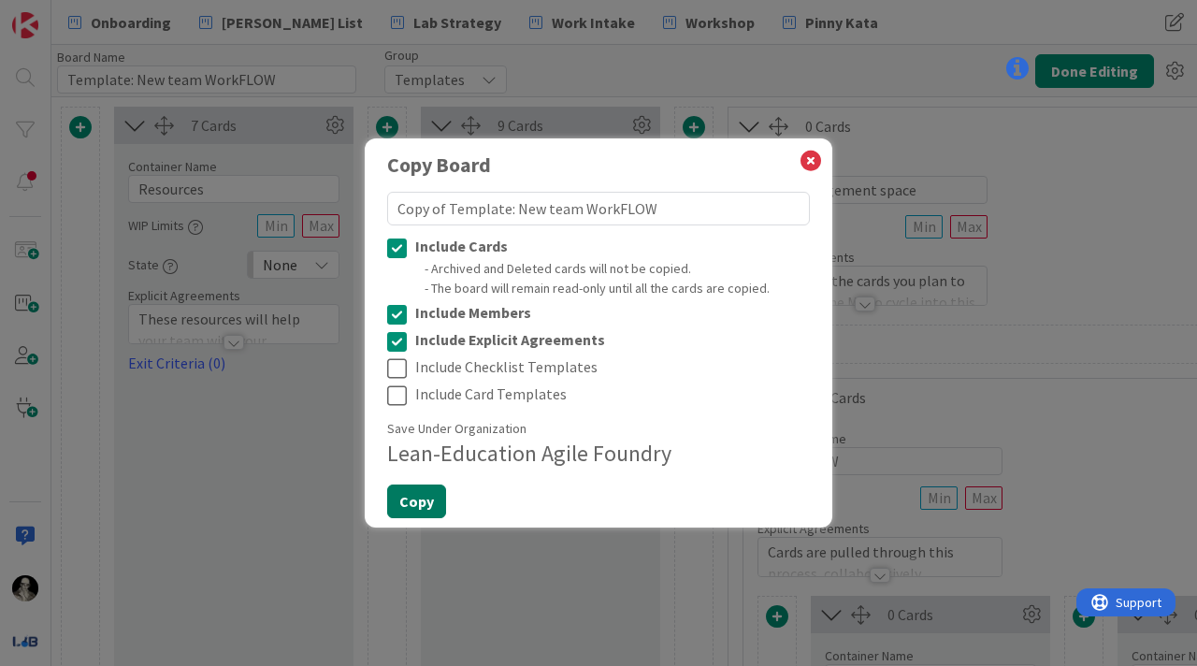
click at [410, 487] on button "Copy" at bounding box center [416, 501] width 59 height 34
type textarea "x"
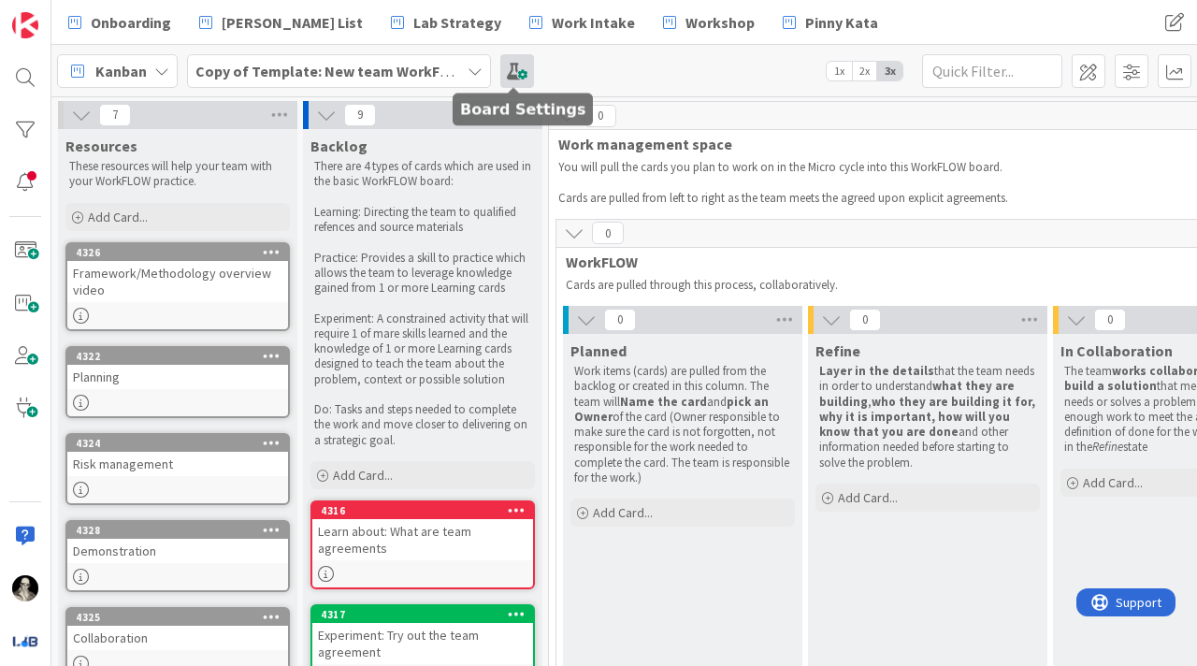
click at [511, 68] on span at bounding box center [517, 71] width 34 height 34
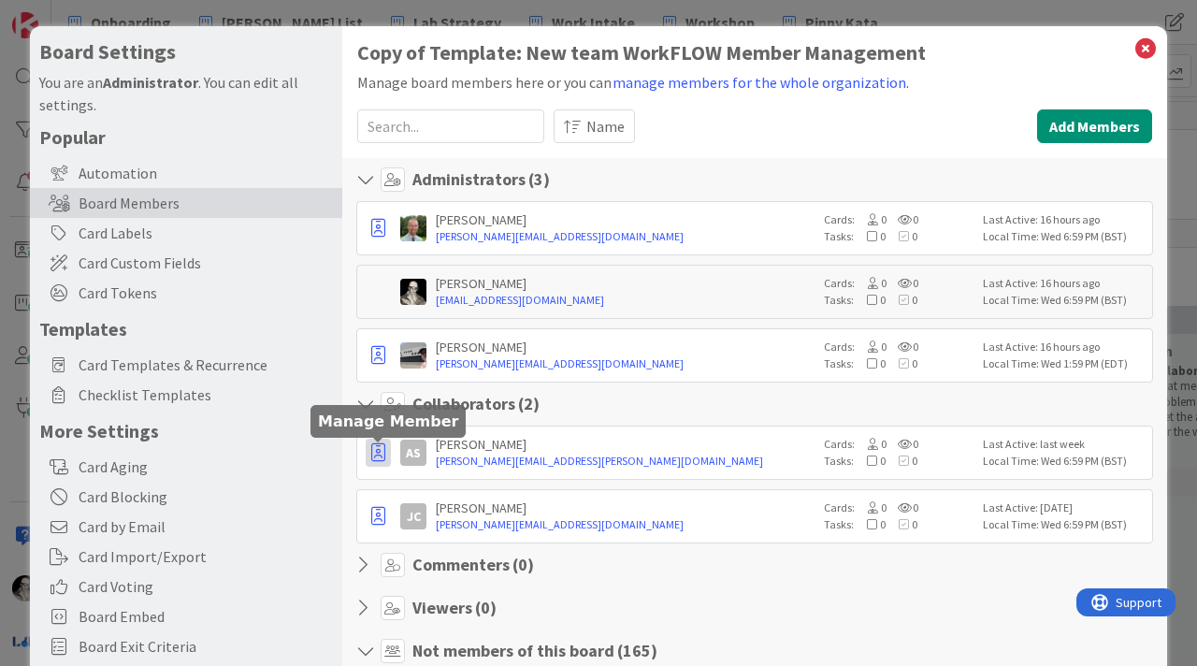
click at [375, 454] on icon "button" at bounding box center [378, 452] width 14 height 19
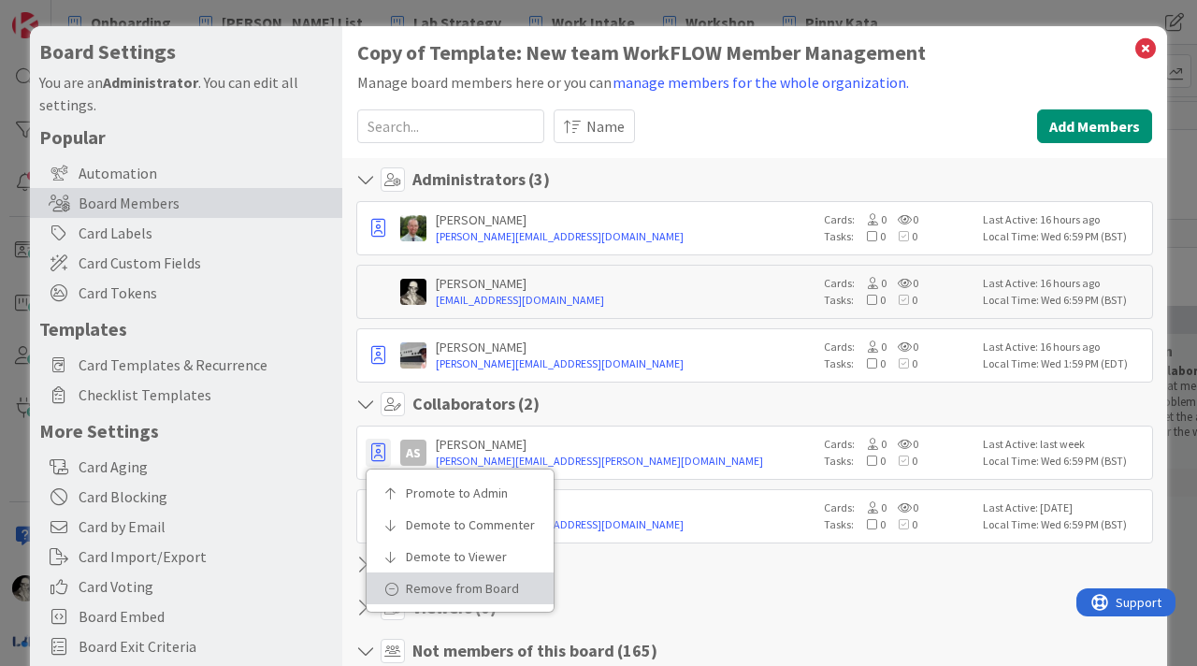
click at [421, 585] on p "Remove from Board" at bounding box center [467, 588] width 122 height 13
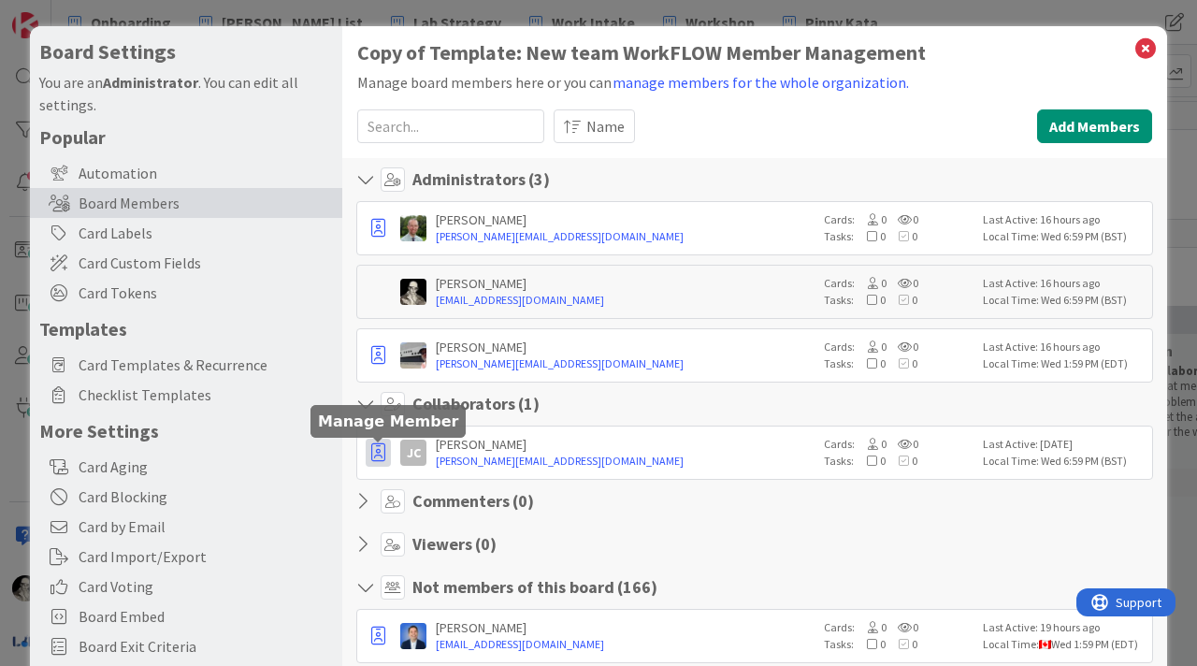
click at [379, 452] on icon "button" at bounding box center [378, 452] width 14 height 19
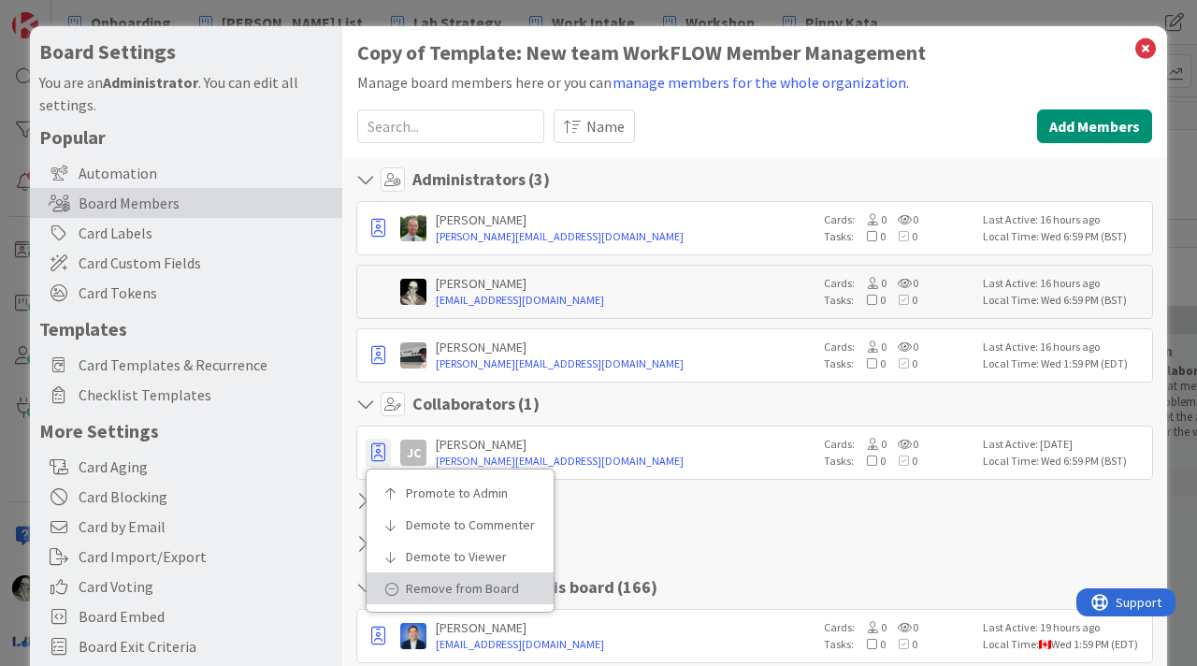
click at [426, 582] on p "Remove from Board" at bounding box center [467, 588] width 122 height 13
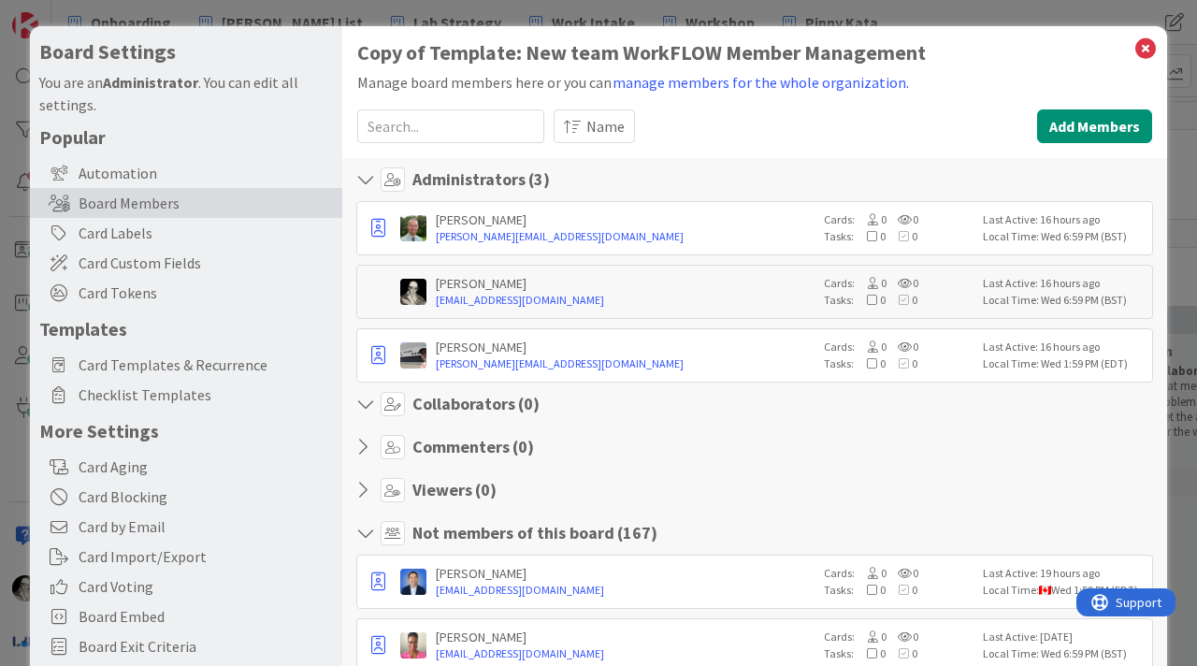
click at [394, 399] on icon at bounding box center [393, 404] width 24 height 24
click at [423, 122] on input at bounding box center [450, 126] width 187 height 34
paste input "[PERSON_NAME]"
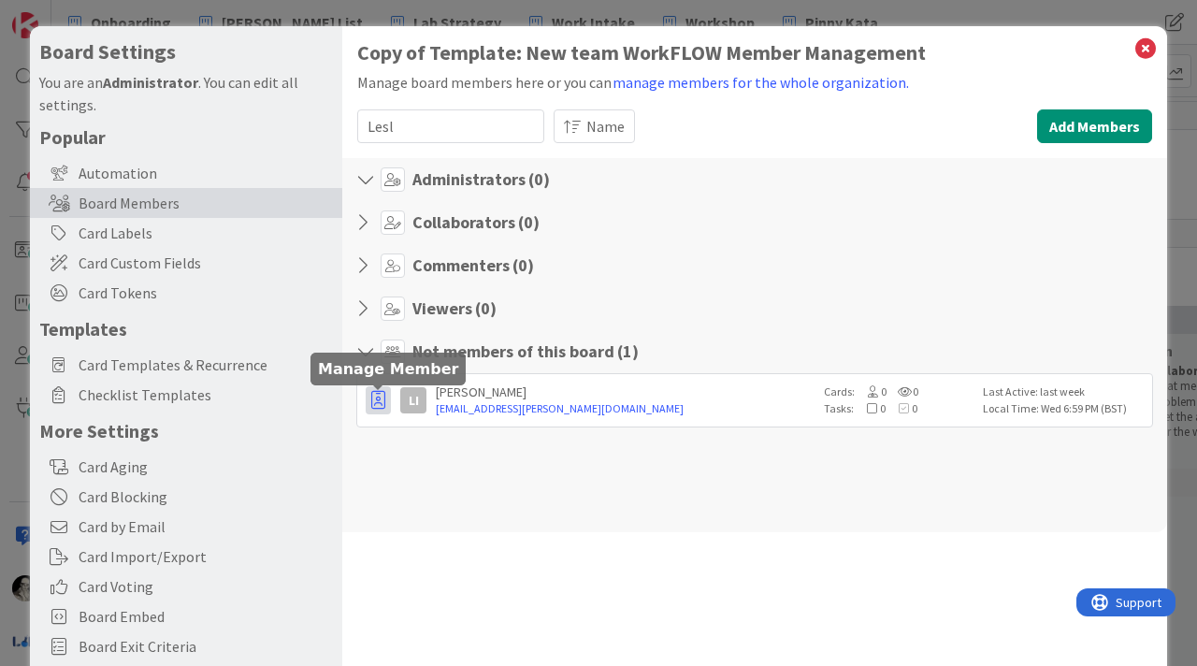
click at [376, 397] on icon "button" at bounding box center [378, 400] width 14 height 19
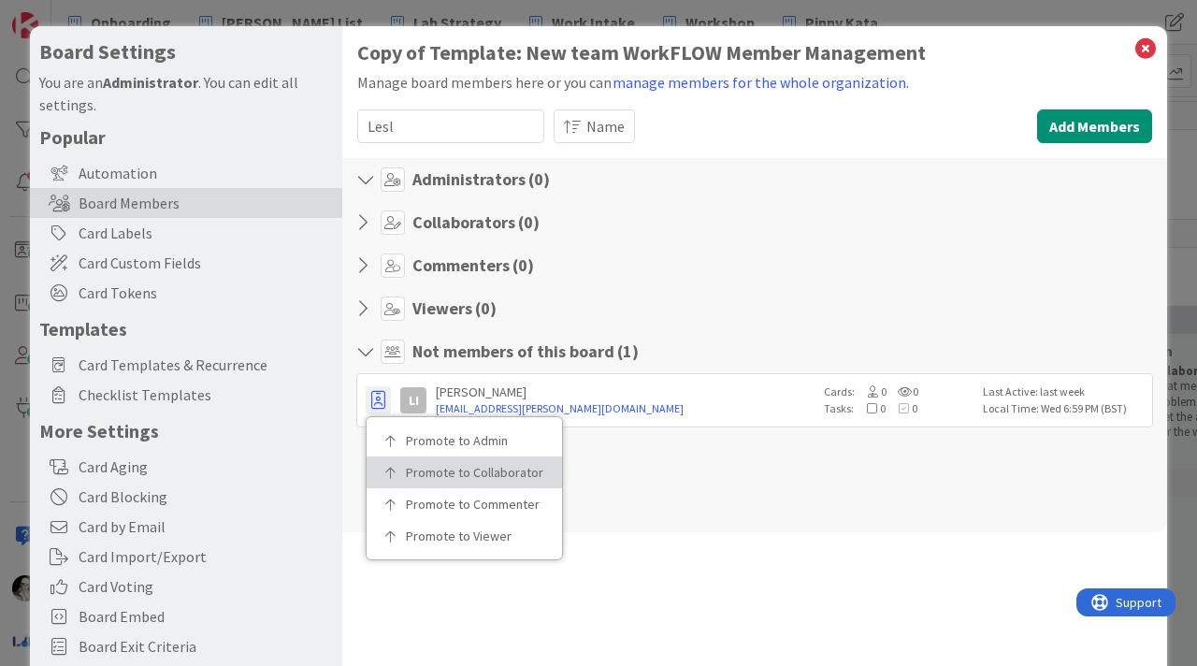
click at [414, 466] on p "Promote to Collaborator" at bounding box center [471, 472] width 130 height 13
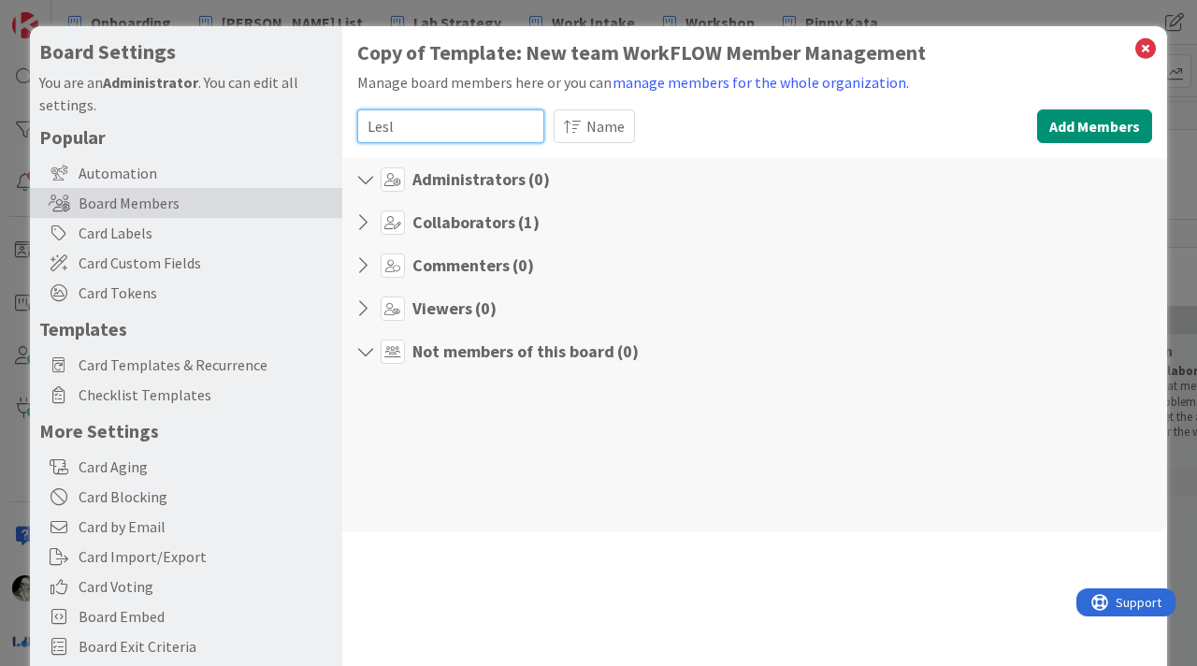
click at [407, 128] on input "Lesl" at bounding box center [450, 126] width 187 height 34
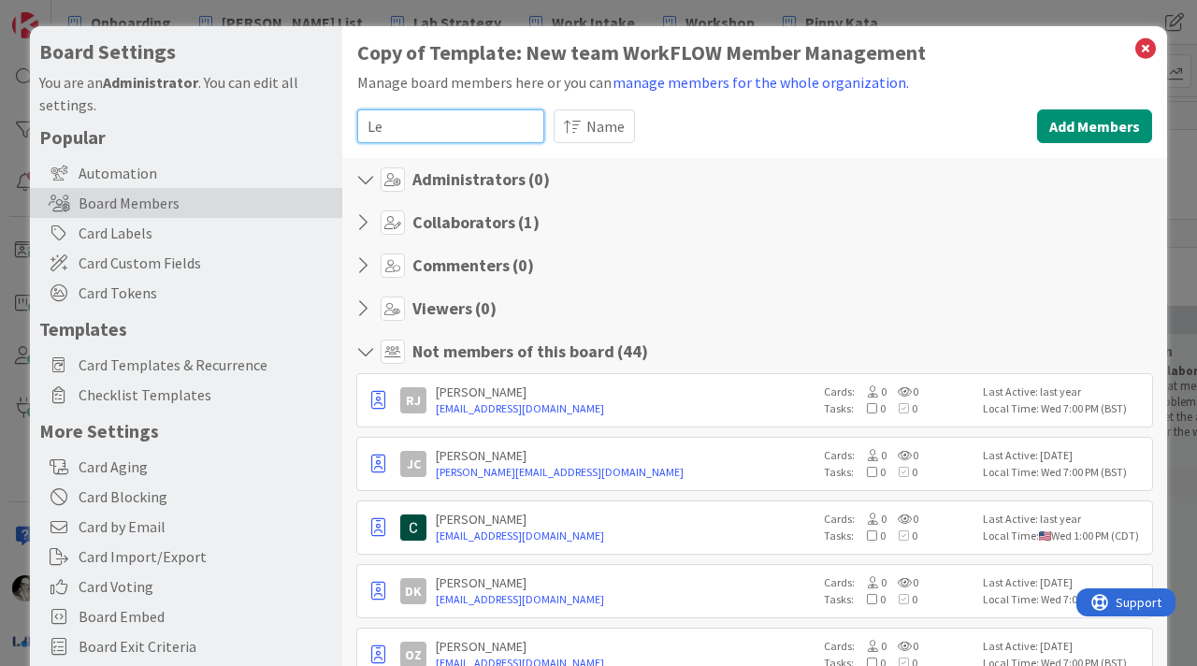
type input "L"
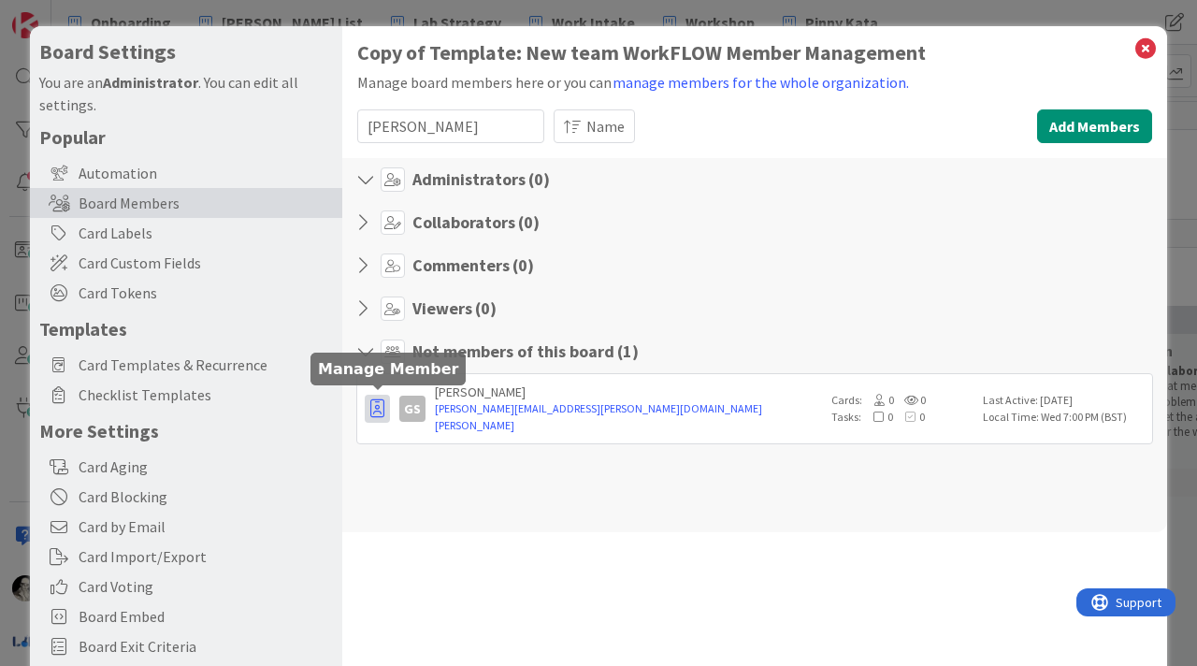
click at [379, 399] on icon "button" at bounding box center [377, 408] width 14 height 19
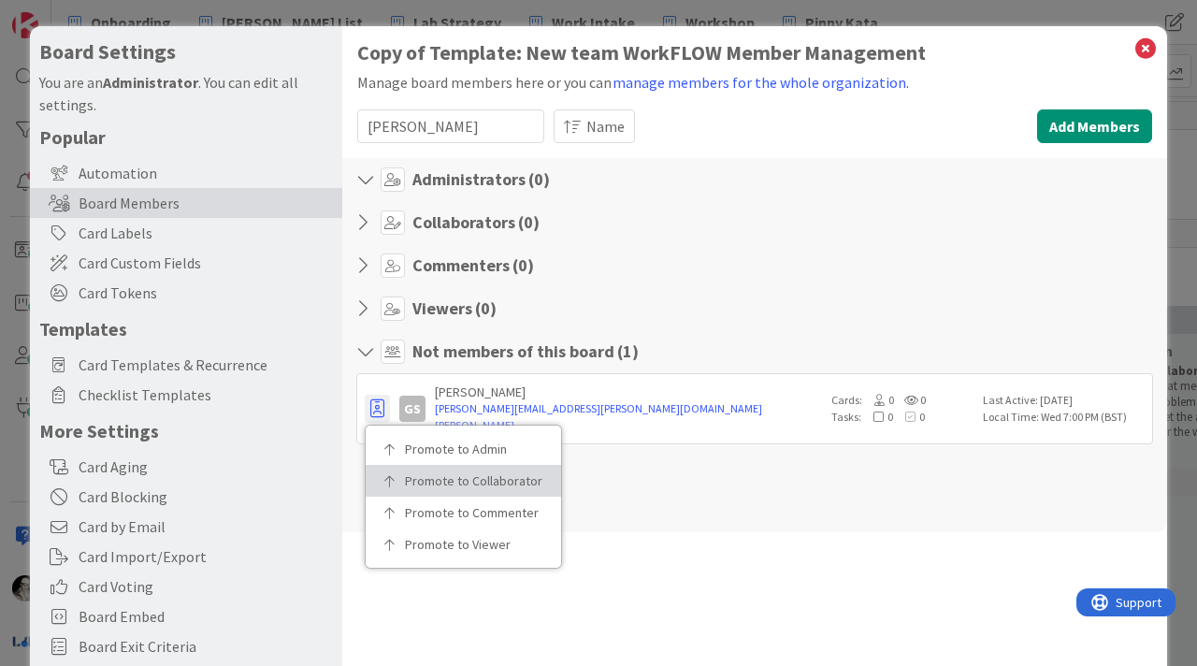
click at [417, 465] on link "Promote to Collaborator" at bounding box center [463, 481] width 195 height 32
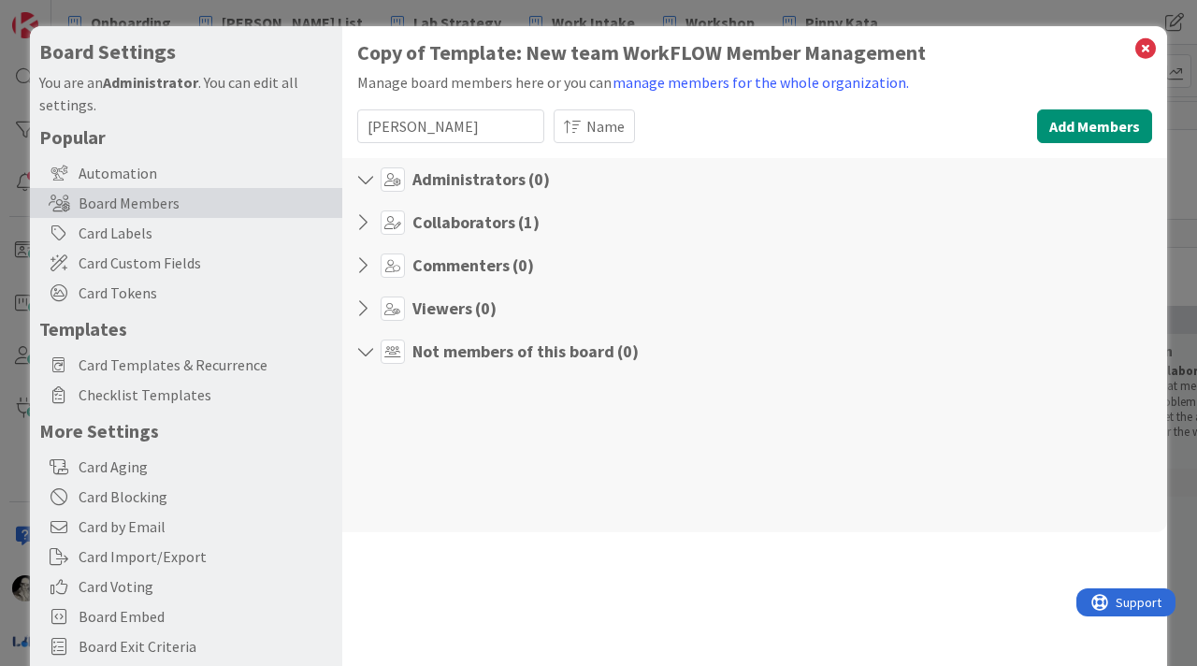
click at [438, 218] on h4 "Collaborators ( 1 )" at bounding box center [475, 222] width 127 height 21
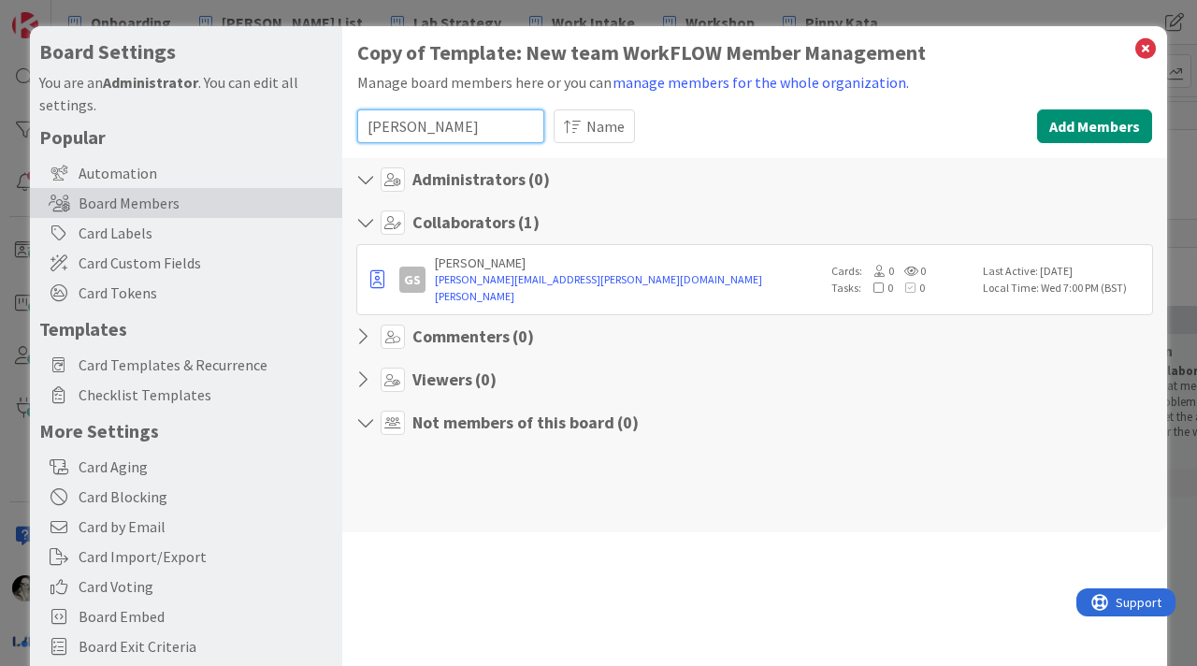
click at [443, 129] on input "gurleen" at bounding box center [450, 126] width 187 height 34
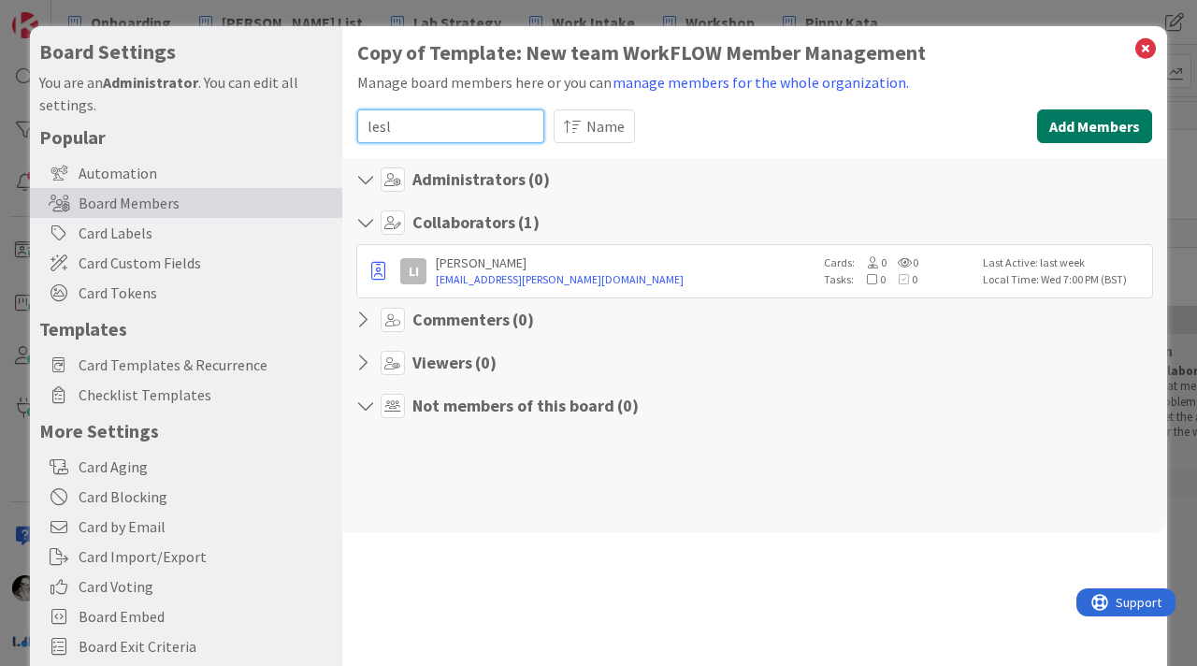
type input "lesl"
click at [1109, 114] on button "Add Members" at bounding box center [1094, 126] width 115 height 34
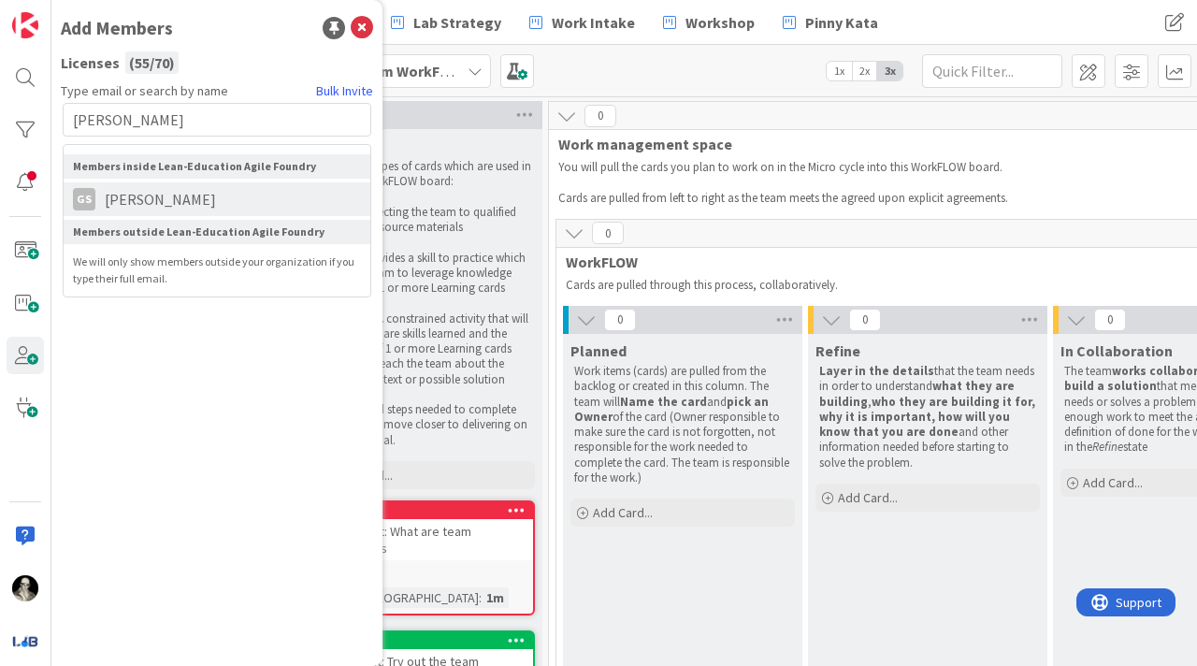
type input "gurleen"
click at [182, 197] on span "[PERSON_NAME]" at bounding box center [160, 199] width 130 height 22
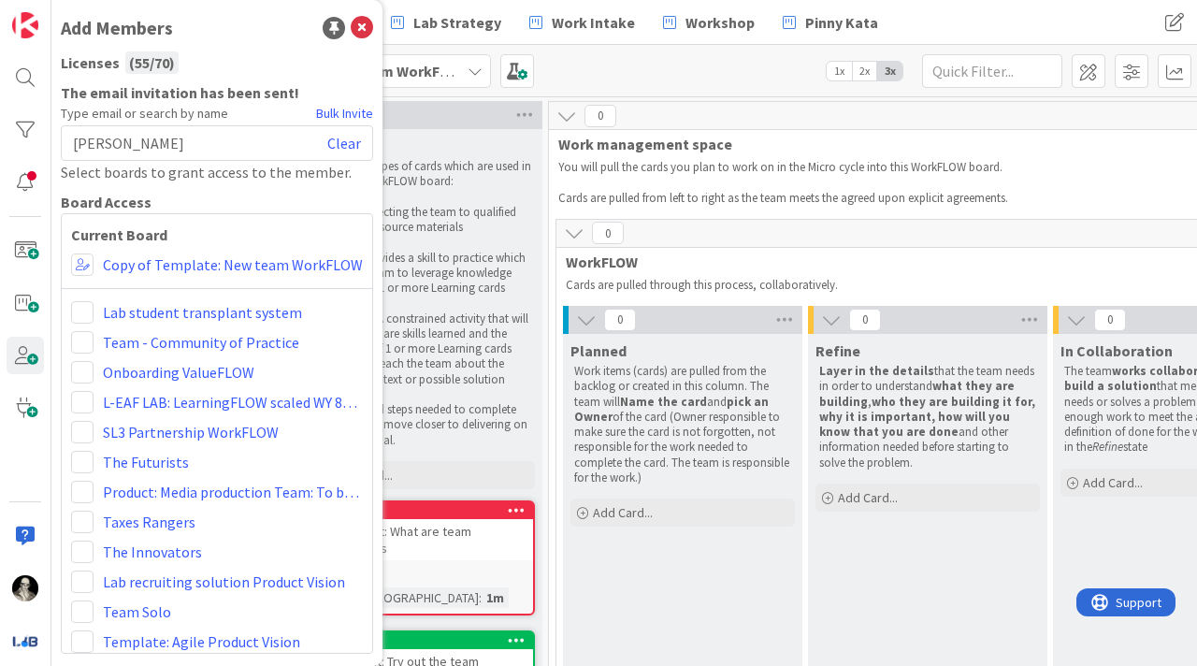
click at [212, 143] on div "Gurleen Sabharwal Clear" at bounding box center [217, 143] width 312 height 36
click at [193, 146] on div "Gurleen Sabharwal Clear" at bounding box center [217, 143] width 312 height 36
click at [78, 263] on span at bounding box center [82, 264] width 22 height 22
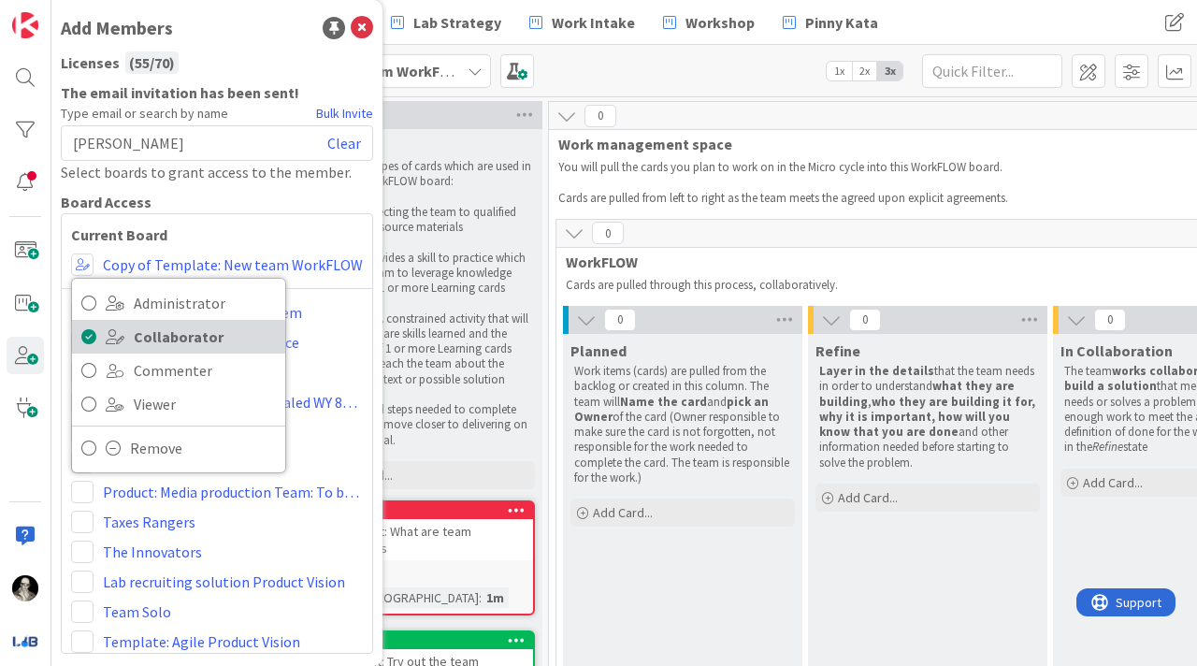
click at [168, 335] on span "Collaborator" at bounding box center [205, 337] width 142 height 28
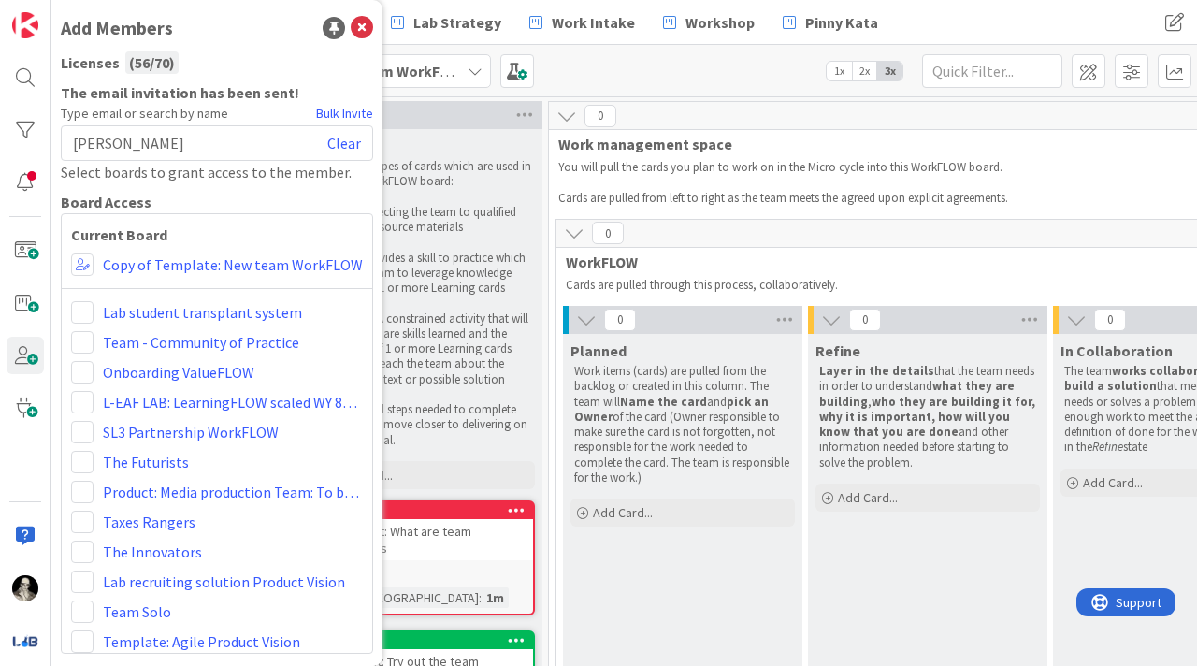
click at [142, 136] on span "[PERSON_NAME]" at bounding box center [128, 143] width 111 height 22
click at [344, 138] on link "Clear" at bounding box center [344, 143] width 34 height 22
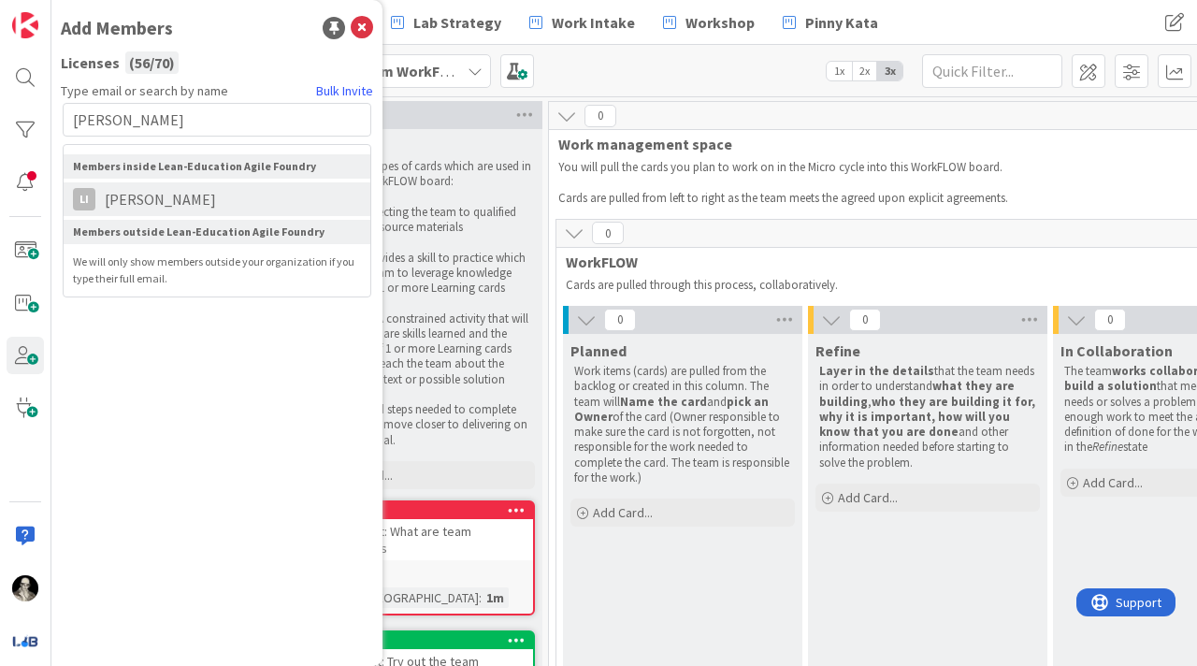
type input "lesley"
click at [115, 195] on span "[PERSON_NAME]" at bounding box center [160, 199] width 130 height 22
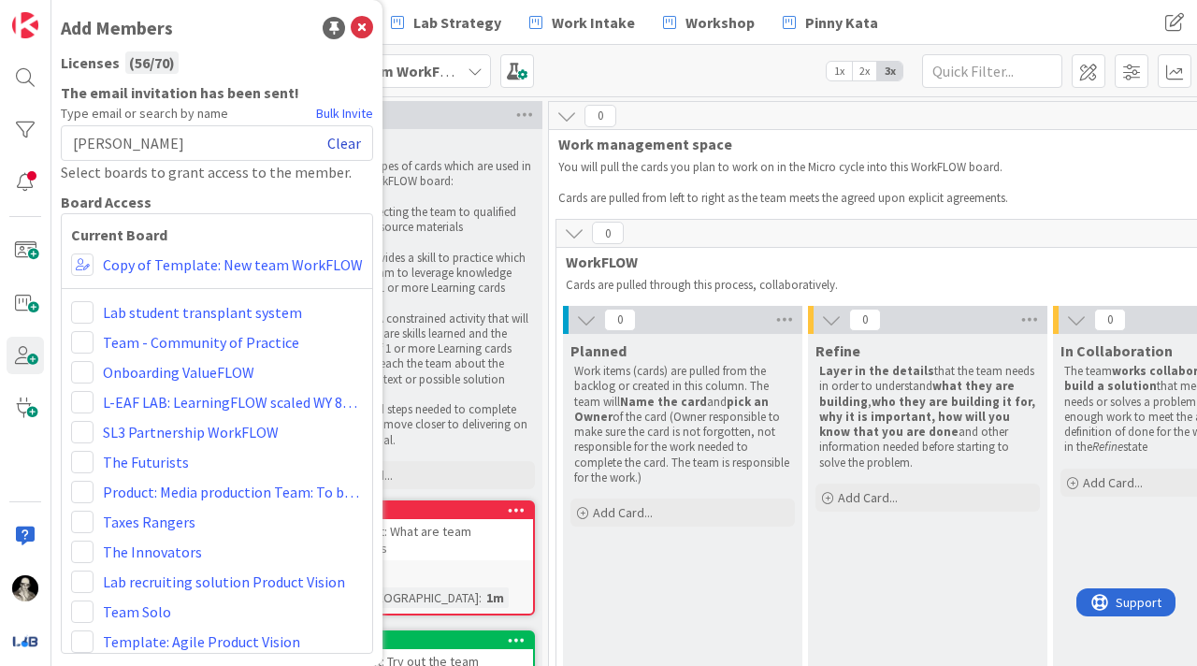
click at [345, 137] on link "Clear" at bounding box center [344, 143] width 34 height 22
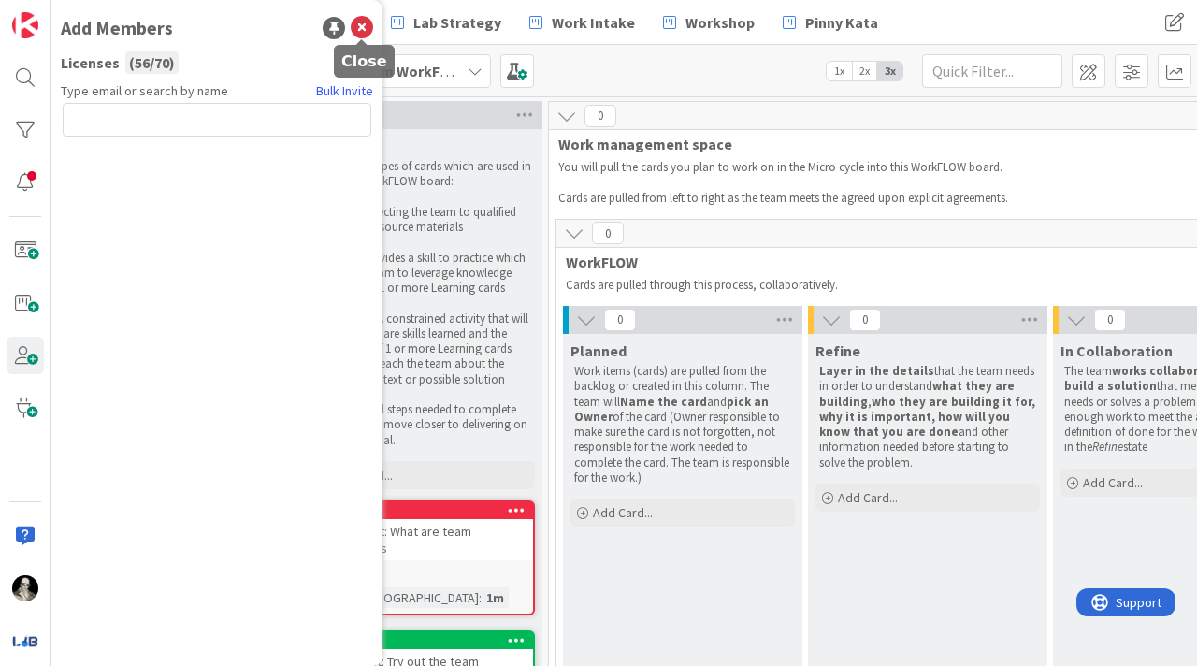
click at [363, 26] on icon at bounding box center [362, 28] width 22 height 22
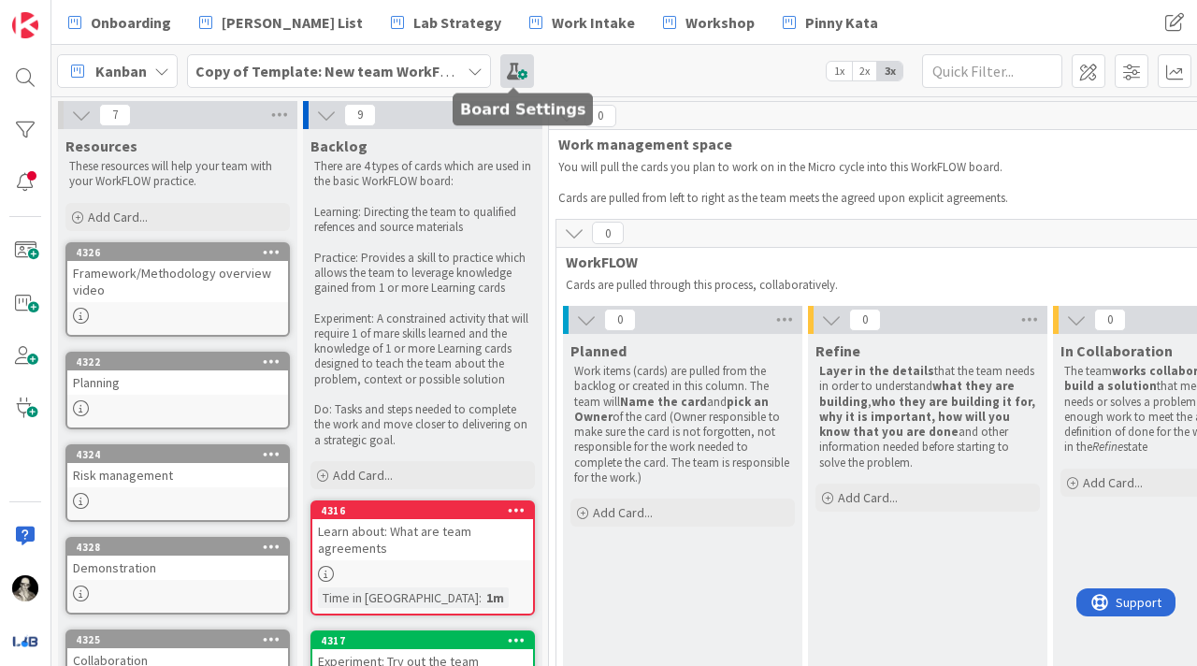
click at [513, 65] on span at bounding box center [517, 71] width 34 height 34
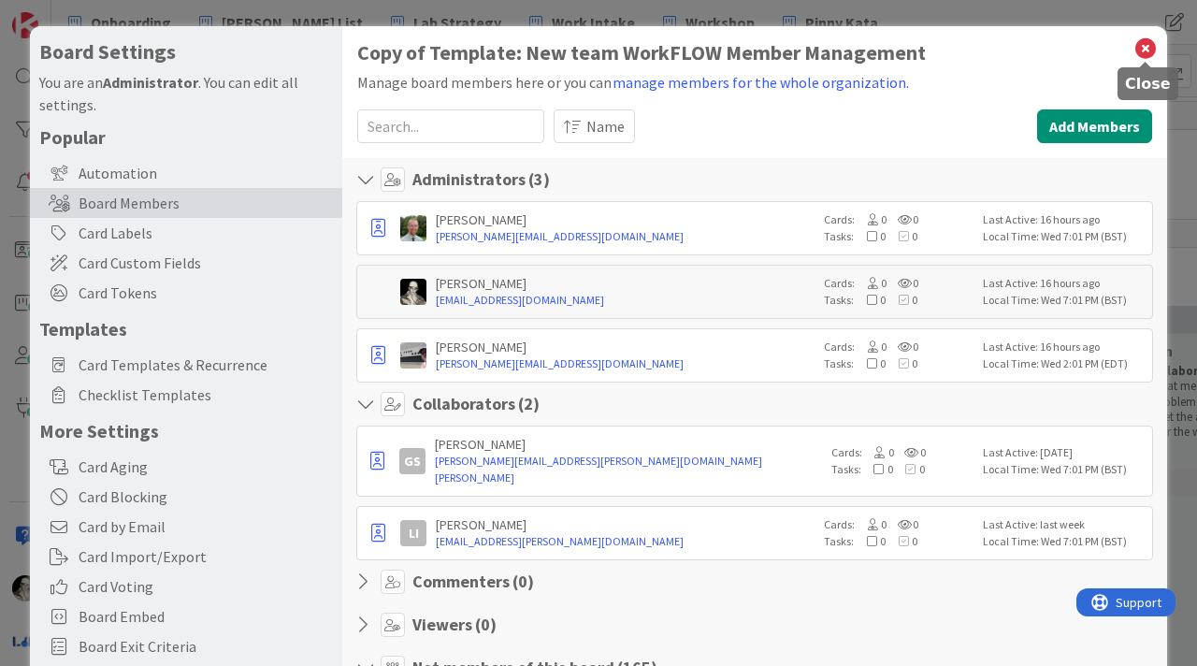
click at [1147, 42] on icon at bounding box center [1146, 49] width 24 height 26
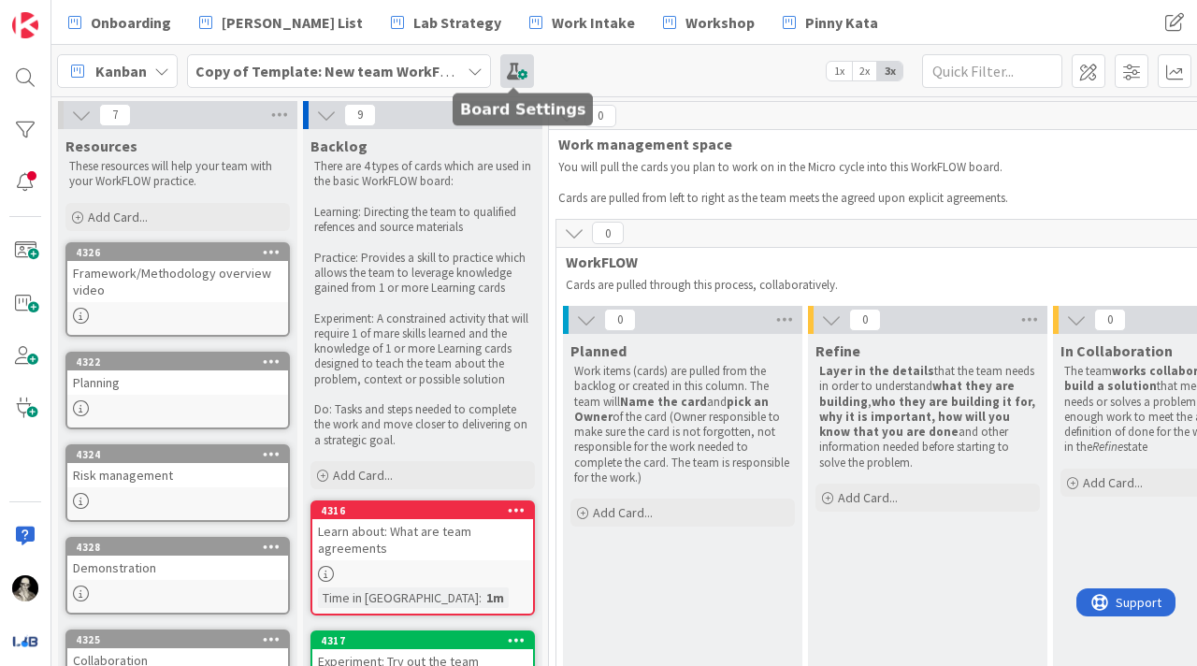
click at [509, 69] on span at bounding box center [517, 71] width 34 height 34
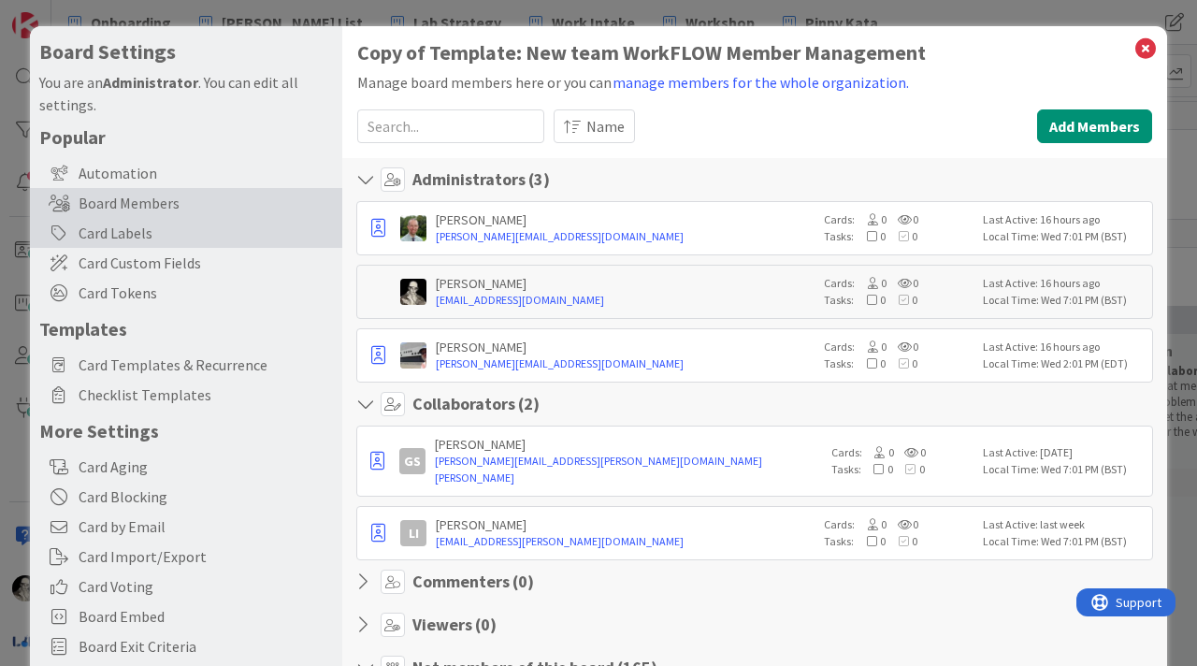
click at [152, 225] on div "Card Labels" at bounding box center [186, 233] width 312 height 30
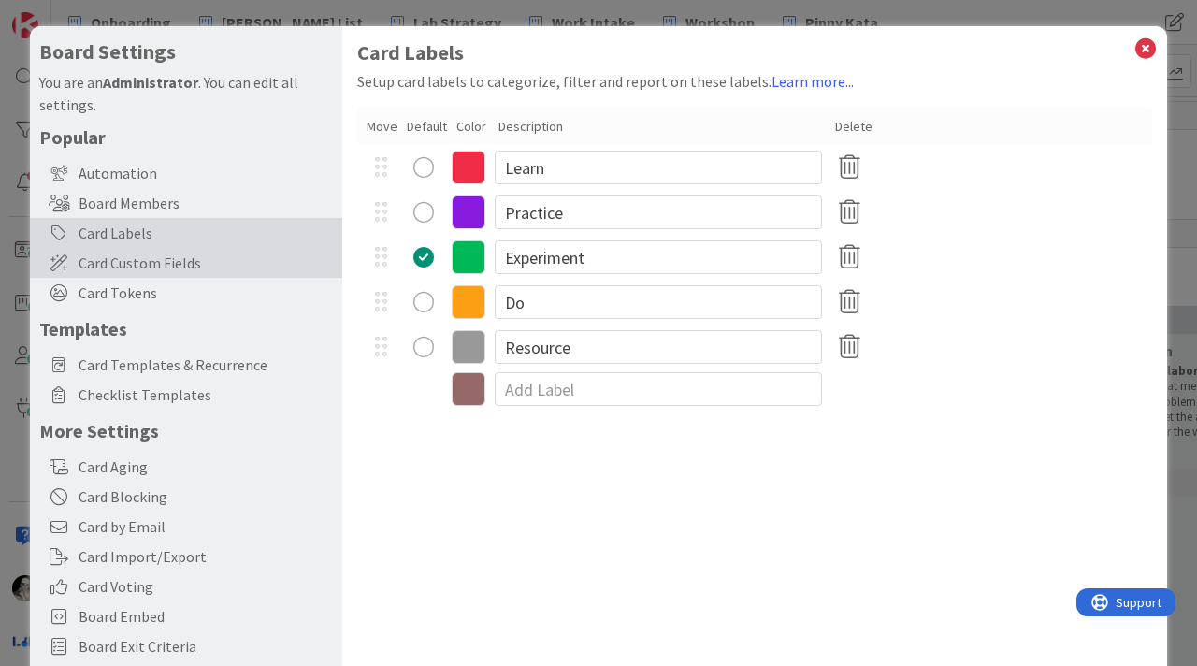
click at [155, 255] on span "Card Custom Fields" at bounding box center [206, 263] width 254 height 22
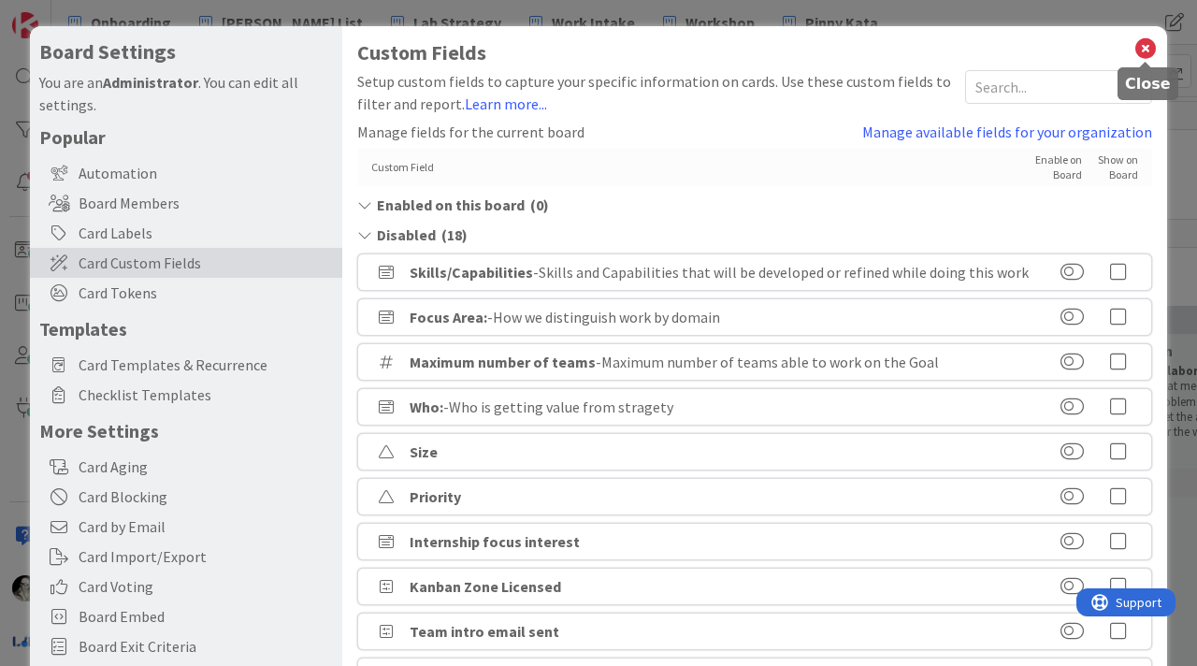
click at [1144, 49] on icon at bounding box center [1146, 49] width 24 height 26
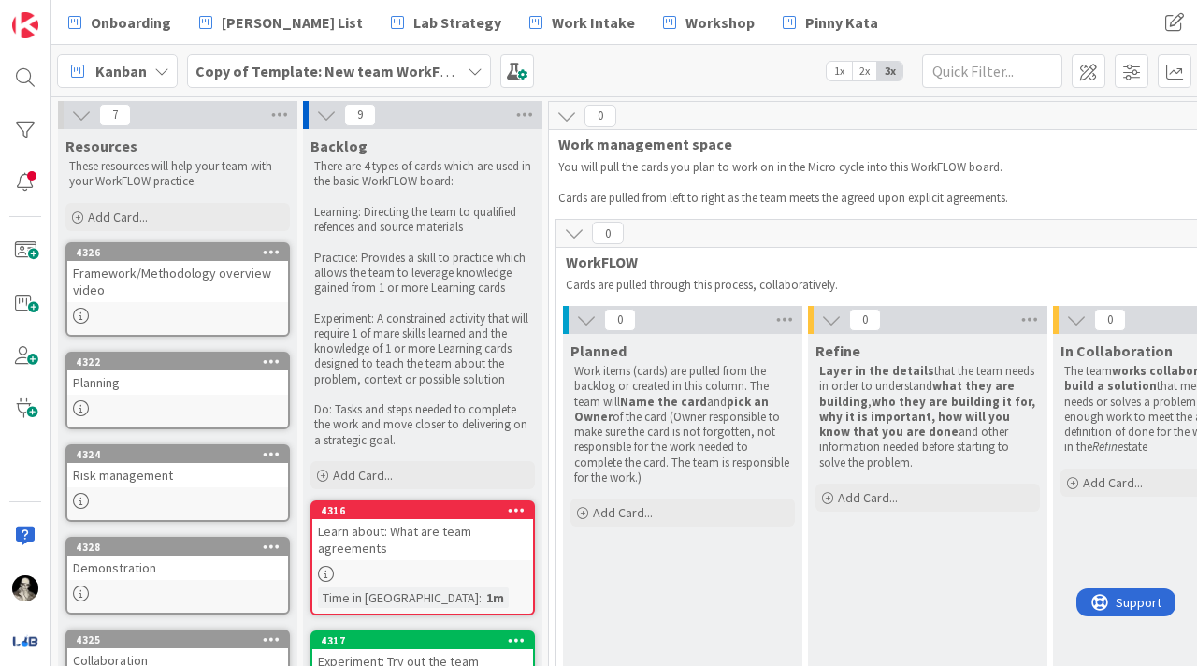
click at [349, 70] on b "Copy of Template: New team WorkFLOW" at bounding box center [331, 71] width 273 height 19
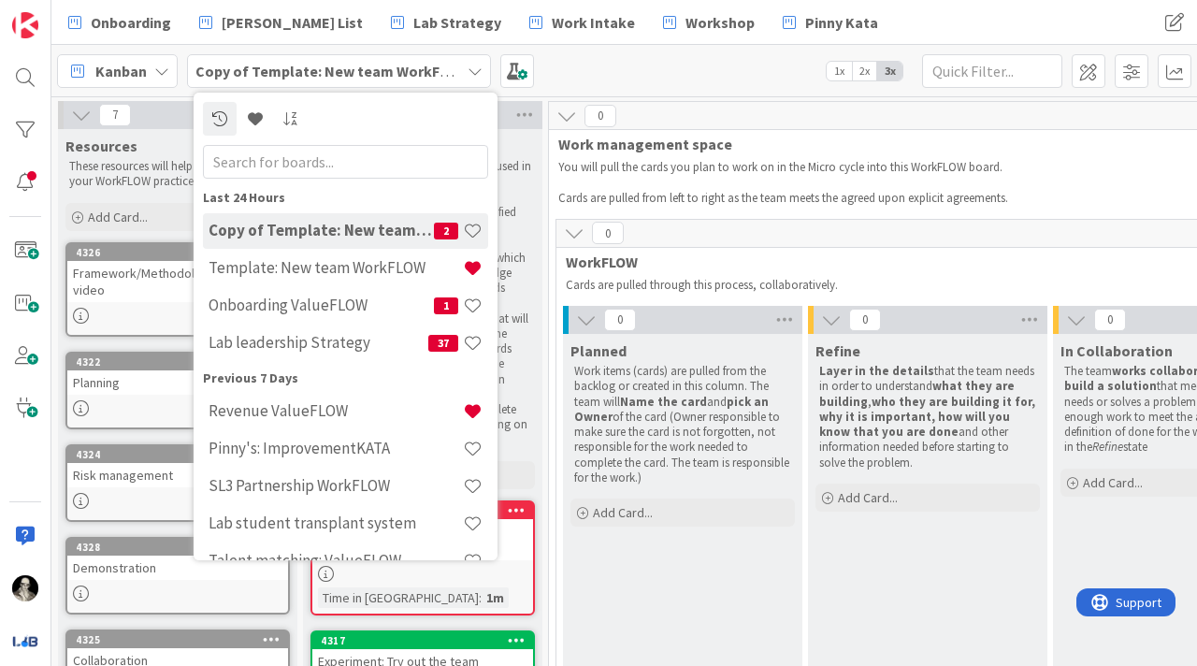
click at [325, 64] on b "Copy of Template: New team WorkFLOW" at bounding box center [331, 71] width 273 height 19
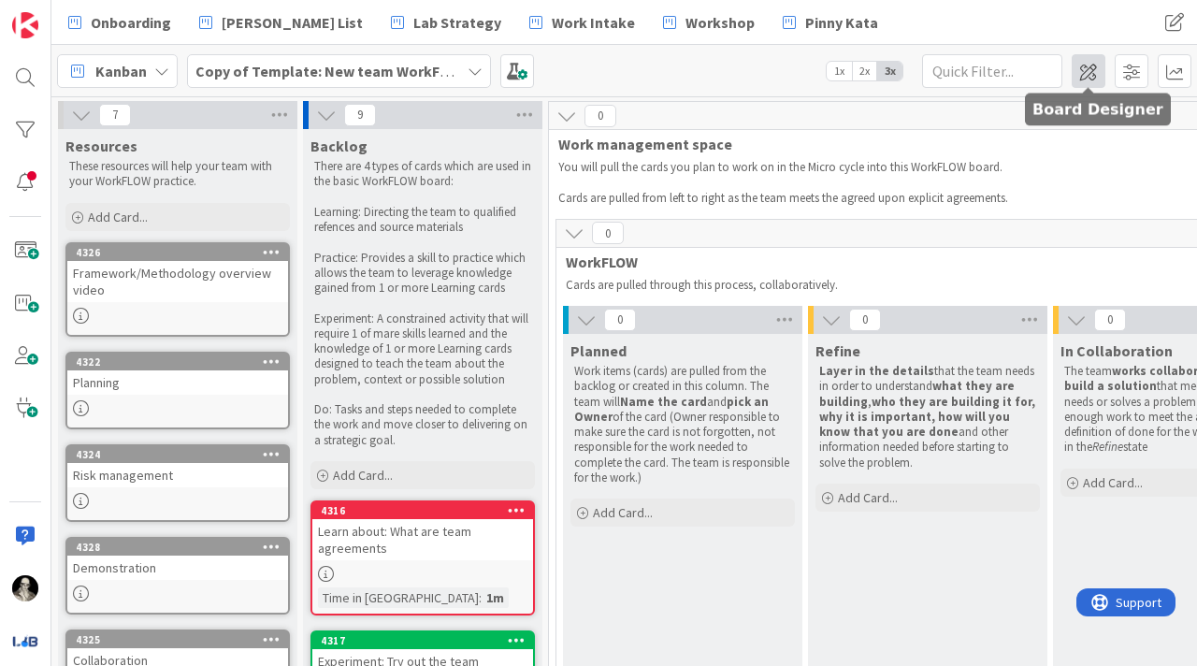
click at [1093, 65] on span at bounding box center [1089, 71] width 34 height 34
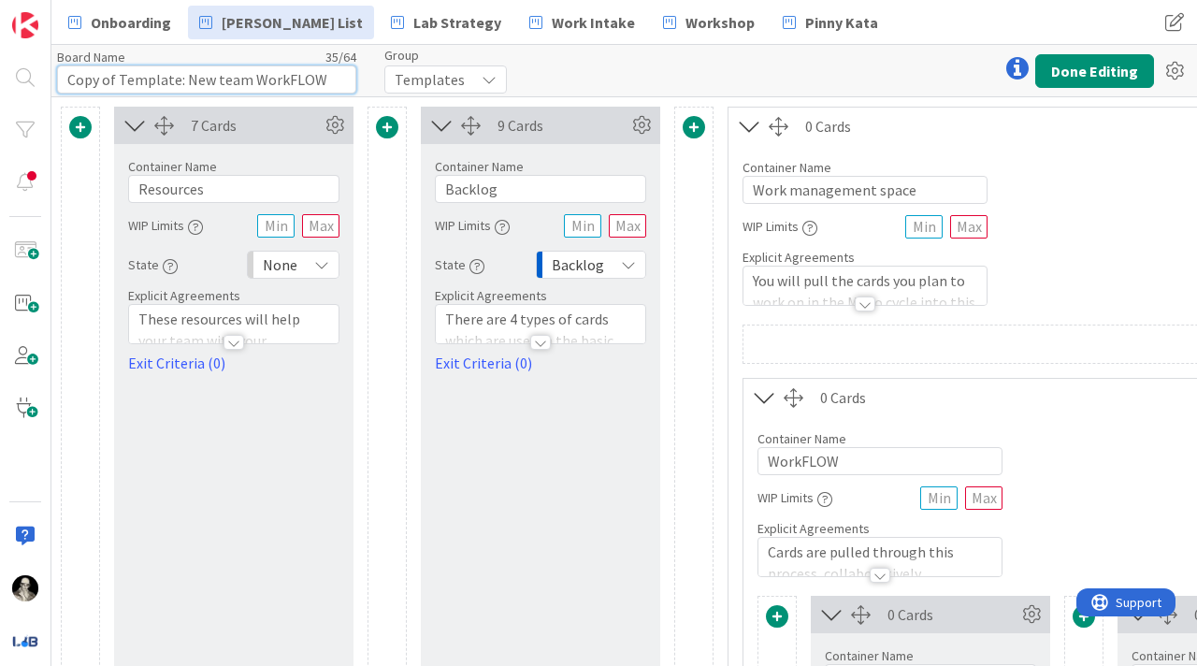
drag, startPoint x: 211, startPoint y: 82, endPoint x: 210, endPoint y: 12, distance: 70.2
click at [210, 71] on input "Copy of Template: New team WorkFLOW" at bounding box center [206, 79] width 299 height 28
drag, startPoint x: 272, startPoint y: 82, endPoint x: 272, endPoint y: 45, distance: 37.4
click at [272, 64] on div "Board Name 39 / 64 Team Gurleen and Lesley - team WorkFLOW" at bounding box center [206, 71] width 299 height 45
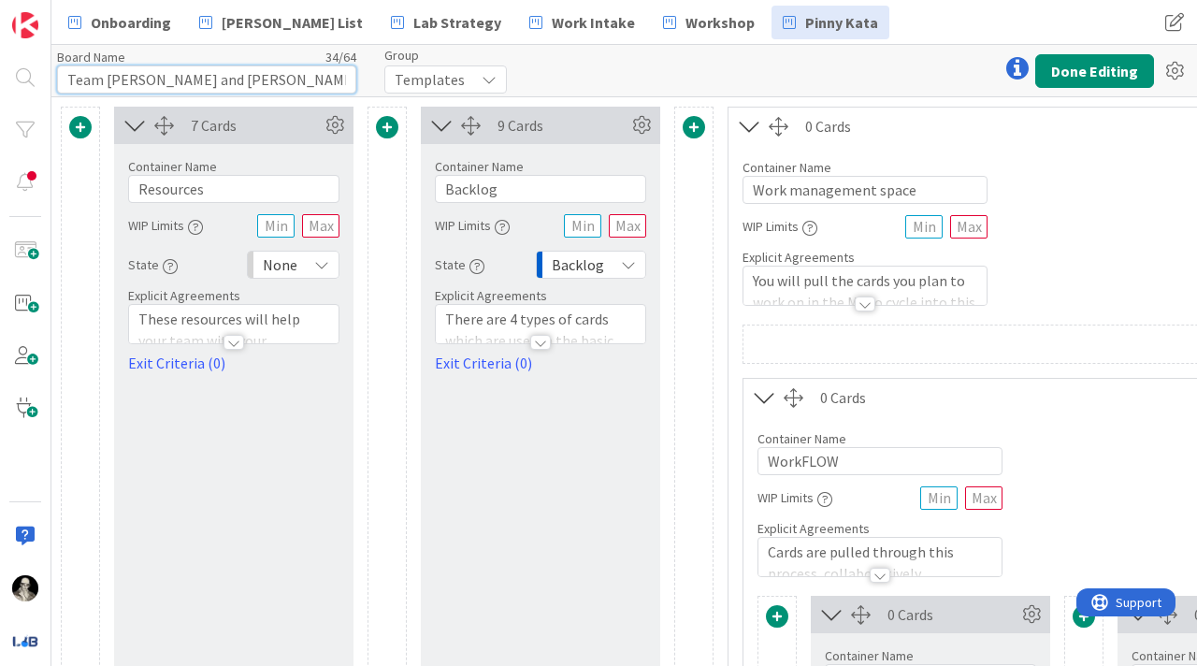
type input "Team Gurleen and Lesley - WorkFLOW"
click at [484, 75] on icon at bounding box center [489, 79] width 15 height 15
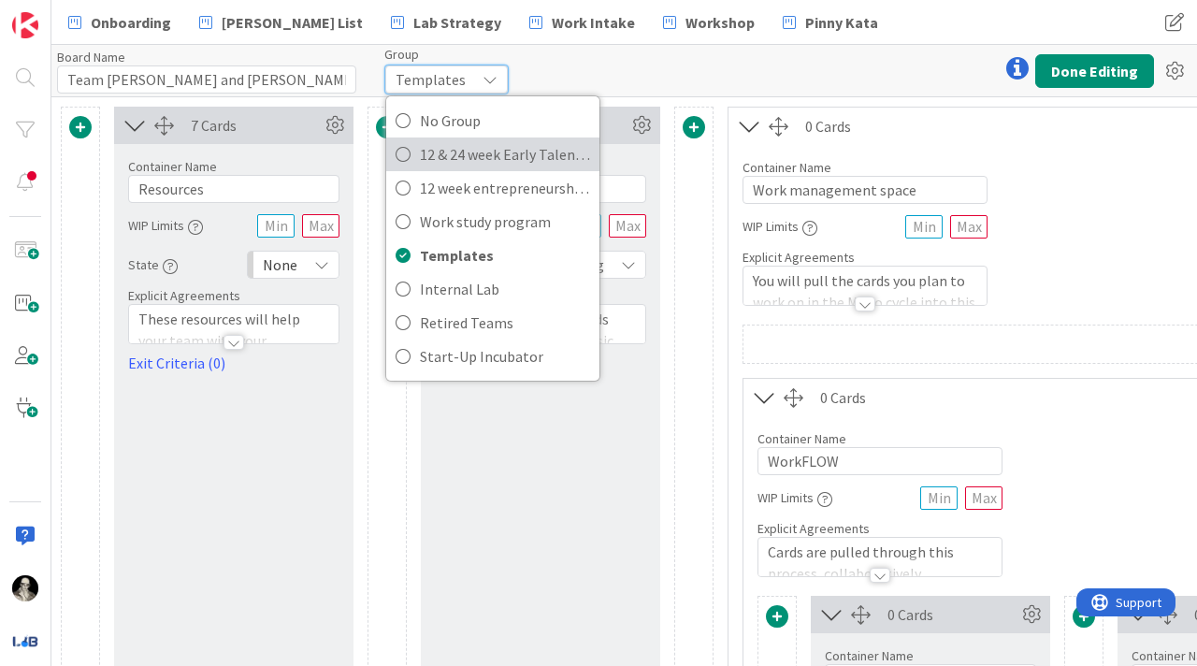
click at [401, 150] on icon at bounding box center [403, 154] width 15 height 28
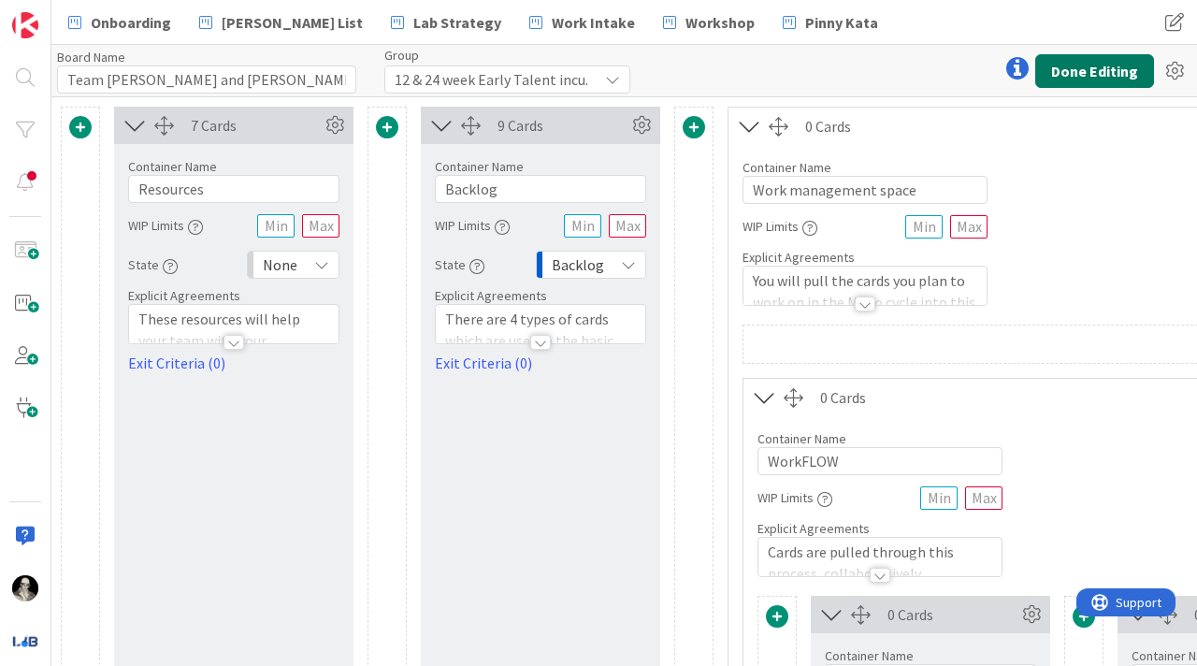
click at [1098, 68] on button "Done Editing" at bounding box center [1094, 71] width 119 height 34
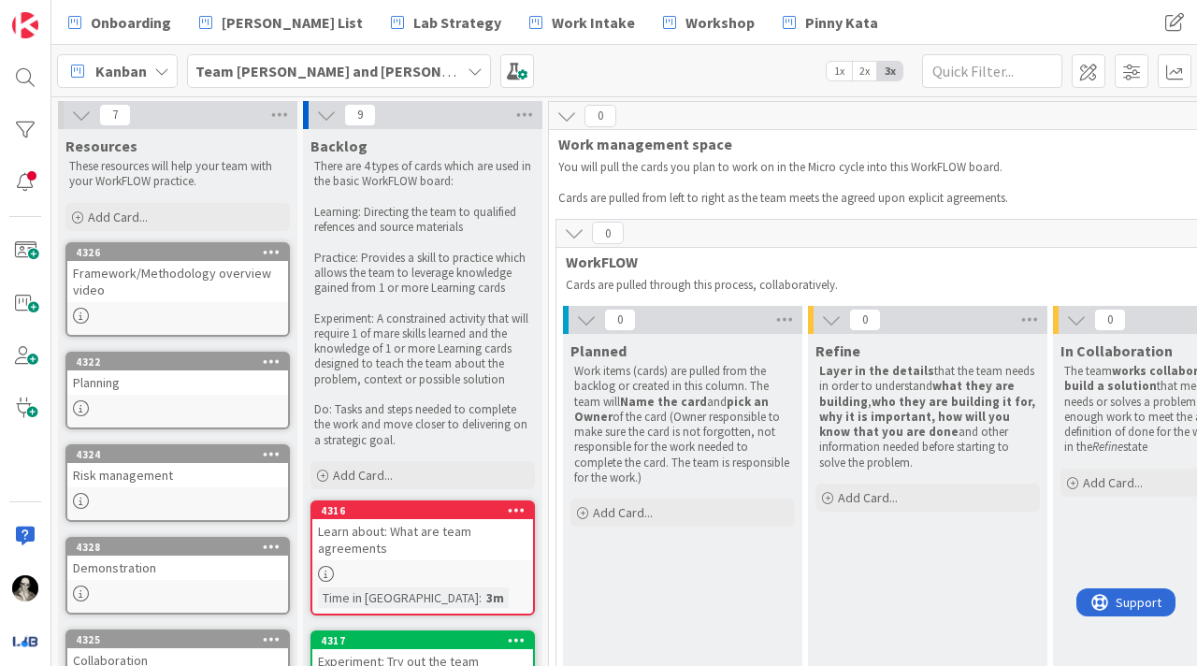
click at [162, 64] on icon at bounding box center [161, 71] width 15 height 15
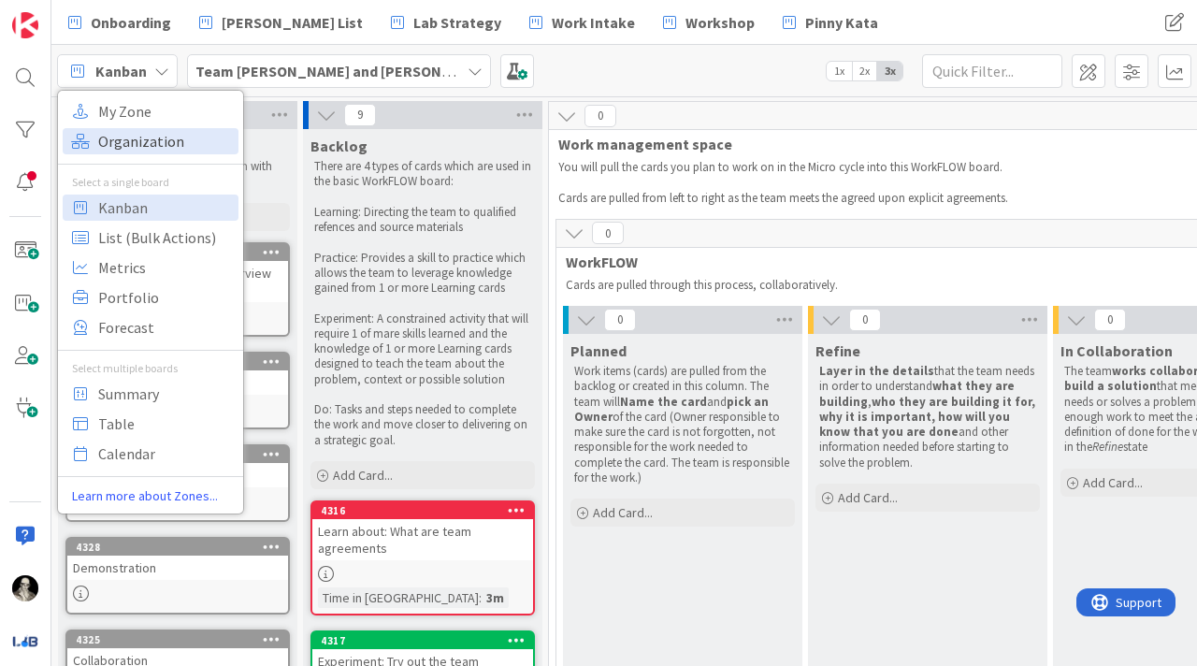
click at [149, 147] on span "Organization" at bounding box center [165, 141] width 135 height 28
